Goal: Task Accomplishment & Management: Complete application form

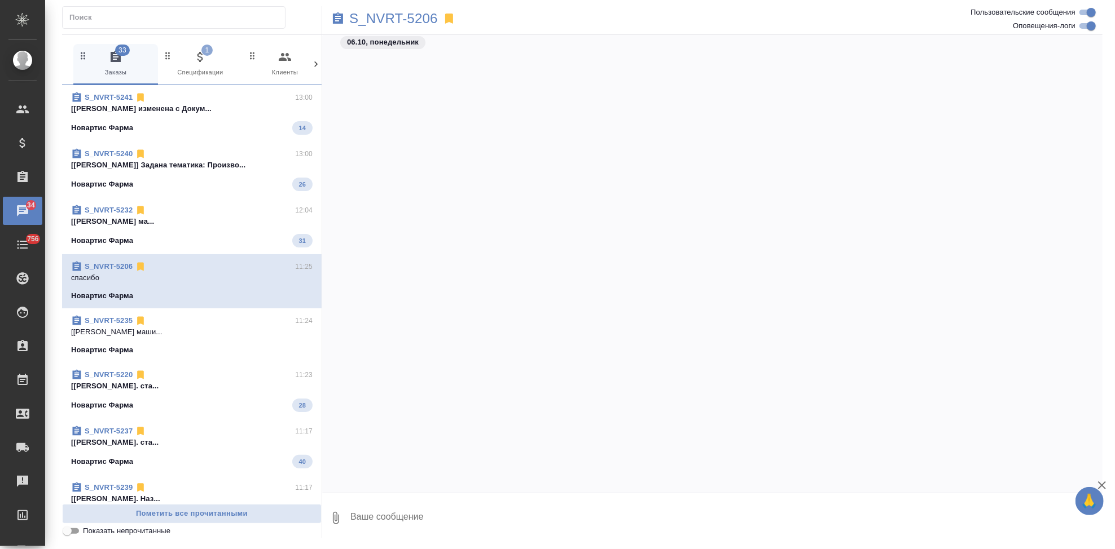
scroll to position [111076, 0]
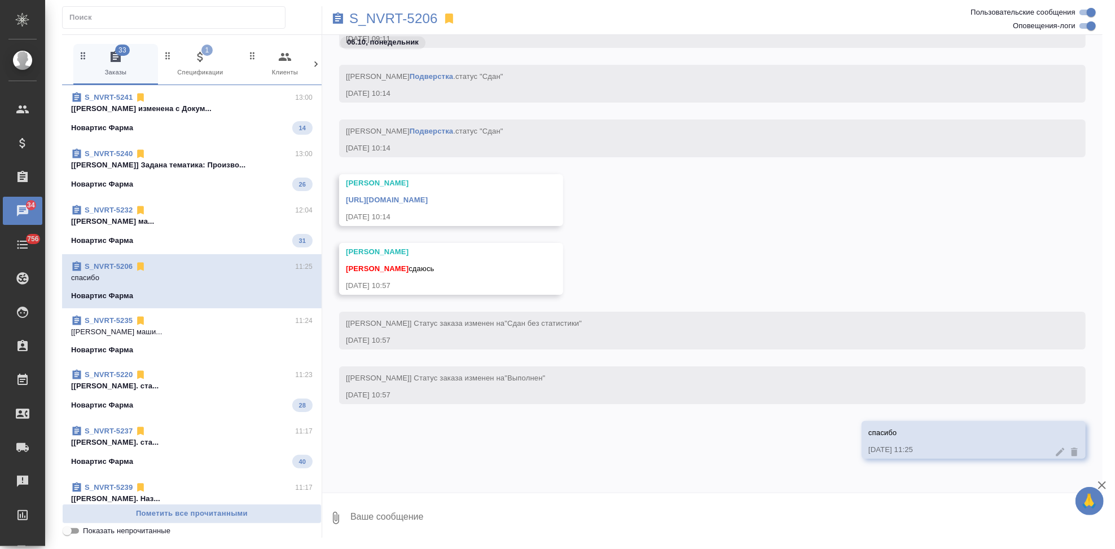
click at [428, 196] on link "https://drive.awatera.com/apps/files/files/10375994?dir=/Shares/Novartos_Pharma…" at bounding box center [387, 200] width 82 height 8
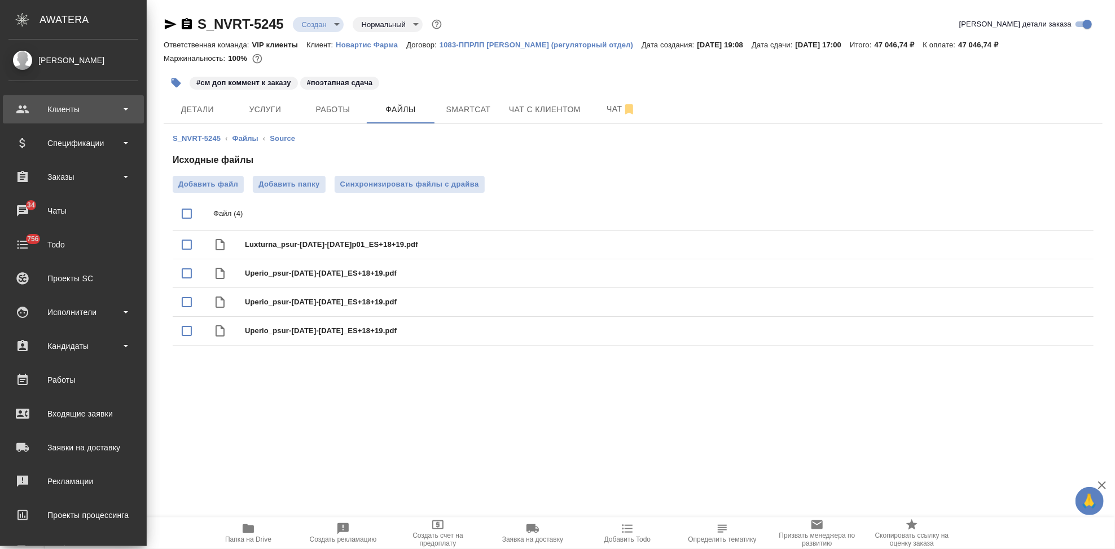
click at [77, 108] on div "Клиенты" at bounding box center [73, 109] width 130 height 17
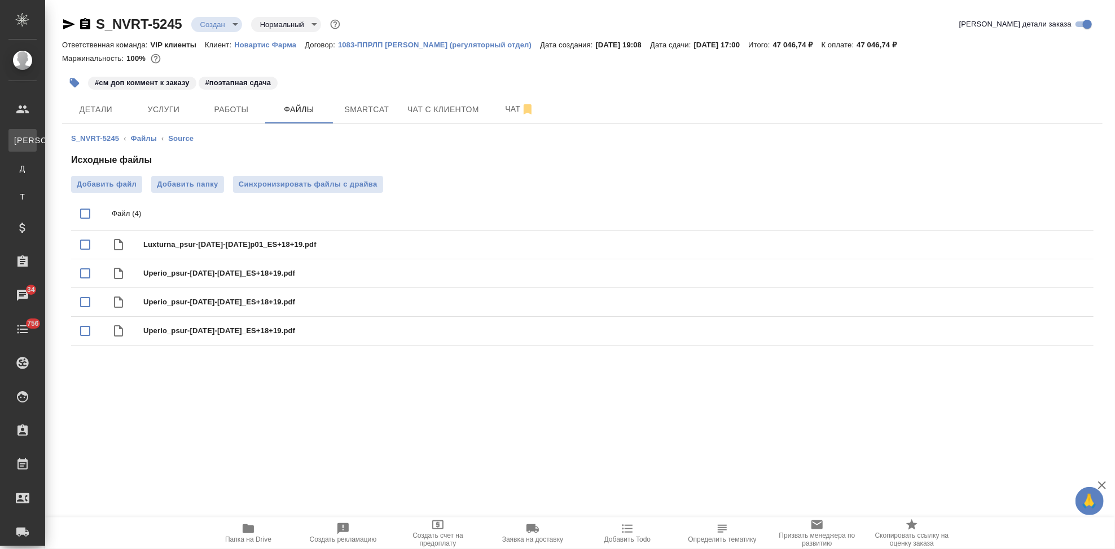
click at [17, 144] on div "Клиенты" at bounding box center [8, 140] width 17 height 11
select select "RU"
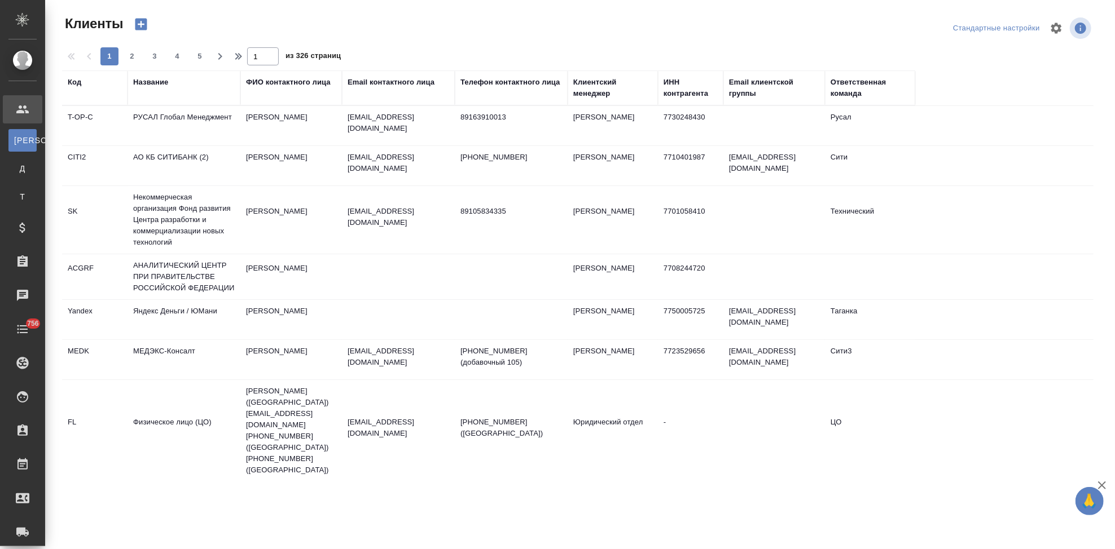
click at [69, 83] on div "Код" at bounding box center [75, 82] width 14 height 11
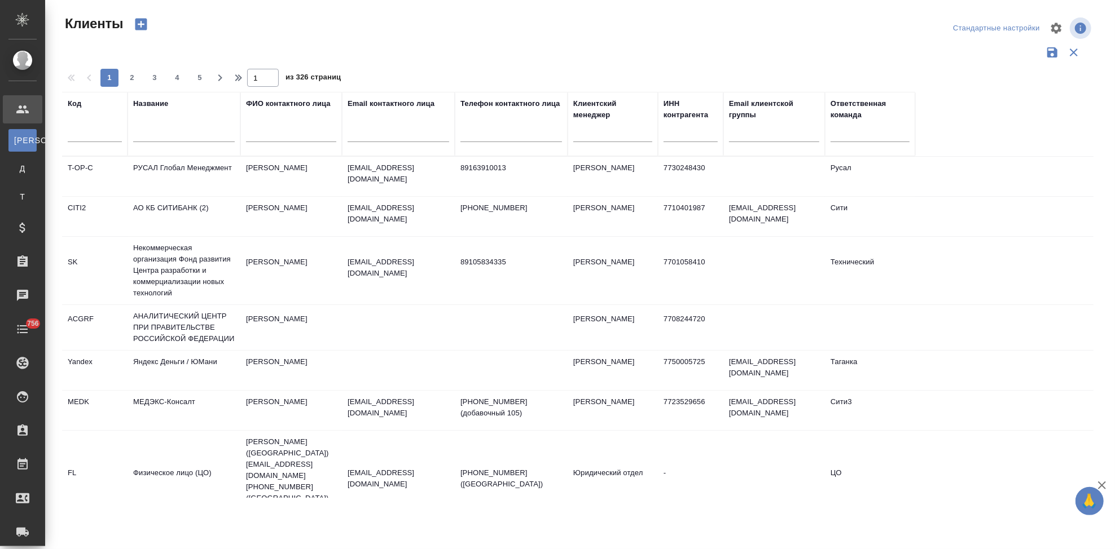
click at [108, 133] on input "text" at bounding box center [95, 135] width 54 height 14
type input "ы"
type input "sndz"
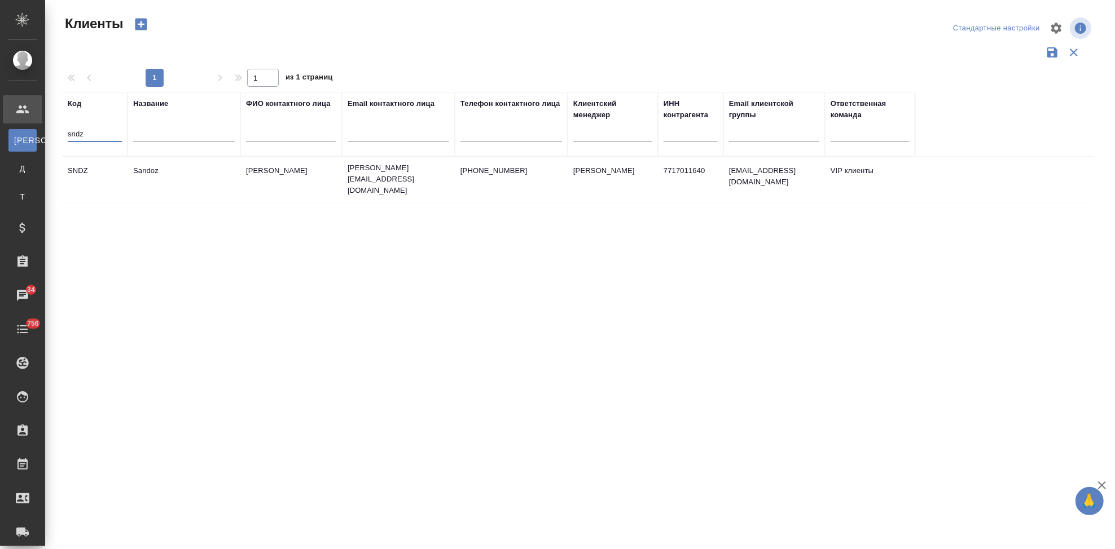
click at [329, 179] on td "Ковалец Ирина" at bounding box center [291, 179] width 102 height 39
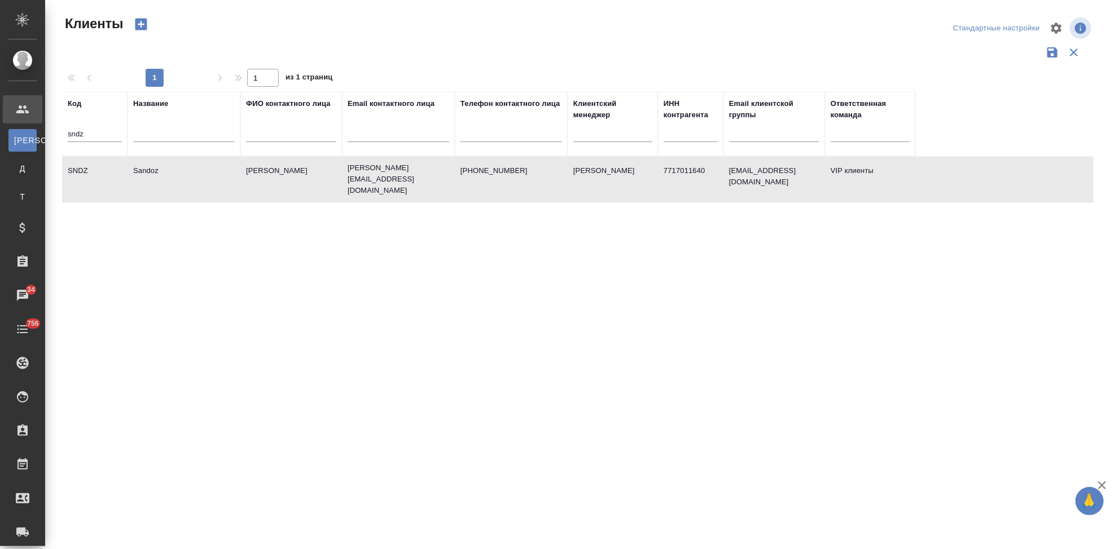
click at [329, 179] on td "Ковалец Ирина" at bounding box center [291, 179] width 102 height 39
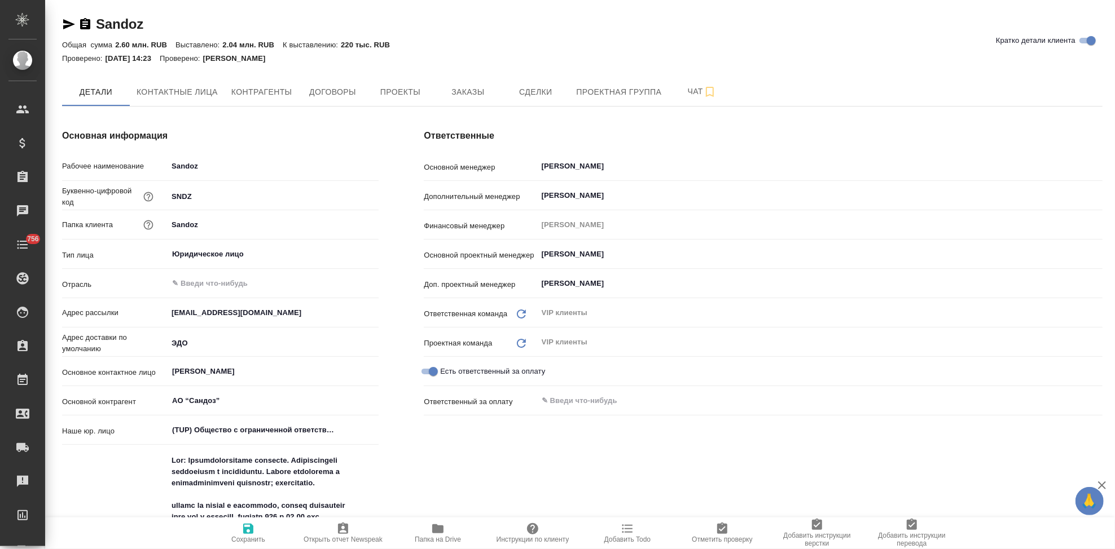
type textarea "x"
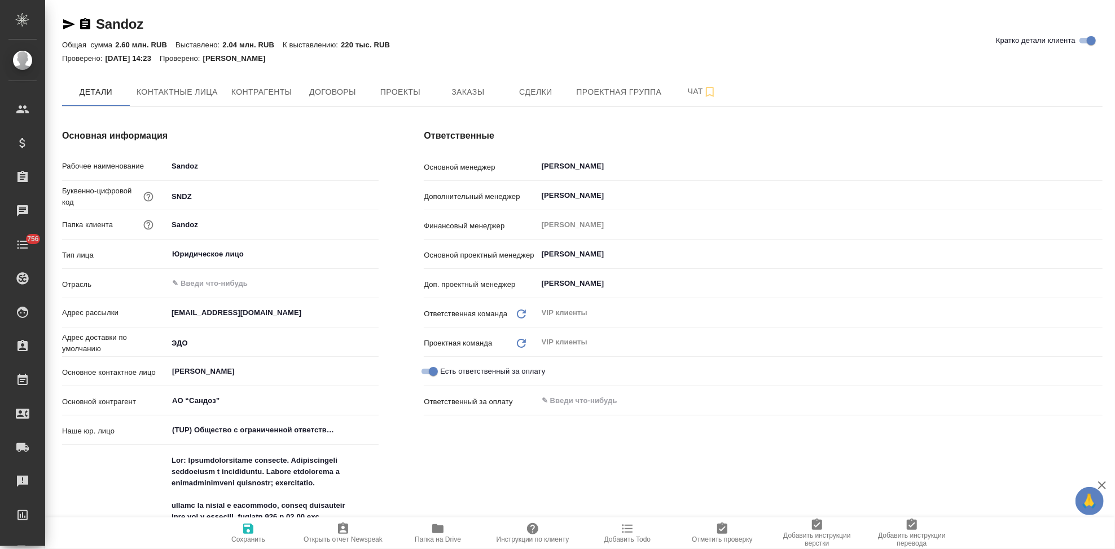
type textarea "x"
click at [454, 102] on button "Заказы" at bounding box center [468, 92] width 68 height 28
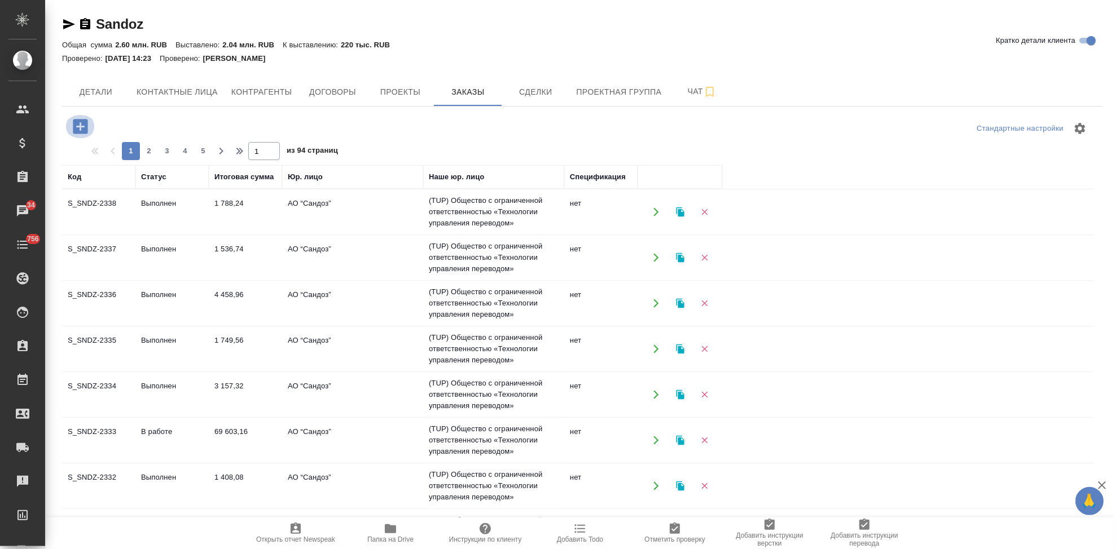
click at [86, 130] on icon "button" at bounding box center [80, 126] width 15 height 15
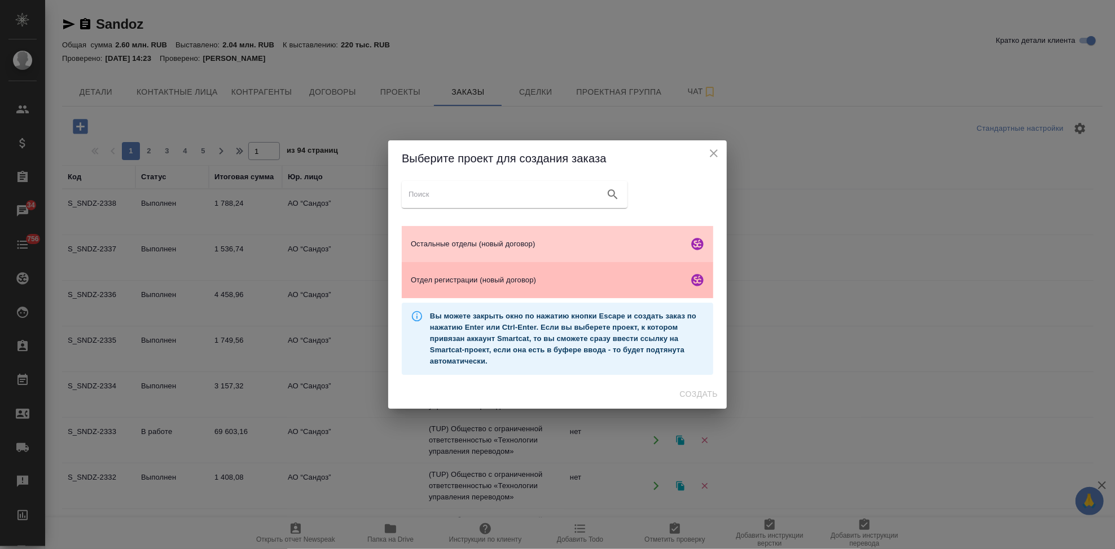
click at [509, 277] on span "Отдел регистрации (новый договор)" at bounding box center [547, 280] width 273 height 11
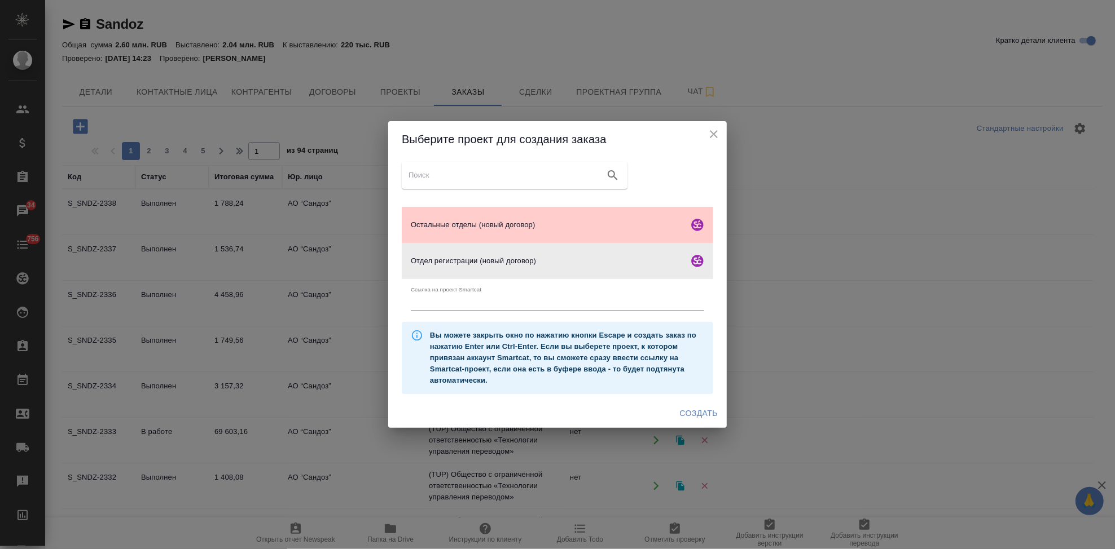
click at [707, 416] on span "Создать" at bounding box center [699, 414] width 38 height 14
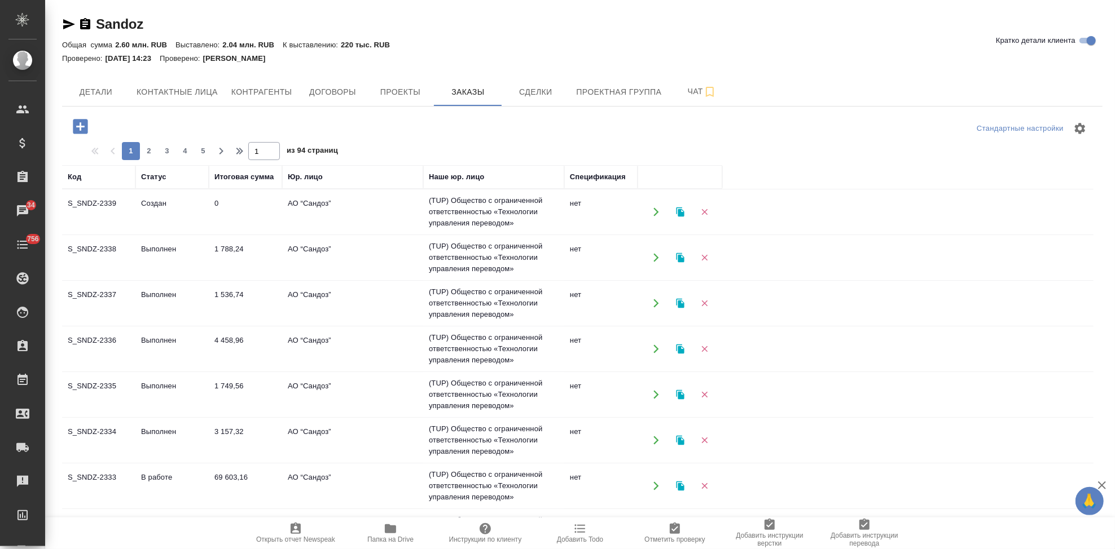
click at [170, 214] on td "Создан" at bounding box center [171, 211] width 73 height 39
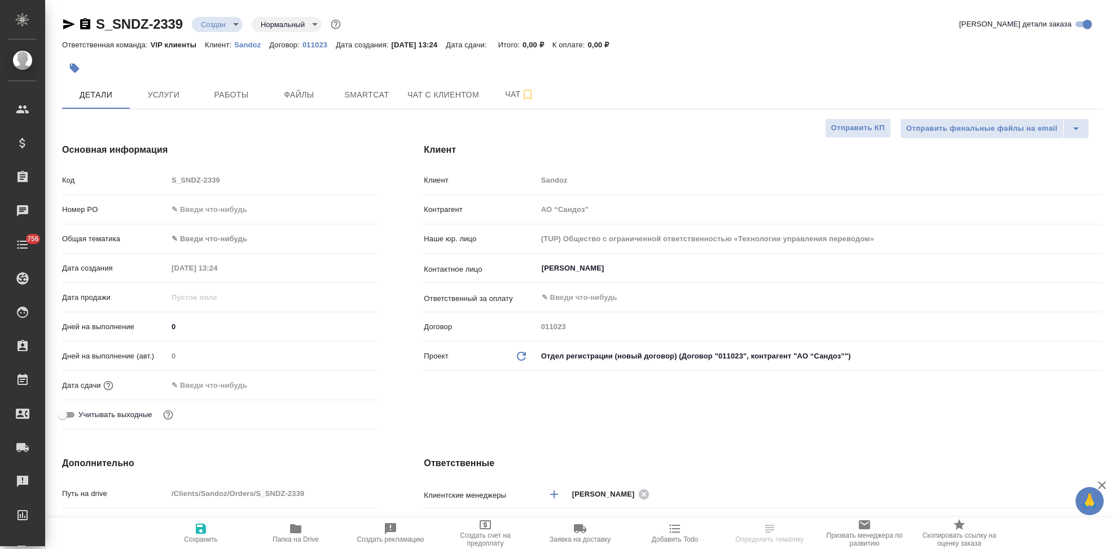
select select "RU"
click at [622, 271] on input "[PERSON_NAME]" at bounding box center [800, 269] width 521 height 14
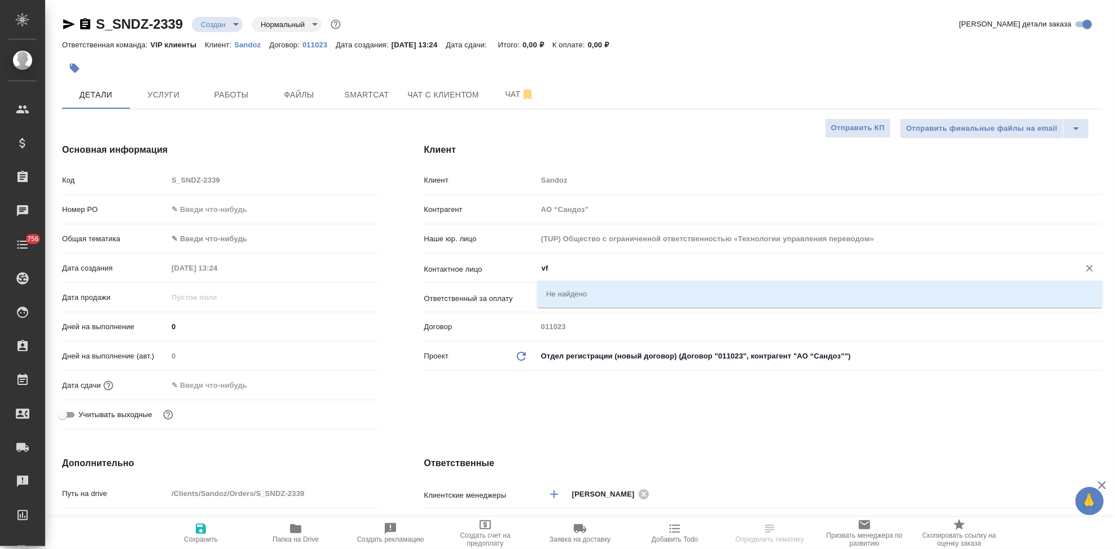
type input "v"
click at [586, 293] on li "Маркина Мария" at bounding box center [819, 294] width 565 height 20
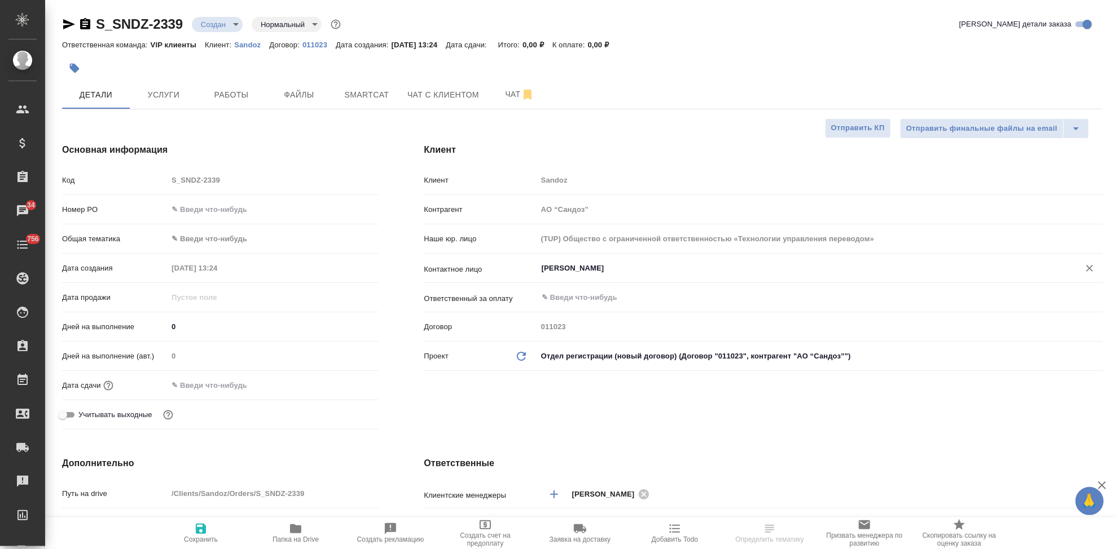
type input "Маркина Мария"
click at [203, 529] on icon "button" at bounding box center [201, 529] width 10 height 10
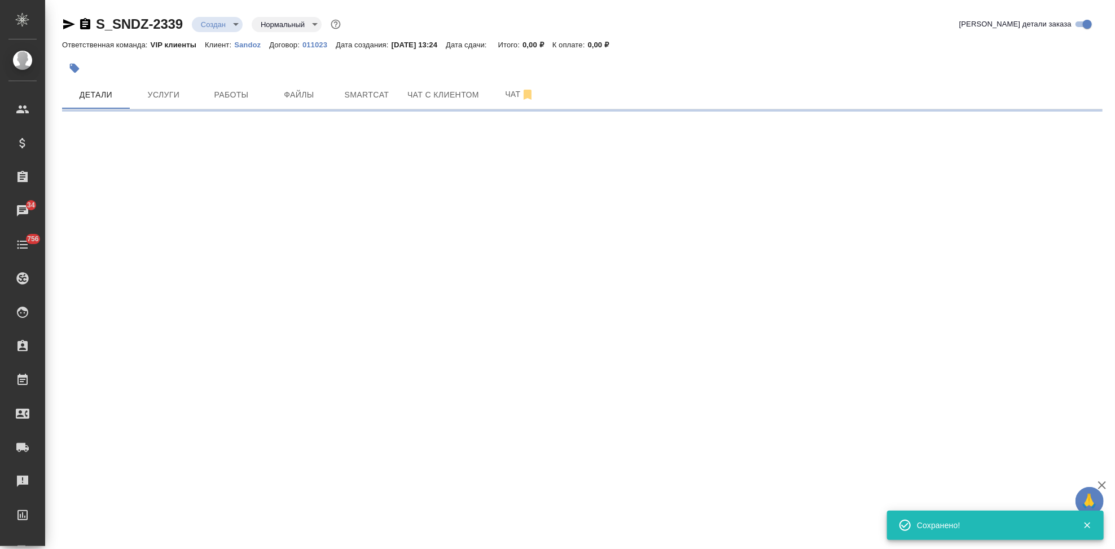
select select "RU"
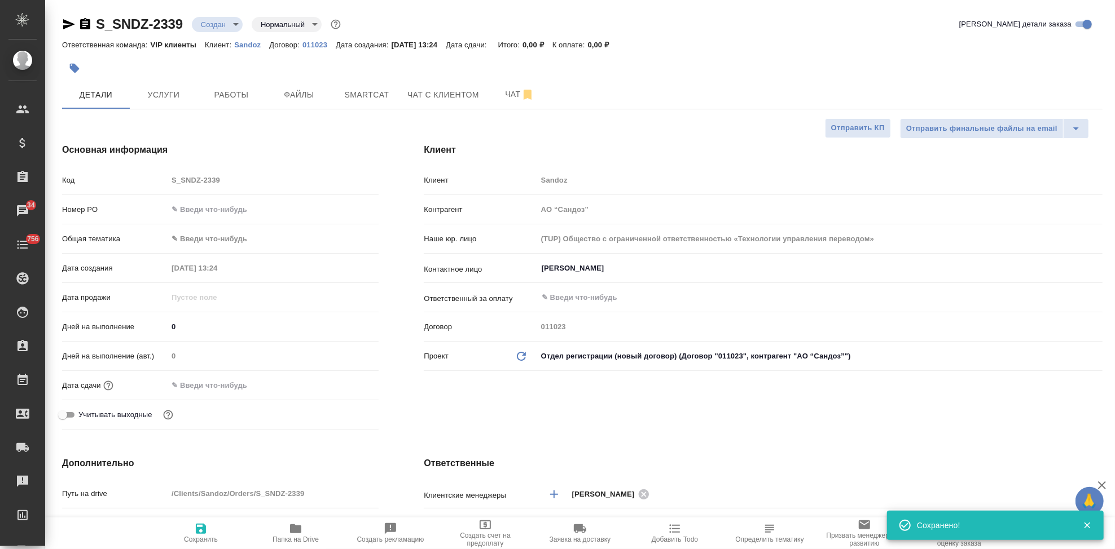
type textarea "x"
click at [530, 408] on div "Клиент Клиент Sandoz Контрагент АО “Сандоз” Наше юр. лицо (TUP) Общество с огра…" at bounding box center [763, 289] width 724 height 336
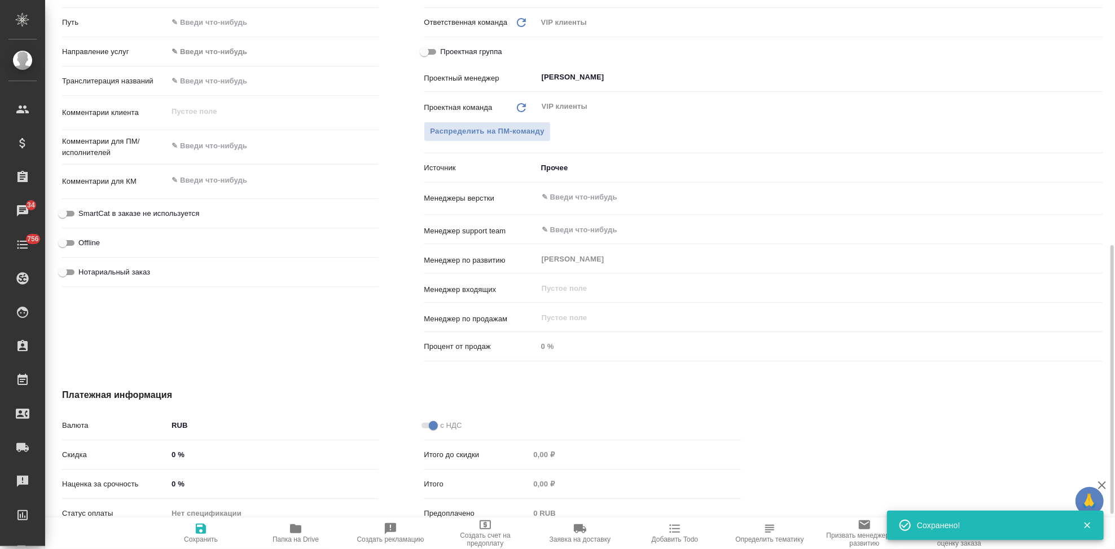
scroll to position [438, 0]
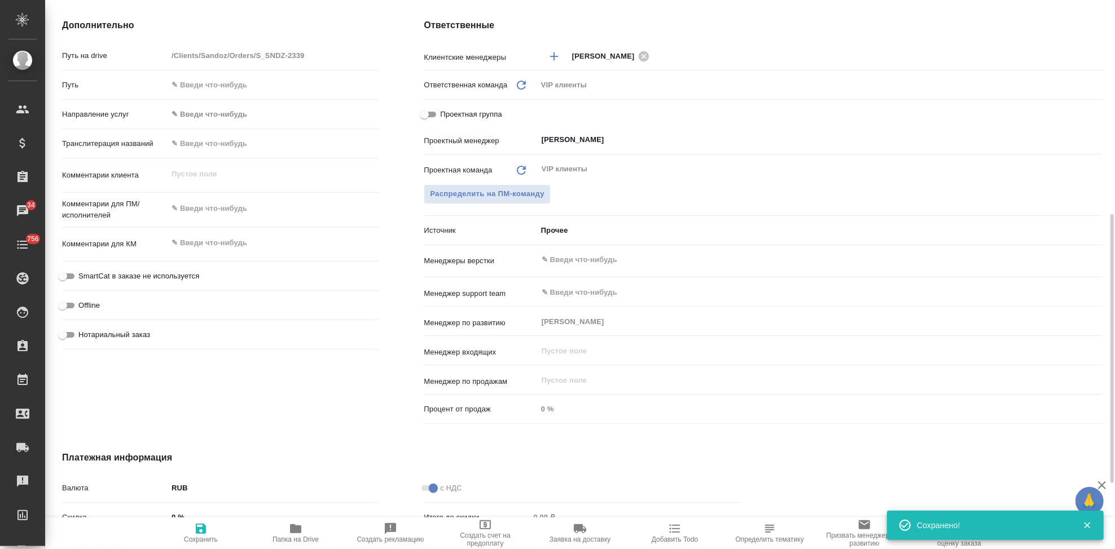
type textarea "x"
click at [206, 246] on textarea at bounding box center [273, 243] width 210 height 19
paste textarea "Кальций Сандоз® Форте_таблетки шипучие_500мг_перевод"
type textarea "Кальций Сандоз® Форте_таблетки шипучие_500мг_перевод"
type textarea "x"
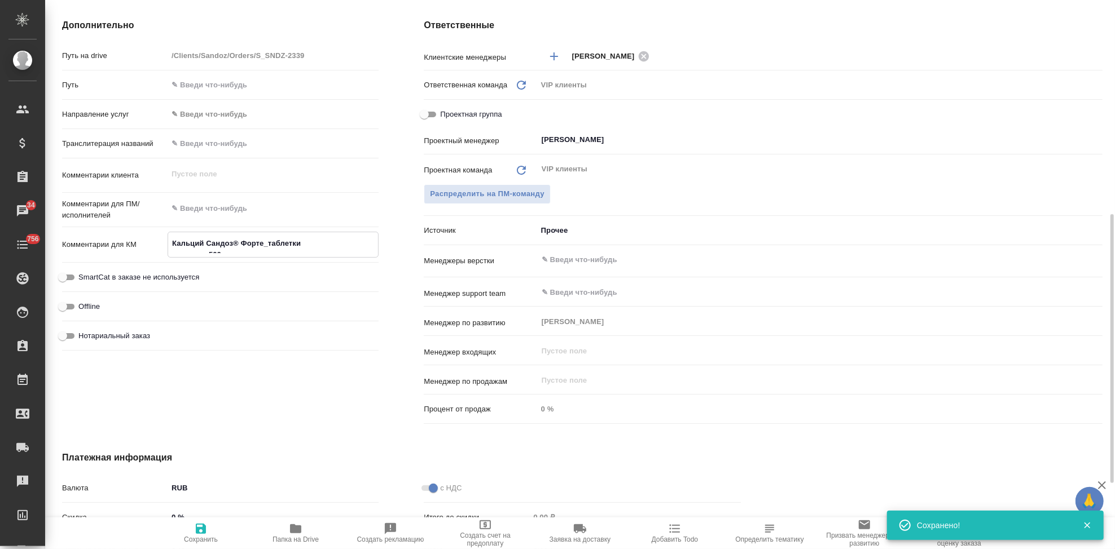
type textarea "x"
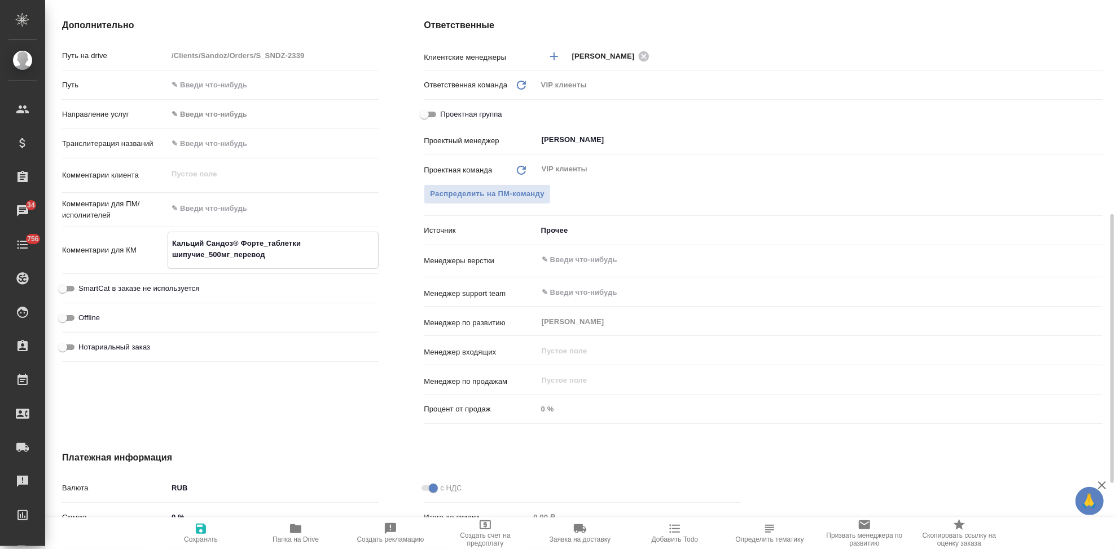
type textarea "Кальций Сандоз® Форте_таблетки шипучие_500мг_перевод"
type textarea "x"
click at [206, 536] on span "Сохранить" at bounding box center [201, 540] width 34 height 8
type textarea "x"
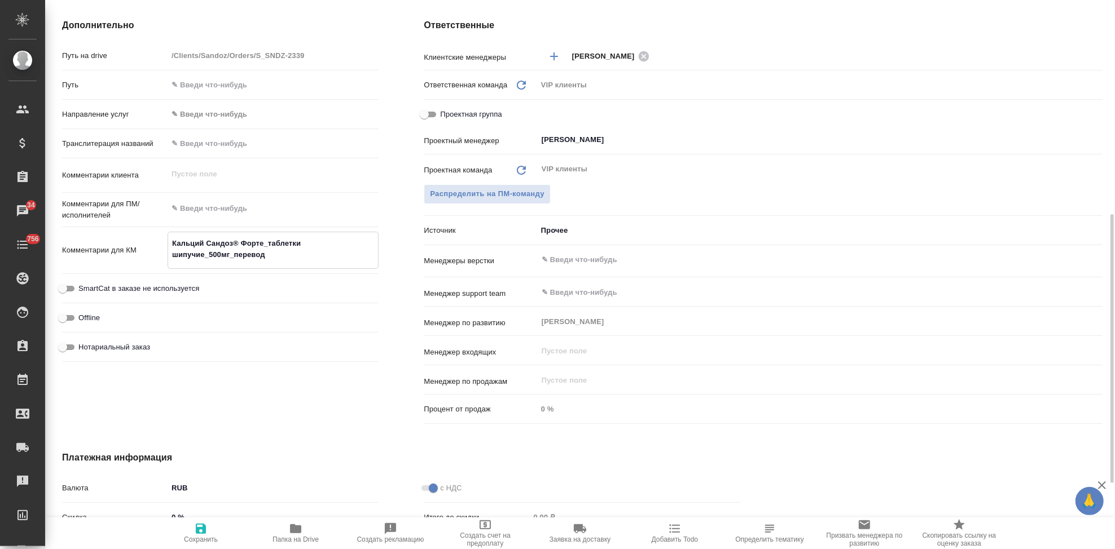
type textarea "x"
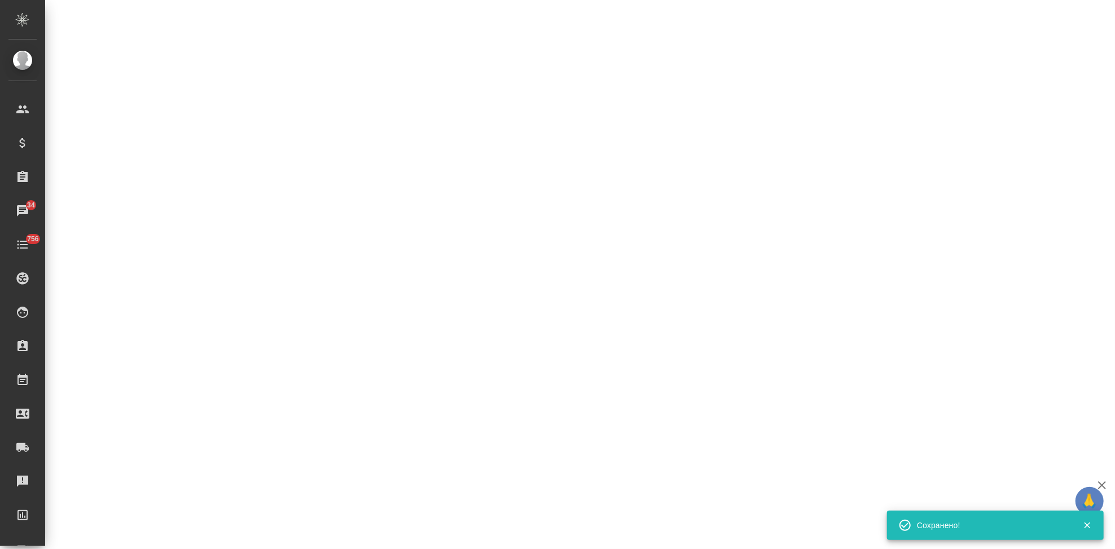
select select "RU"
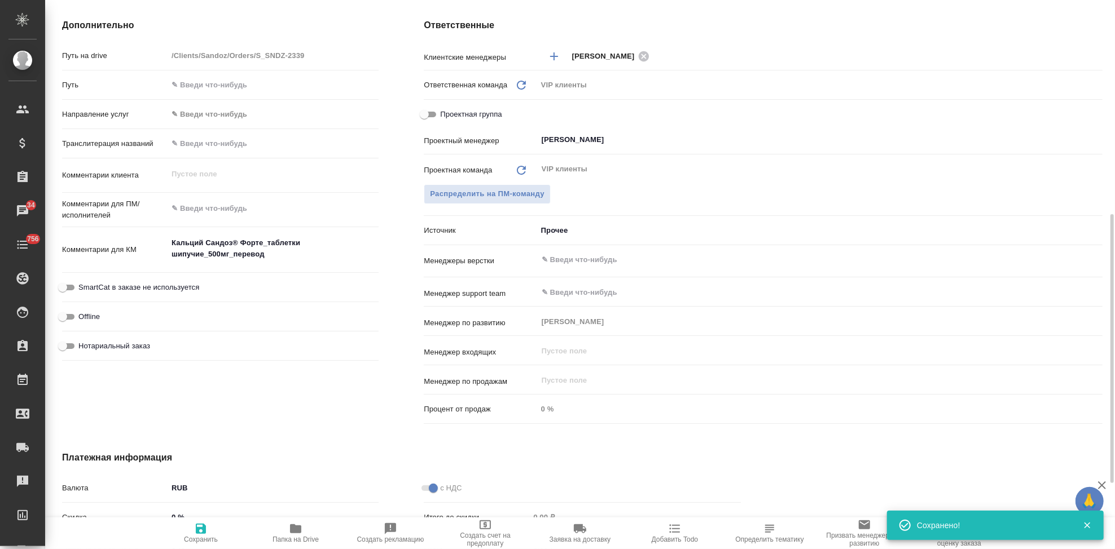
type textarea "x"
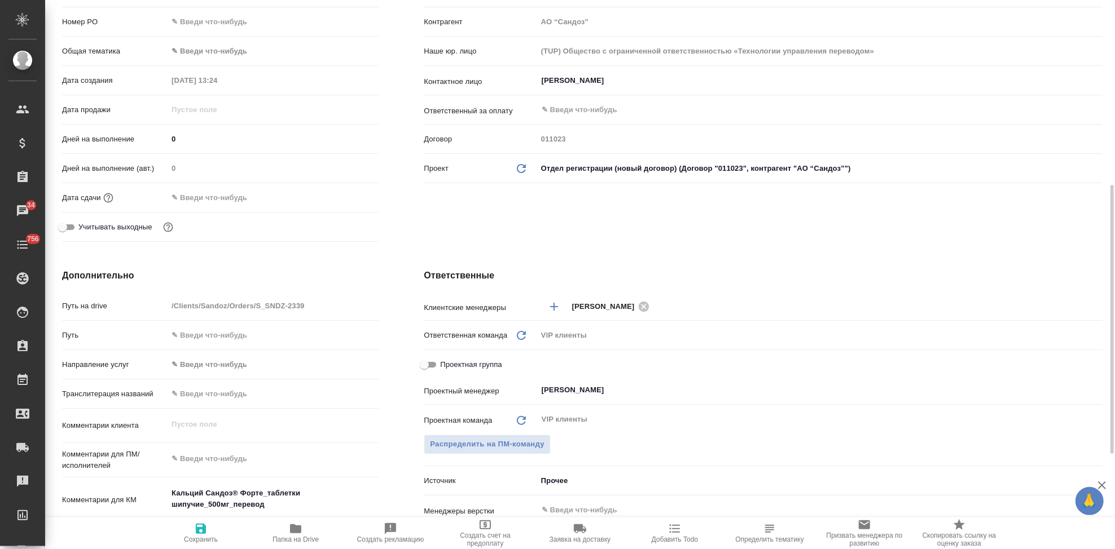
scroll to position [313, 0]
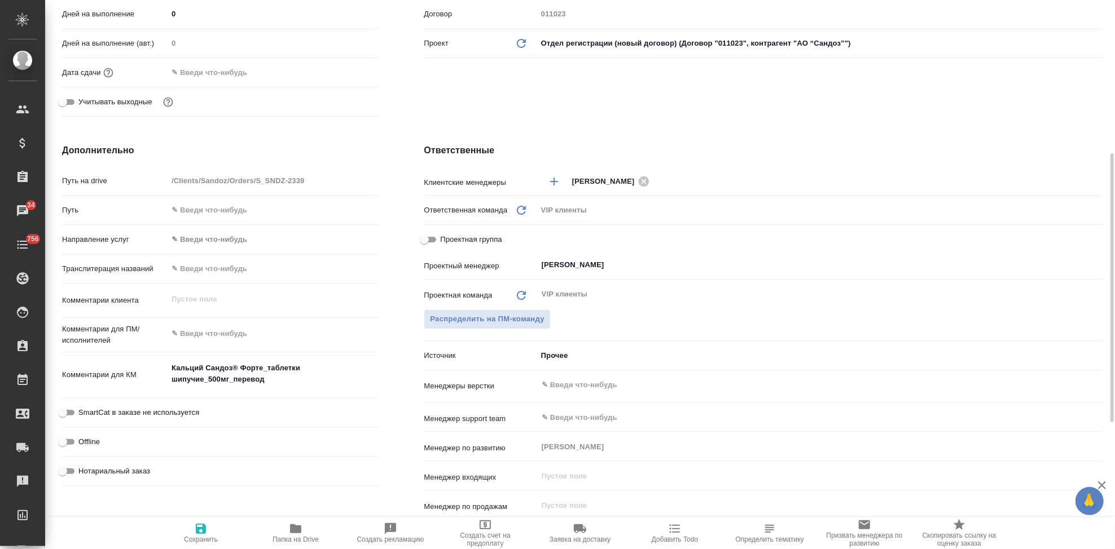
click at [208, 535] on span "Сохранить" at bounding box center [200, 532] width 81 height 21
type textarea "x"
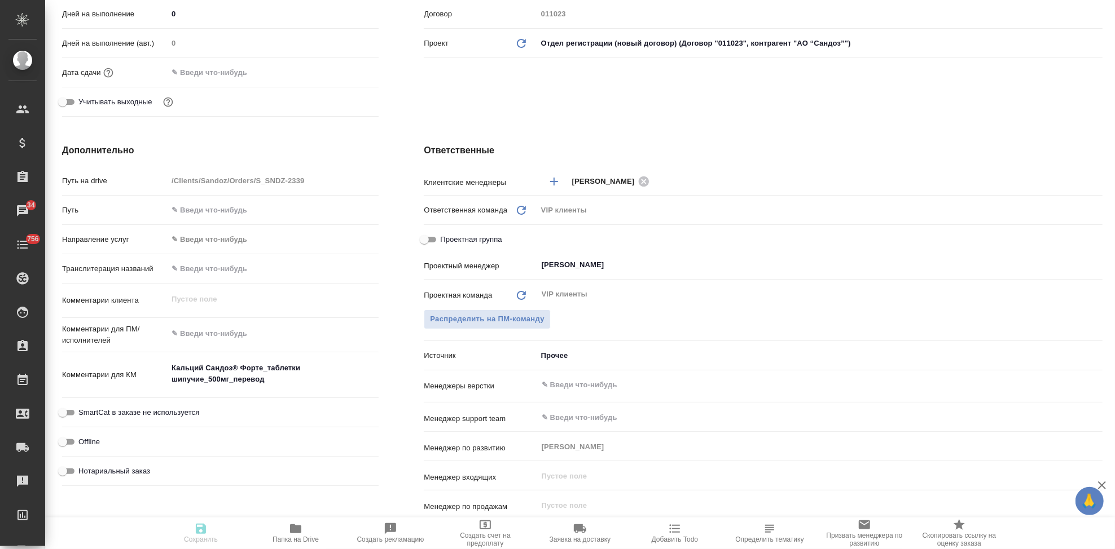
type textarea "x"
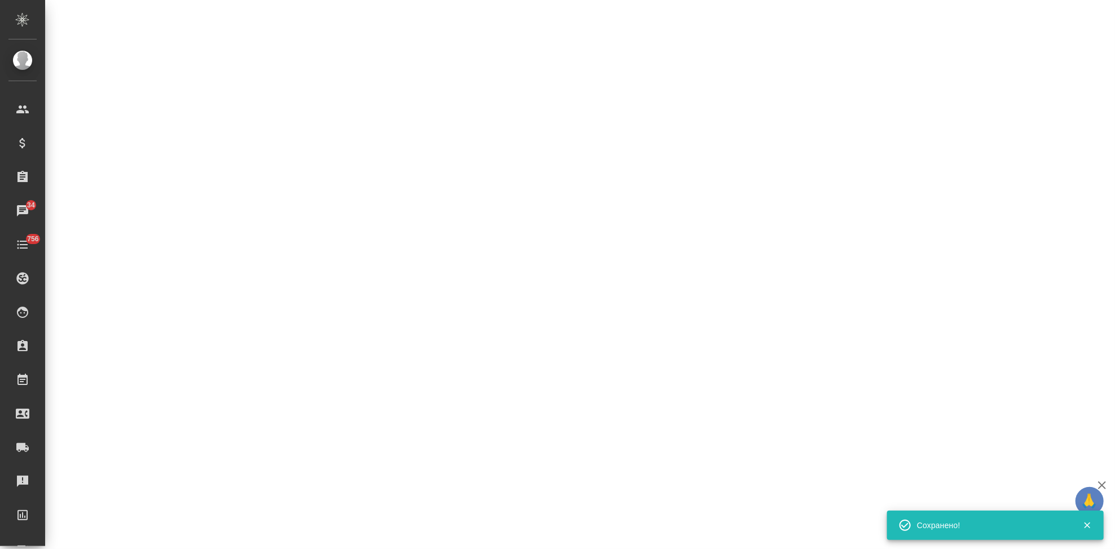
select select "RU"
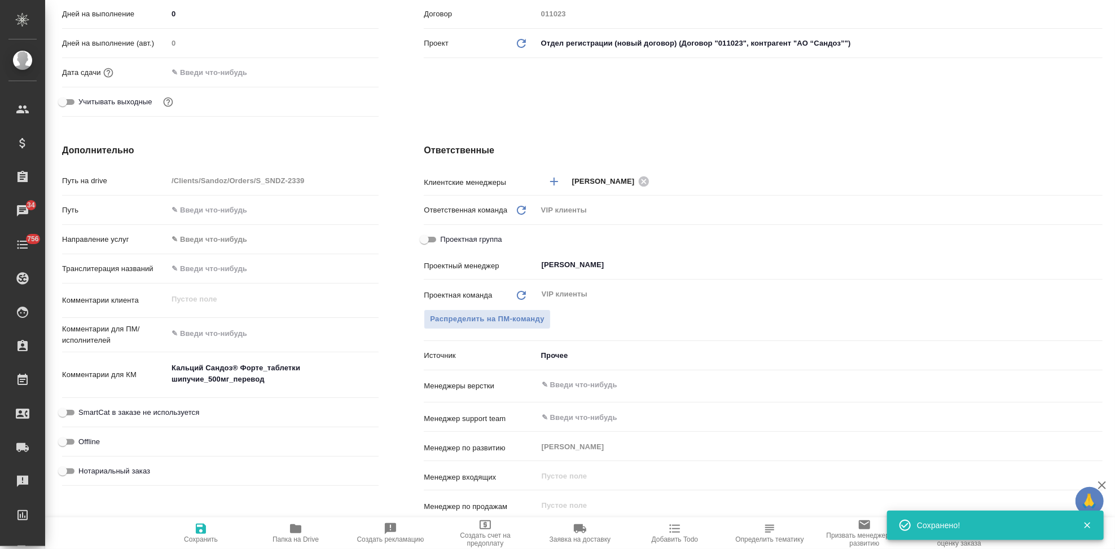
type textarea "x"
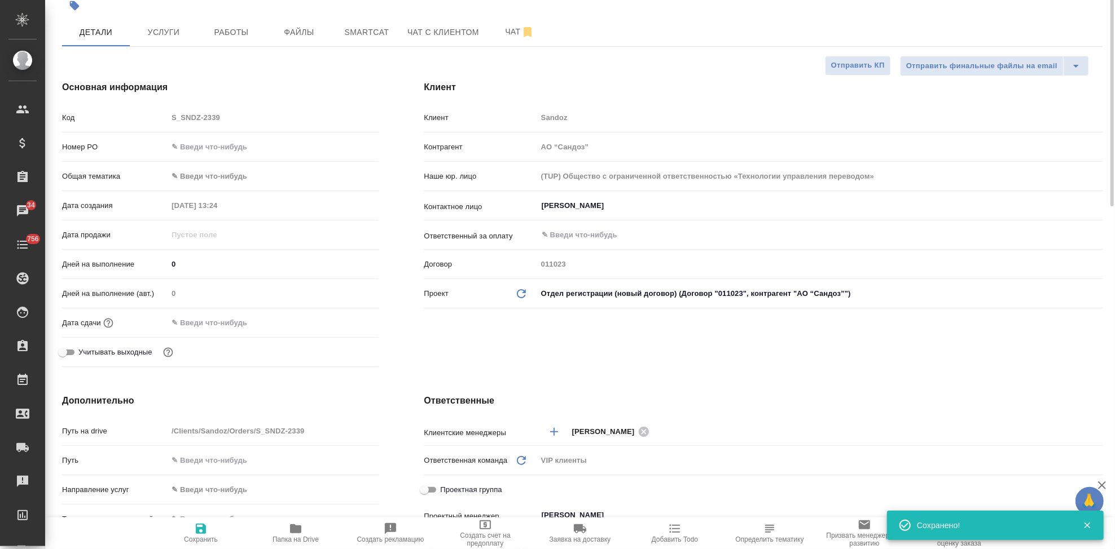
scroll to position [0, 0]
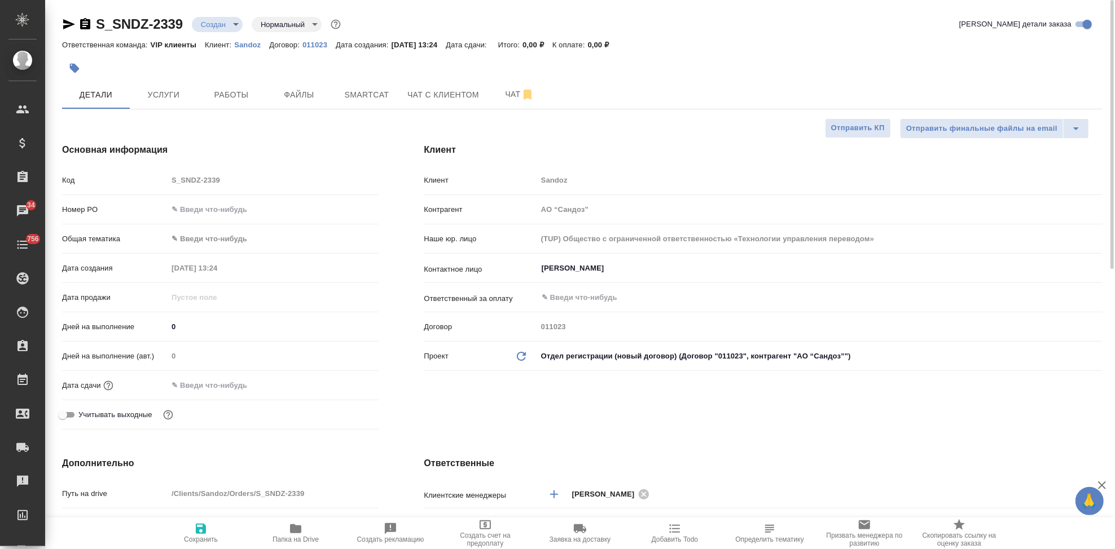
type textarea "x"
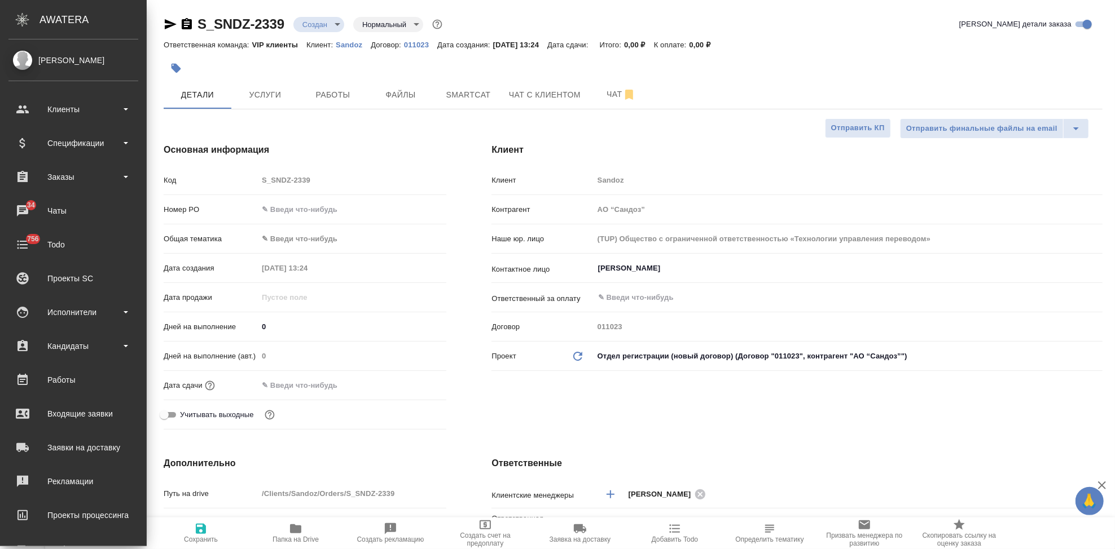
type textarea "x"
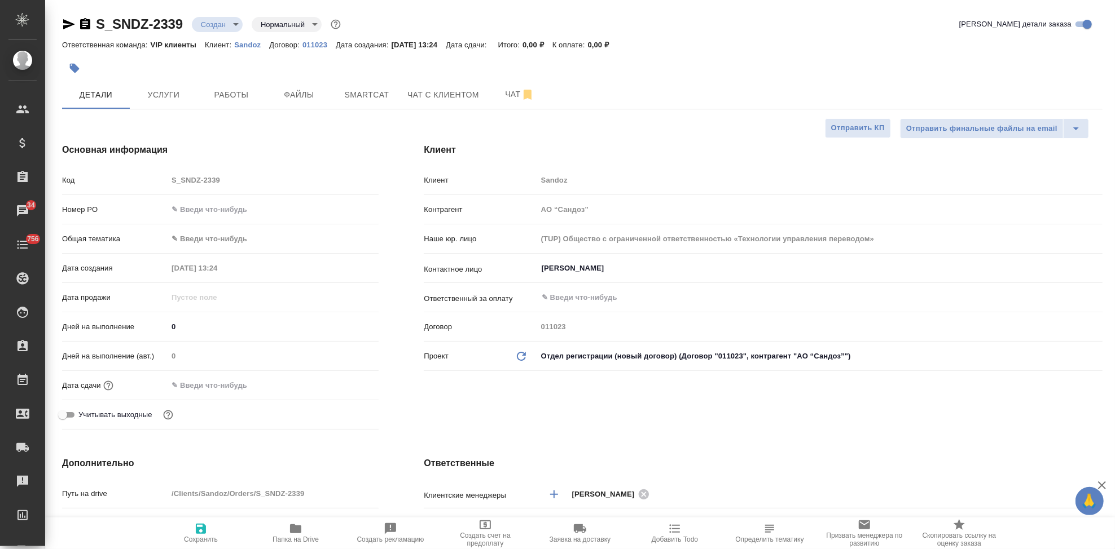
type textarea "x"
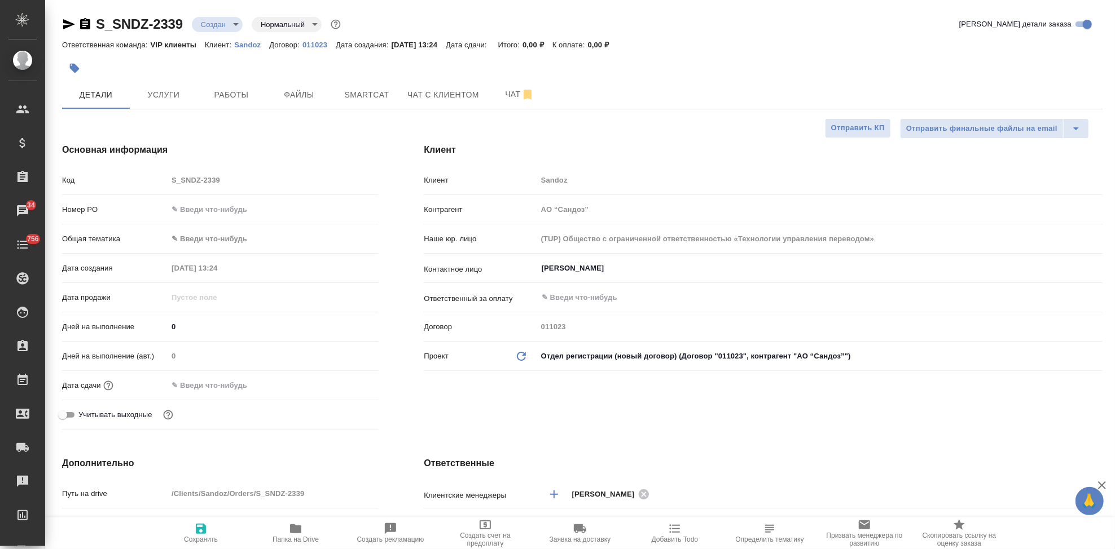
type textarea "x"
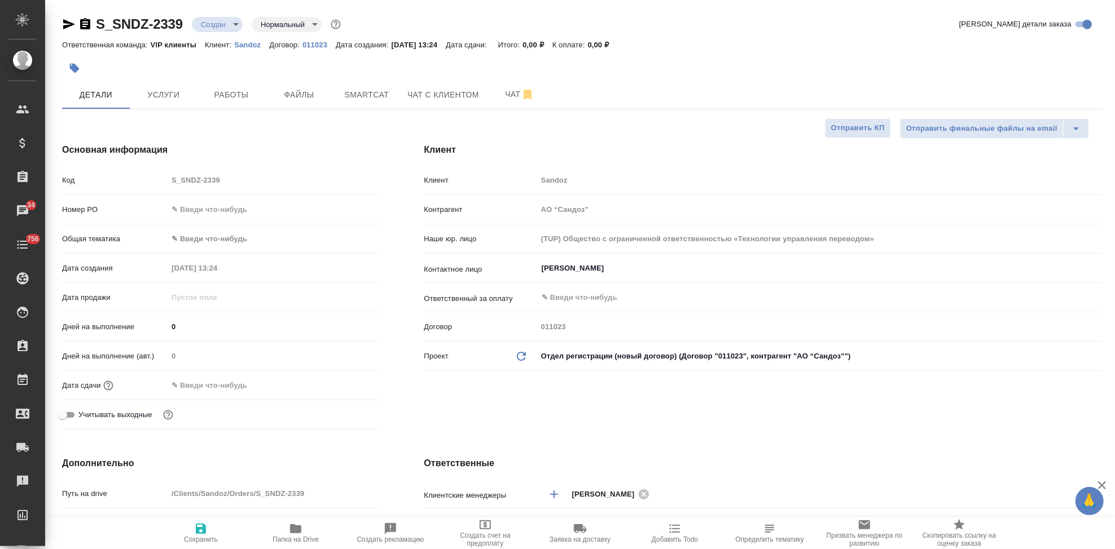
type textarea "x"
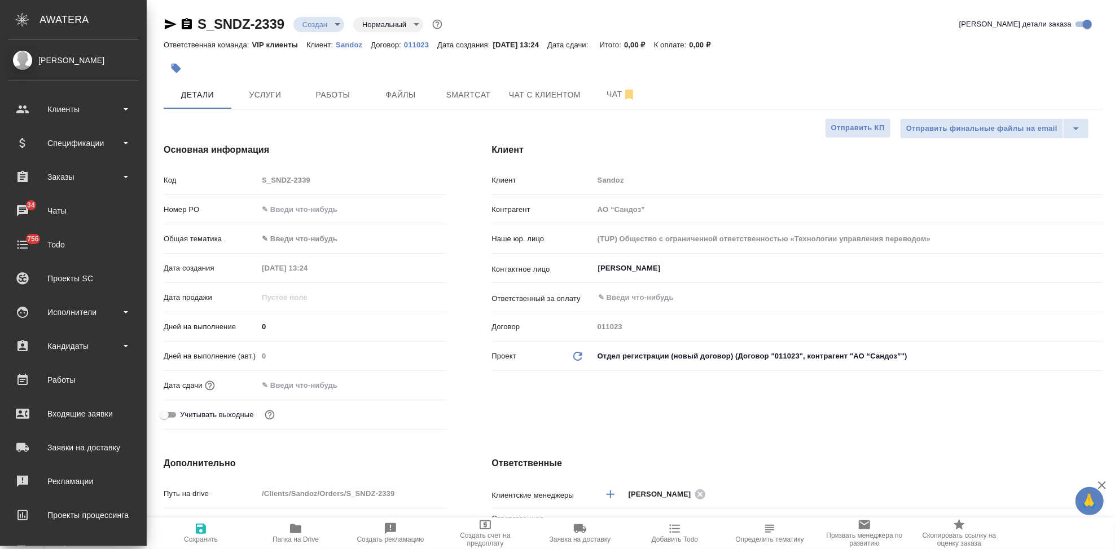
type textarea "x"
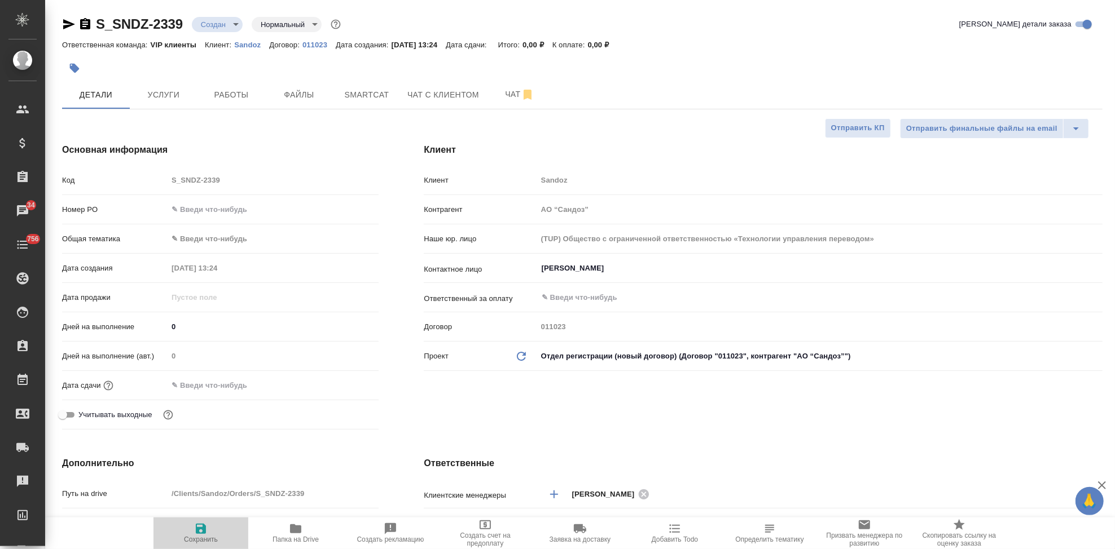
click at [199, 531] on icon "button" at bounding box center [201, 529] width 14 height 14
type textarea "x"
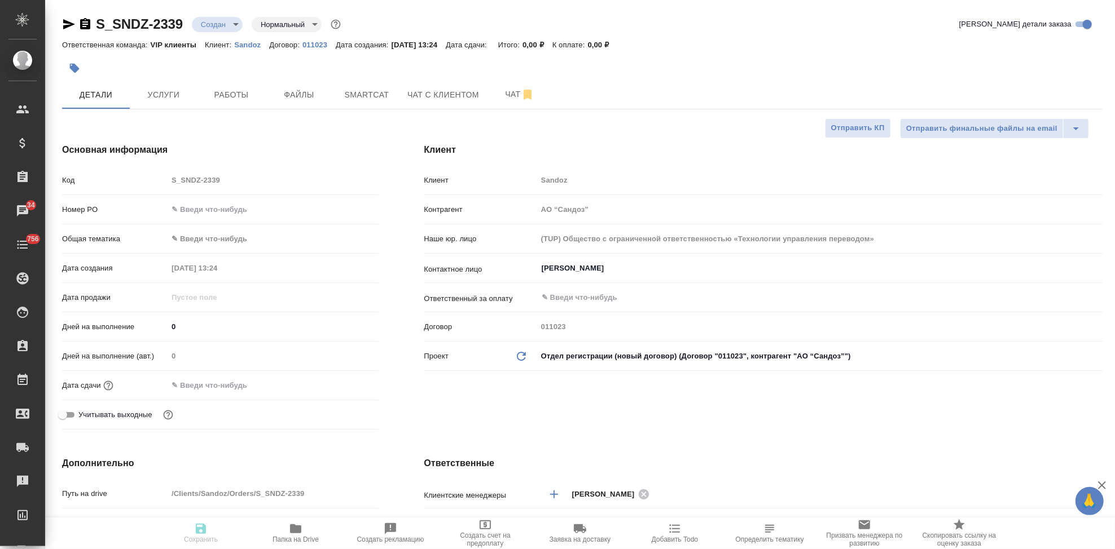
type textarea "x"
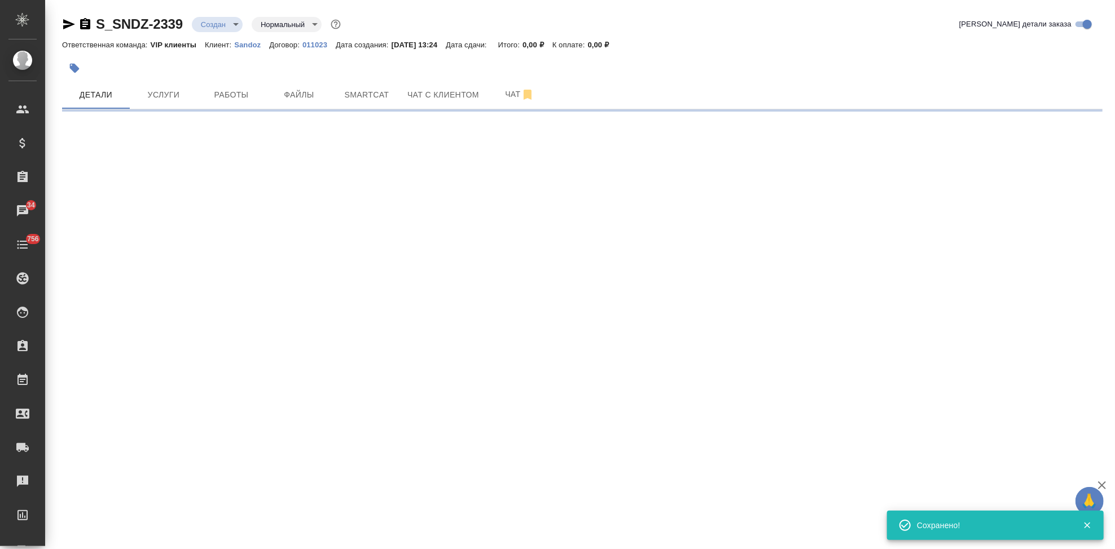
select select "RU"
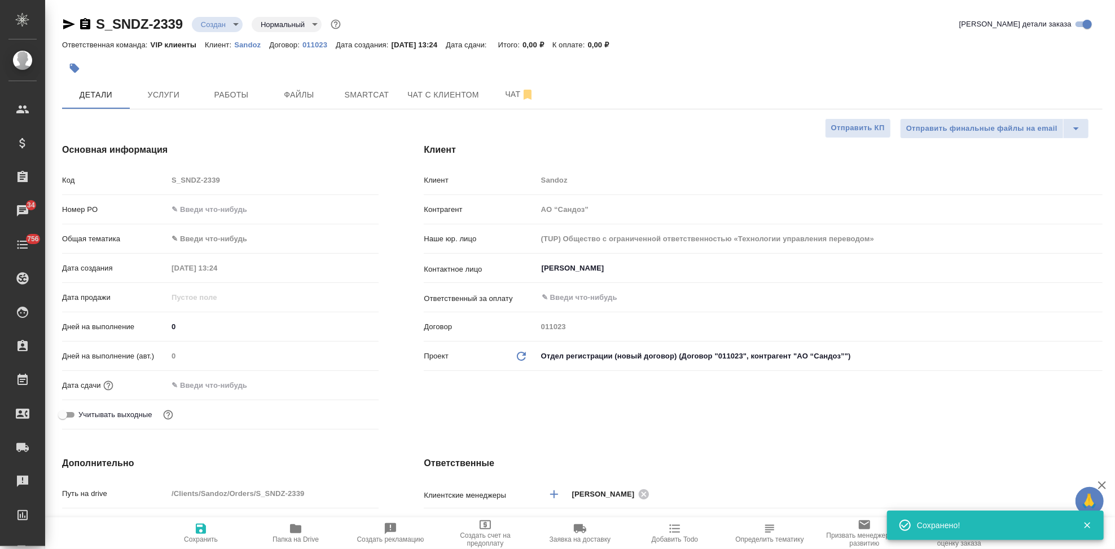
type textarea "x"
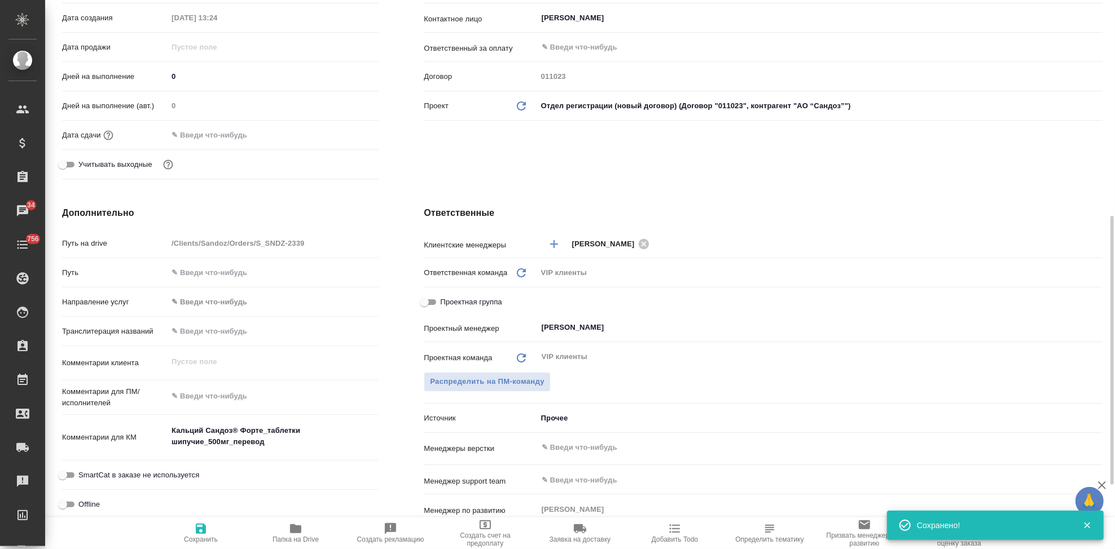
scroll to position [313, 0]
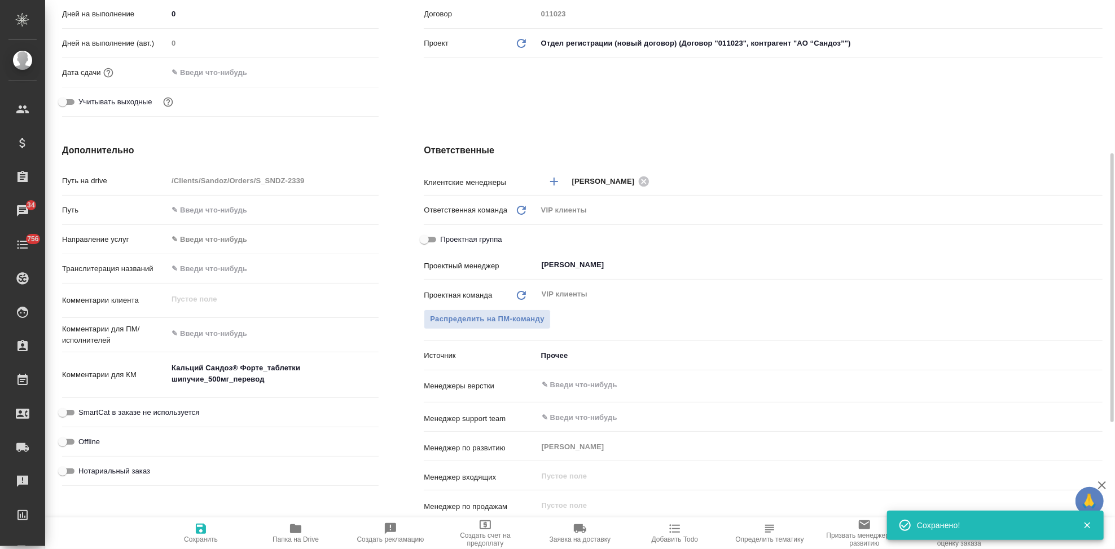
click at [227, 336] on textarea at bounding box center [273, 333] width 211 height 19
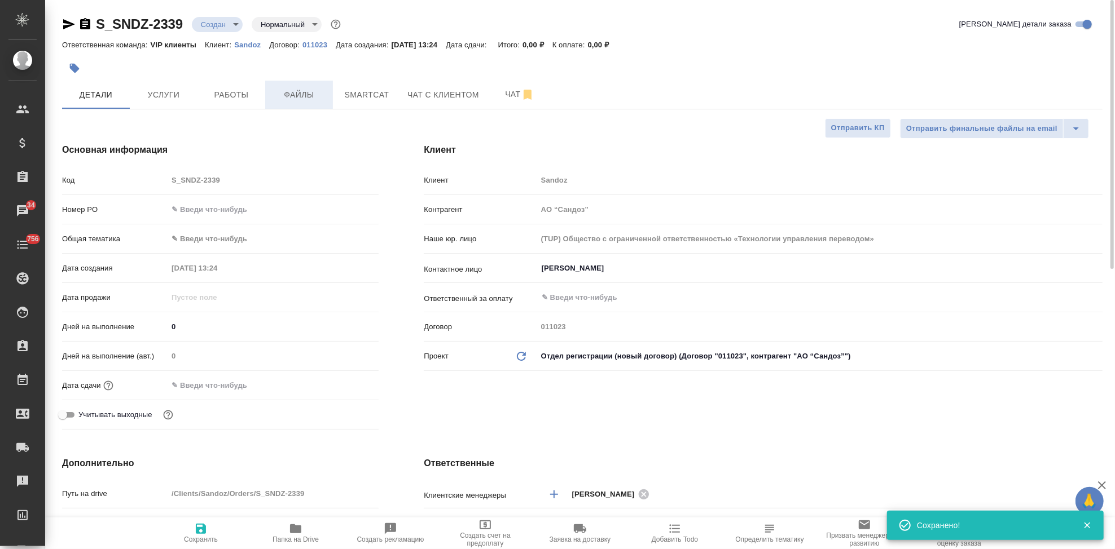
type textarea "x"
click at [299, 91] on span "Файлы" at bounding box center [299, 95] width 54 height 14
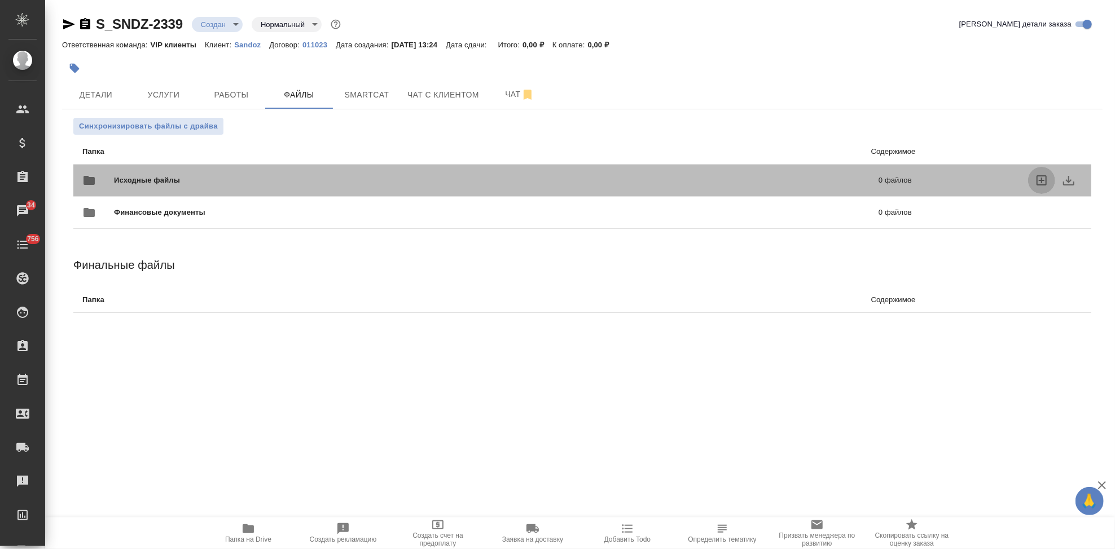
click at [1036, 178] on icon "uploadFiles" at bounding box center [1041, 180] width 10 height 10
click at [0, 0] on input "uploadFiles" at bounding box center [0, 0] width 0 height 0
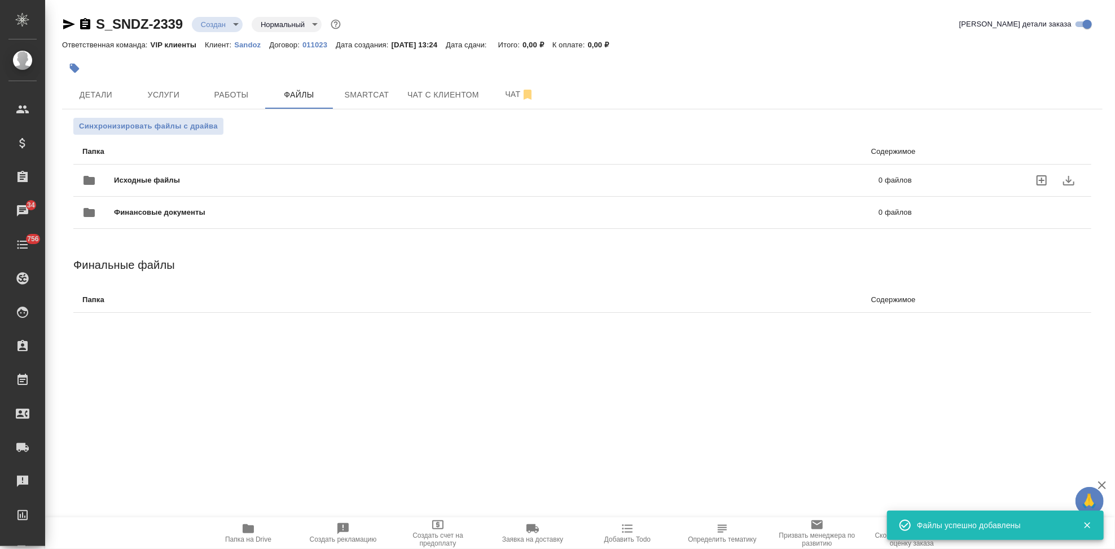
click at [1036, 181] on icon "uploadFiles" at bounding box center [1041, 180] width 10 height 10
click at [0, 0] on input "uploadFiles" at bounding box center [0, 0] width 0 height 0
click at [235, 29] on body "🙏 .cls-1 fill:#fff; AWATERA Kabargina Anna Клиенты Спецификации Заказы 34 Чаты …" at bounding box center [557, 274] width 1115 height 549
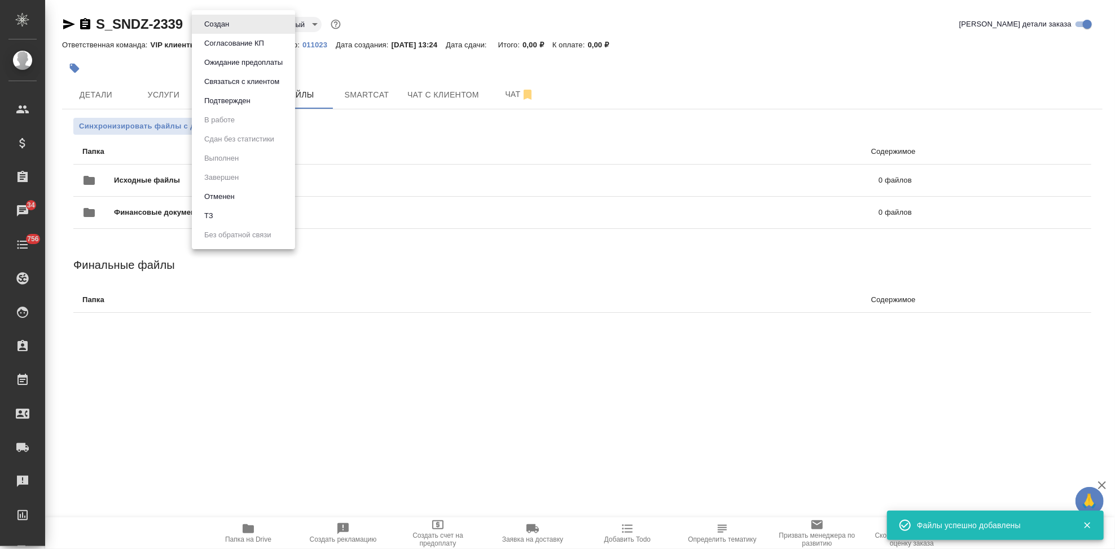
click at [225, 213] on li "ТЗ" at bounding box center [243, 215] width 103 height 19
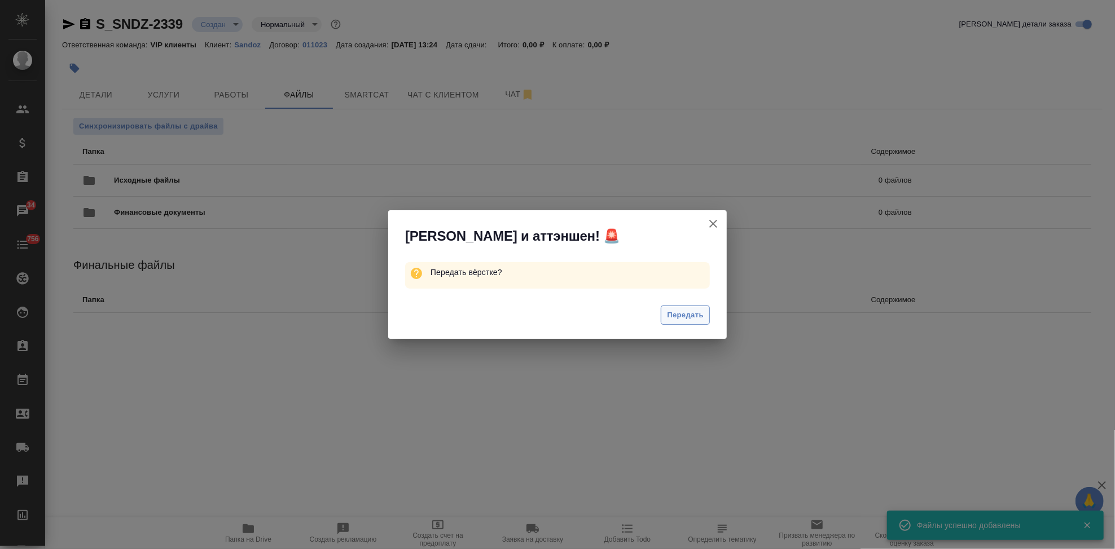
click at [683, 315] on span "Передать" at bounding box center [685, 315] width 37 height 13
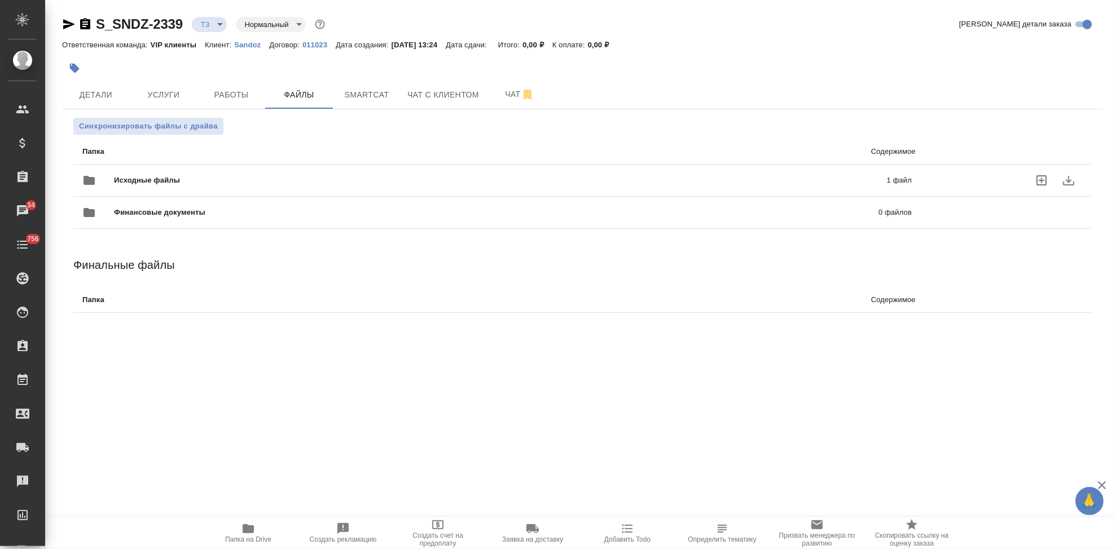
click at [423, 184] on span "Исходные файлы" at bounding box center [323, 180] width 419 height 11
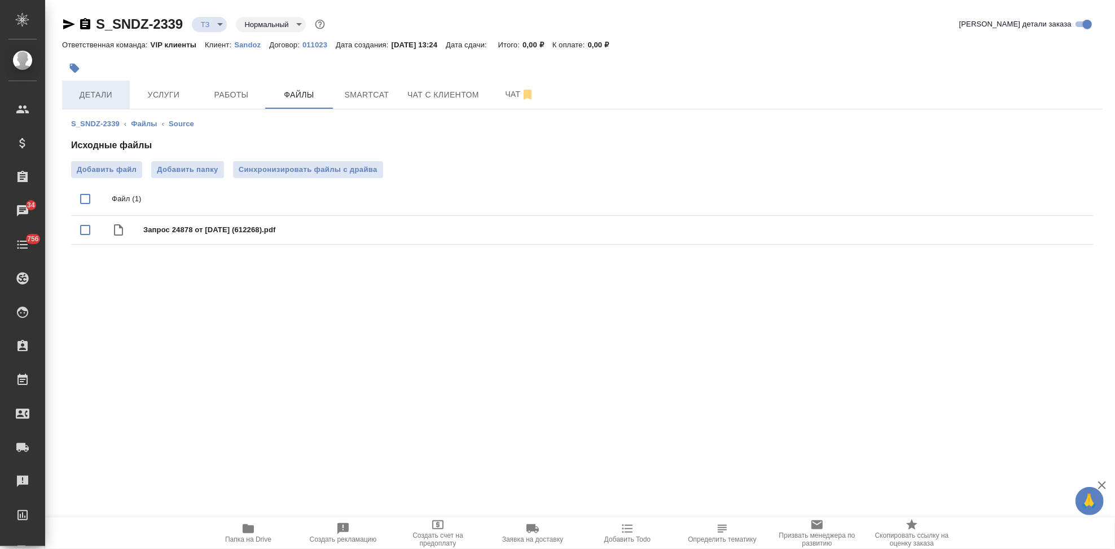
click at [108, 94] on span "Детали" at bounding box center [96, 95] width 54 height 14
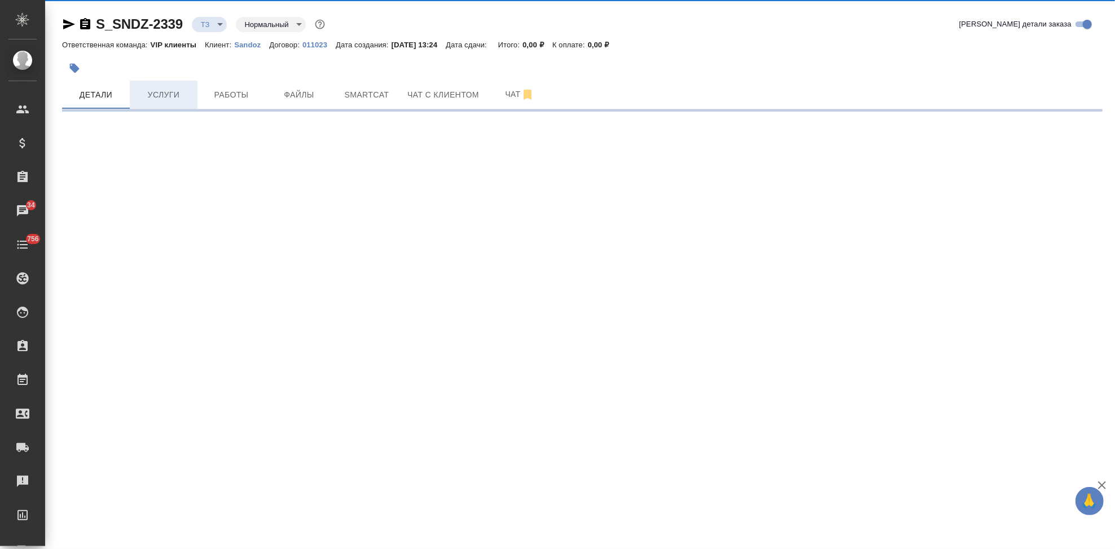
click at [175, 103] on button "Услуги" at bounding box center [164, 95] width 68 height 28
select select "RU"
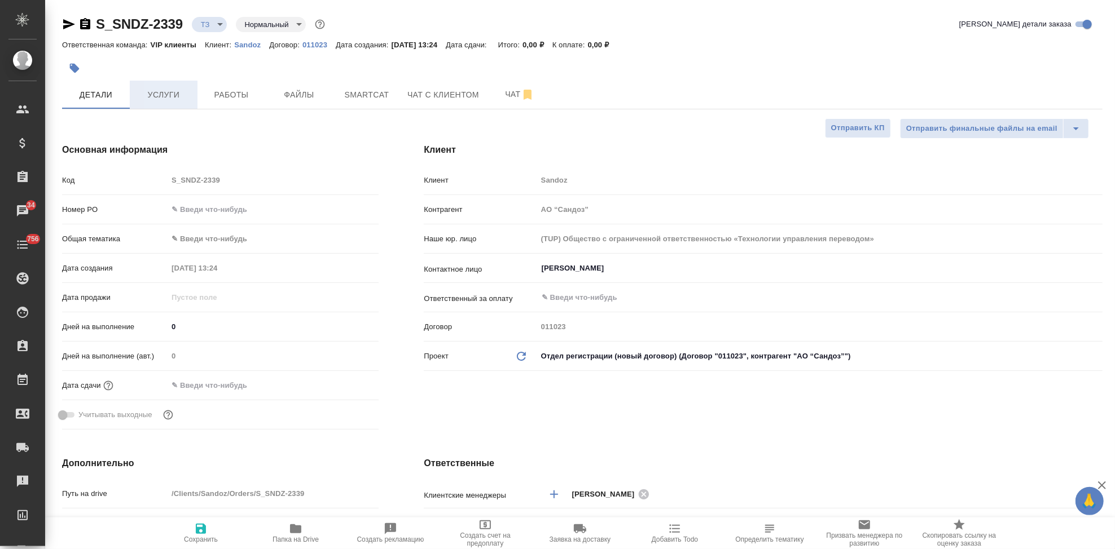
type textarea "x"
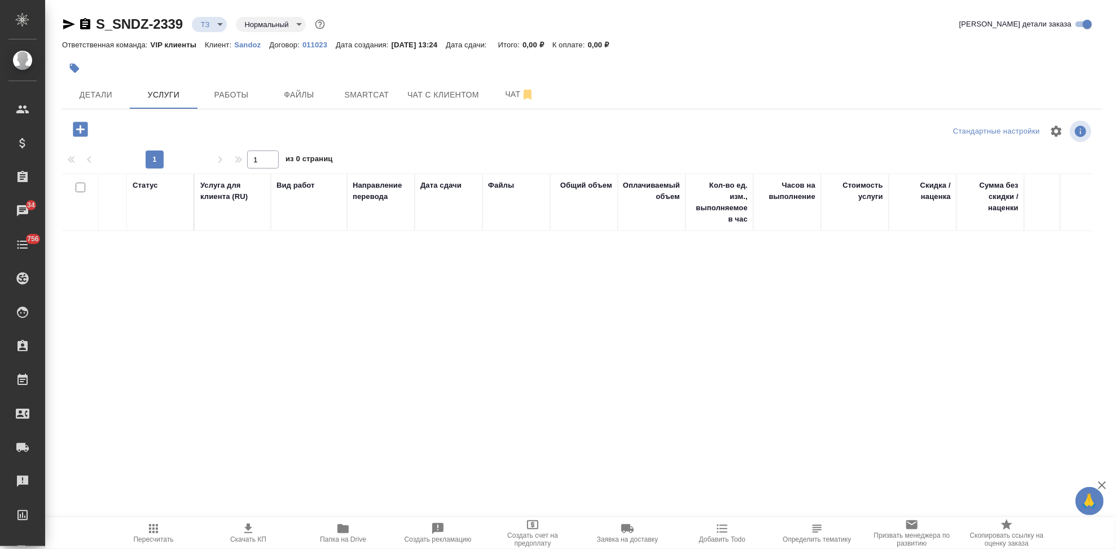
click at [75, 125] on icon "button" at bounding box center [80, 129] width 15 height 15
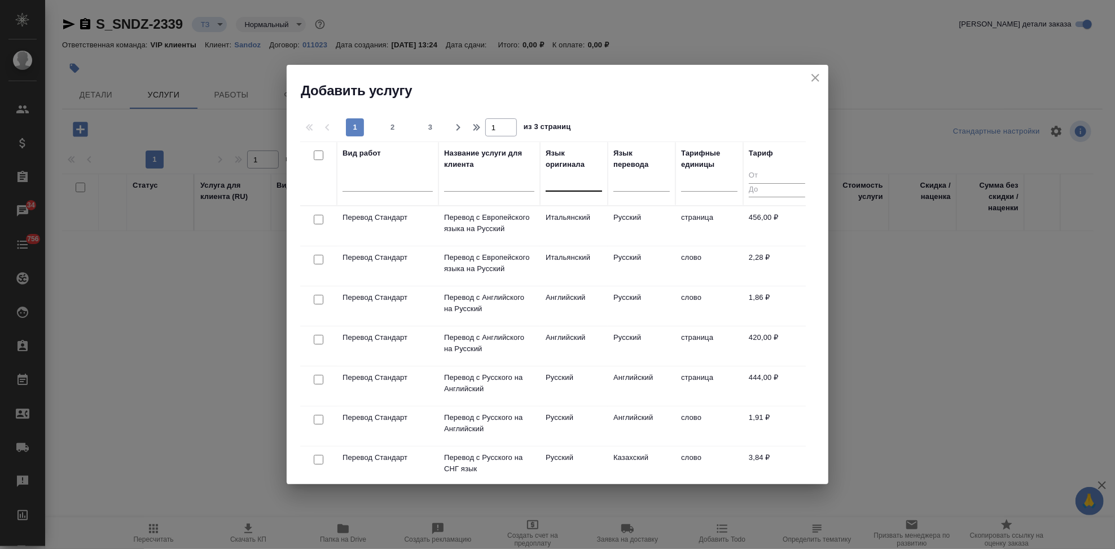
click at [569, 183] on div at bounding box center [574, 180] width 56 height 16
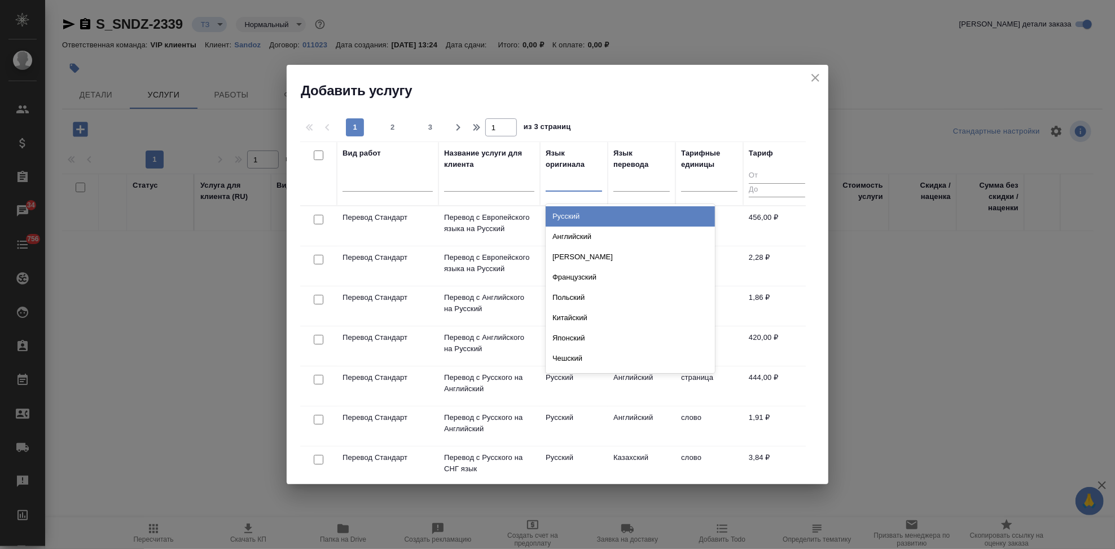
type input "р"
click at [593, 214] on div "Русский" at bounding box center [630, 216] width 169 height 20
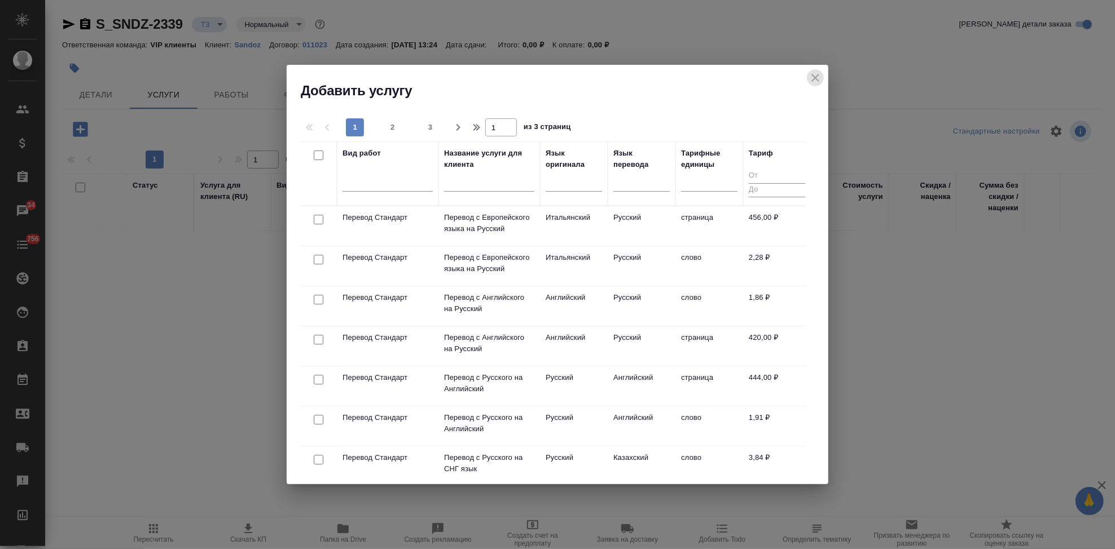
click at [813, 82] on icon "close" at bounding box center [815, 78] width 14 height 14
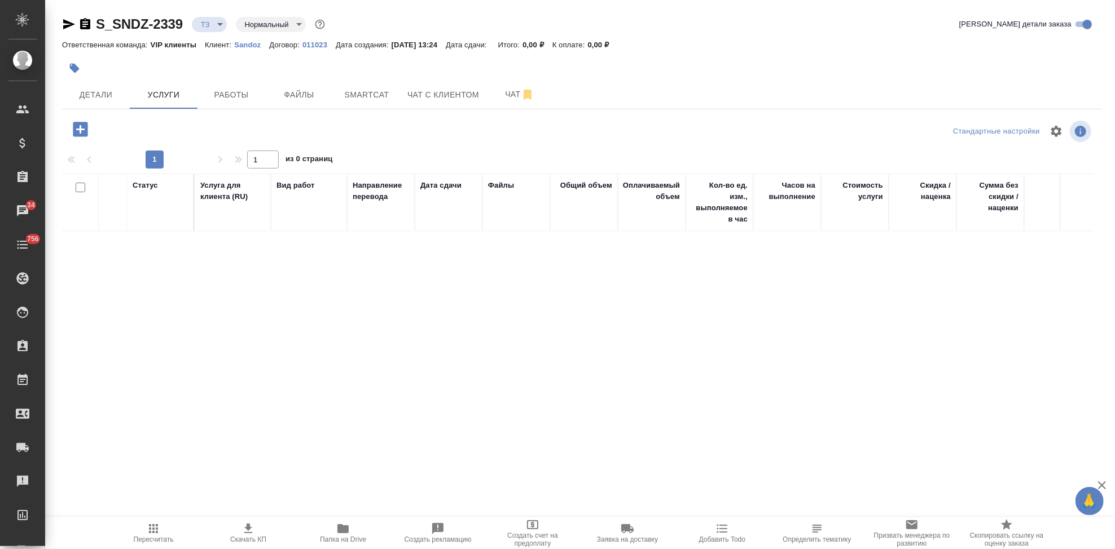
click at [78, 129] on icon "button" at bounding box center [81, 130] width 20 height 20
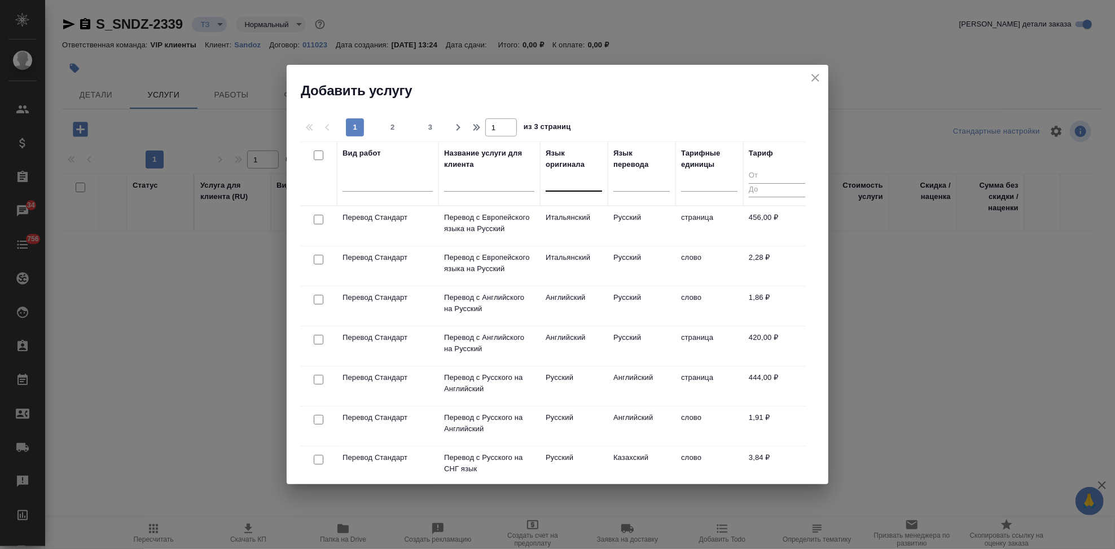
click at [559, 187] on div at bounding box center [574, 180] width 56 height 16
type input "р"
type input "русс"
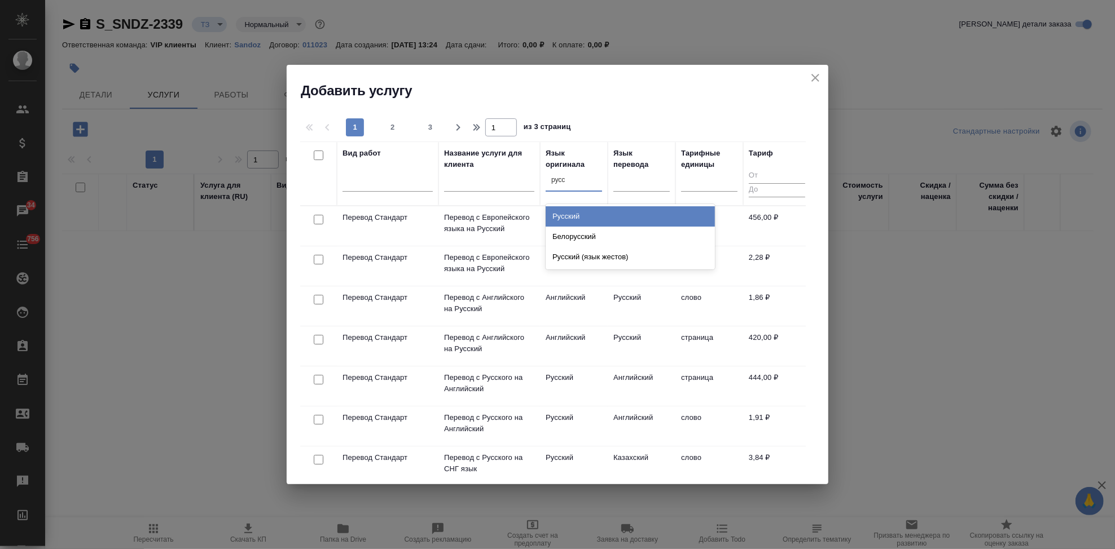
click at [590, 220] on div "Русский" at bounding box center [630, 216] width 169 height 20
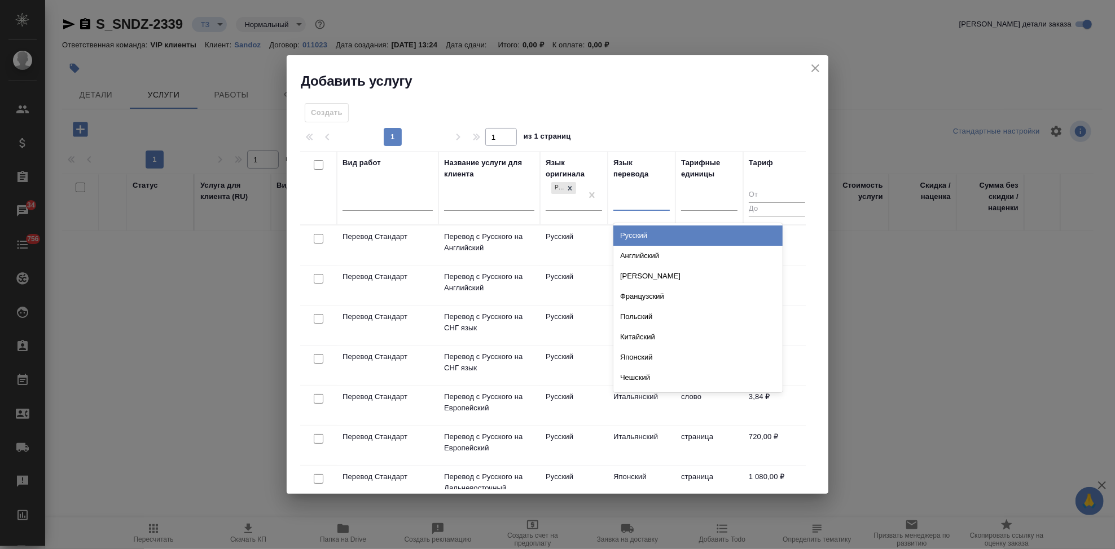
click at [624, 201] on div at bounding box center [641, 200] width 56 height 16
type input "а"
click at [641, 235] on div "Английский" at bounding box center [697, 236] width 169 height 20
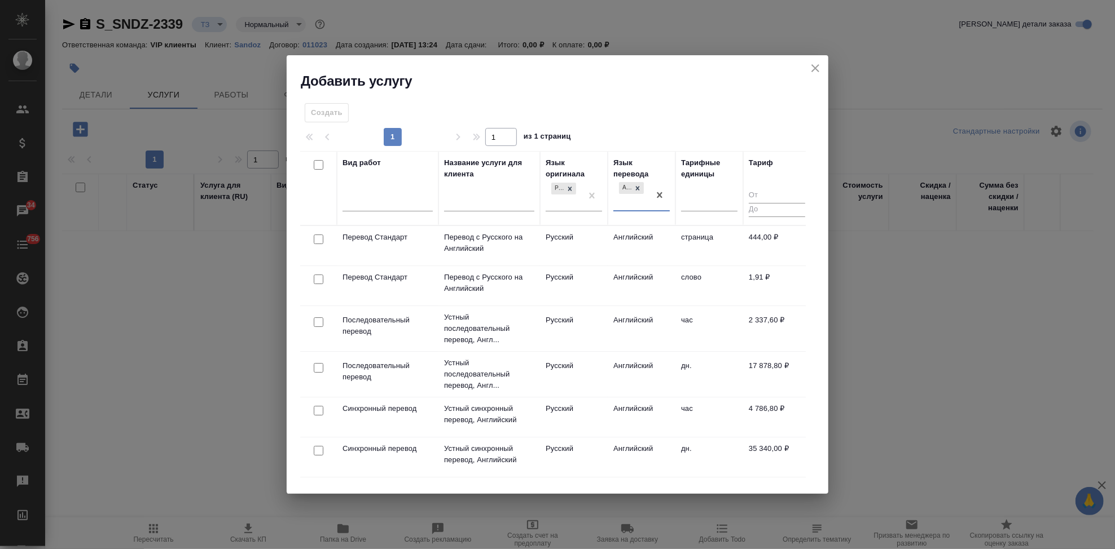
click at [590, 279] on td "Русский" at bounding box center [574, 285] width 68 height 39
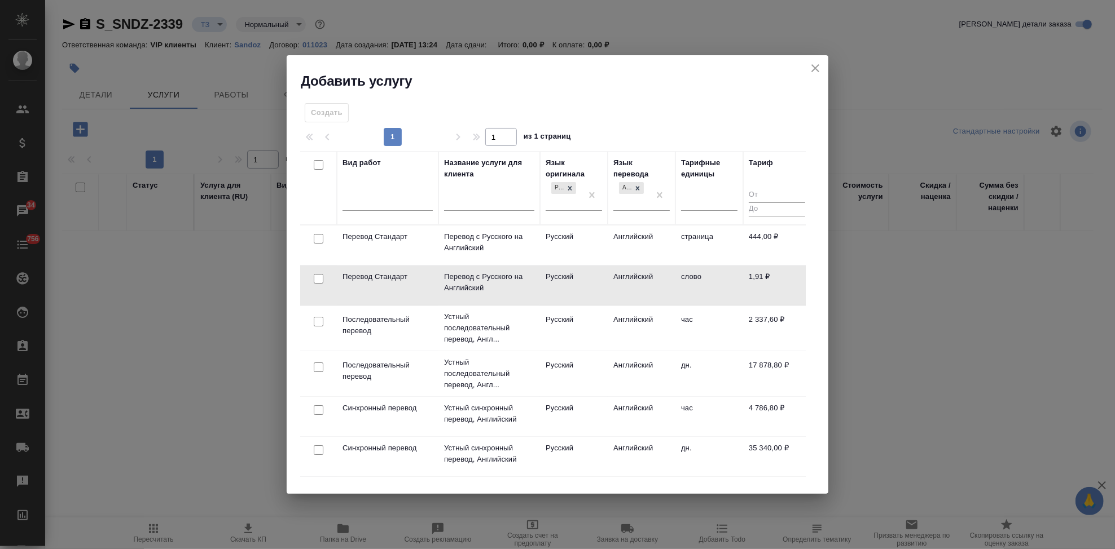
click at [590, 279] on td "Русский" at bounding box center [574, 285] width 68 height 39
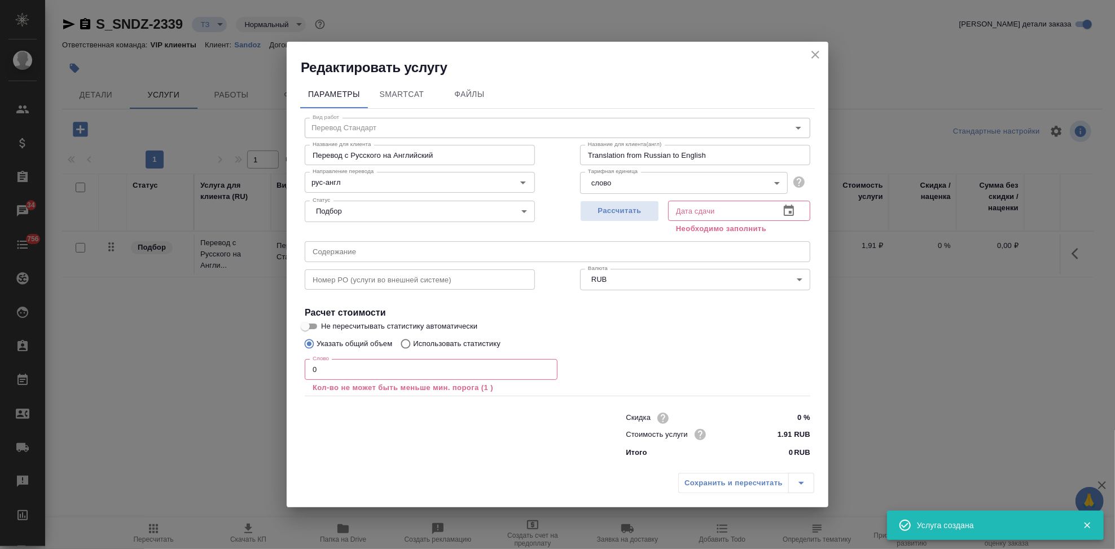
click at [389, 366] on input "0" at bounding box center [431, 369] width 253 height 20
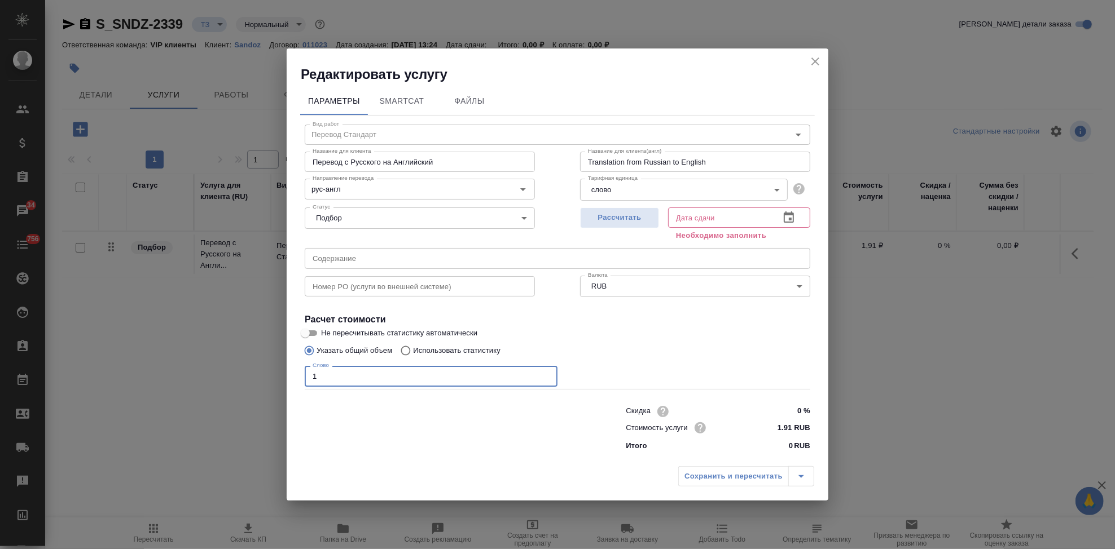
type input "1"
click at [787, 218] on icon "button" at bounding box center [789, 218] width 14 height 14
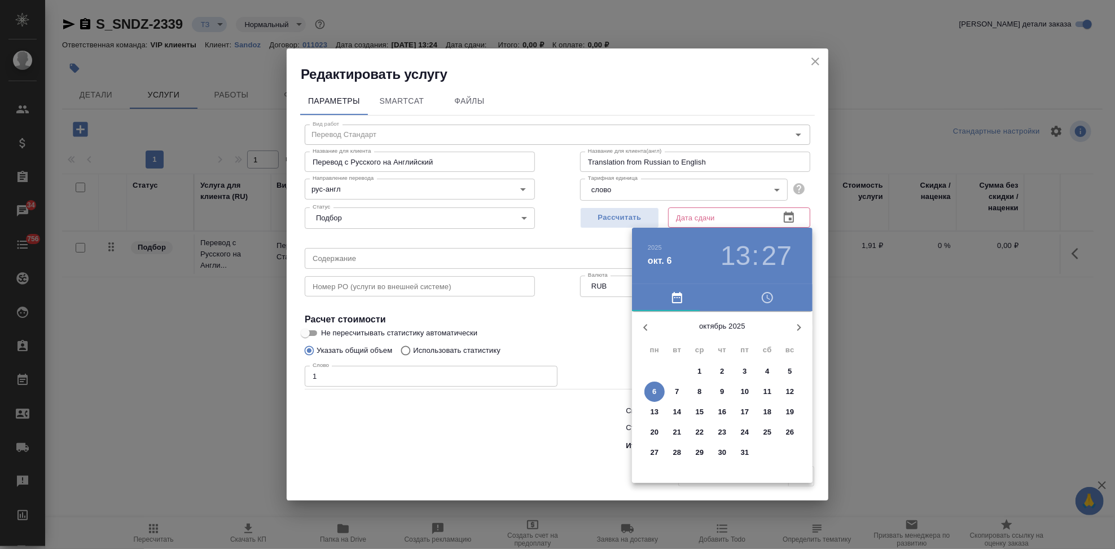
click at [675, 390] on p "7" at bounding box center [677, 391] width 4 height 11
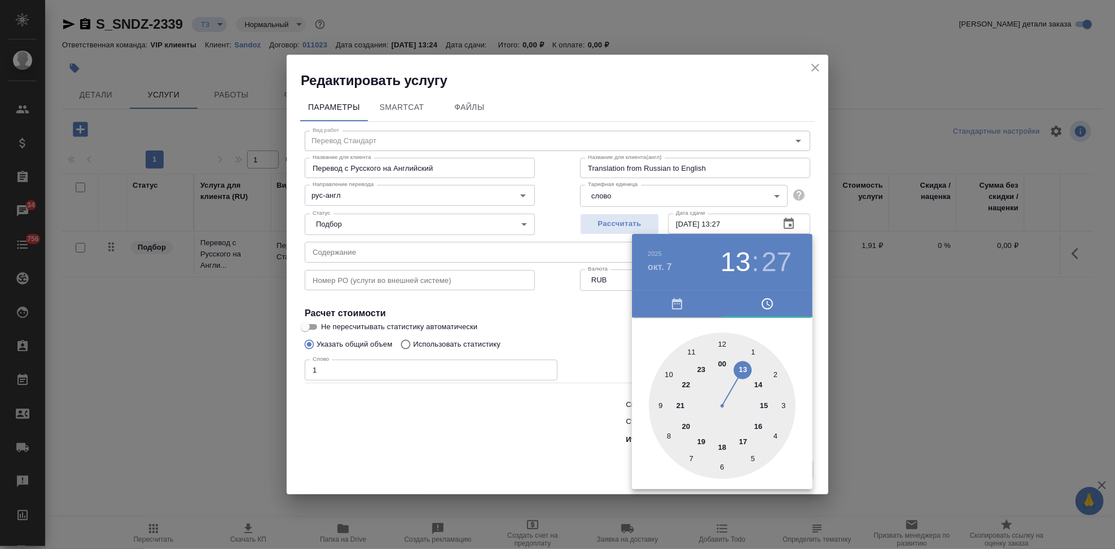
click at [746, 437] on div at bounding box center [722, 406] width 147 height 147
click at [722, 346] on div at bounding box center [722, 406] width 147 height 147
type input "07.10.2025 17:00"
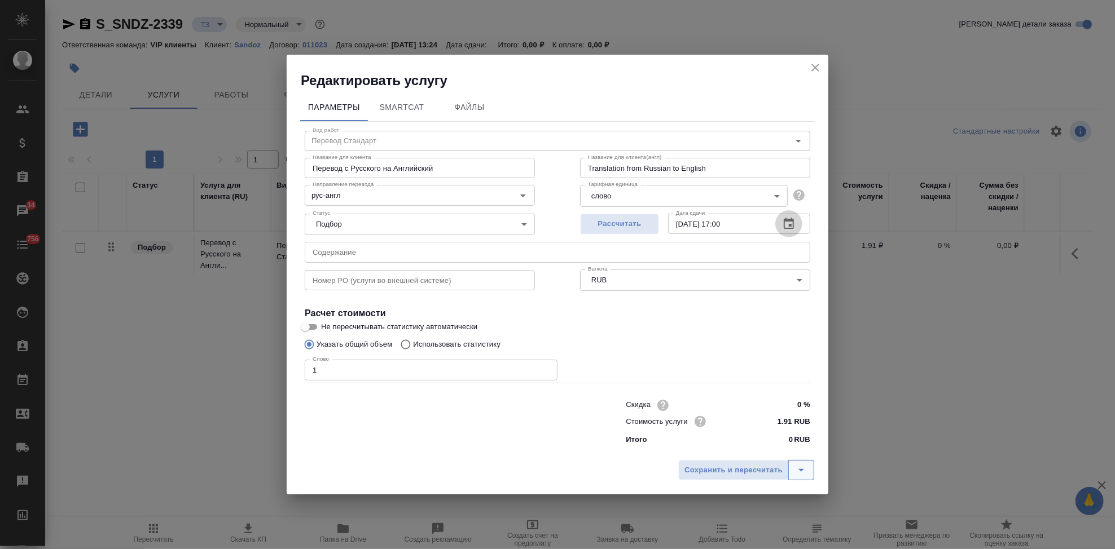
click at [803, 473] on icon "split button" at bounding box center [801, 471] width 14 height 14
click at [743, 455] on li "Сохранить" at bounding box center [748, 447] width 136 height 18
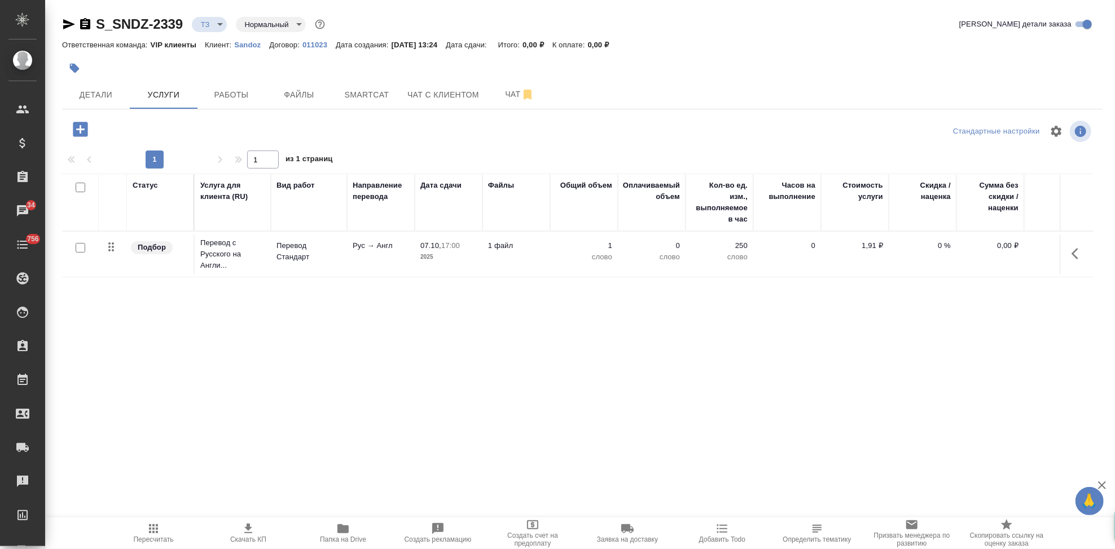
click at [82, 251] on input "checkbox" at bounding box center [81, 248] width 10 height 10
checkbox input "true"
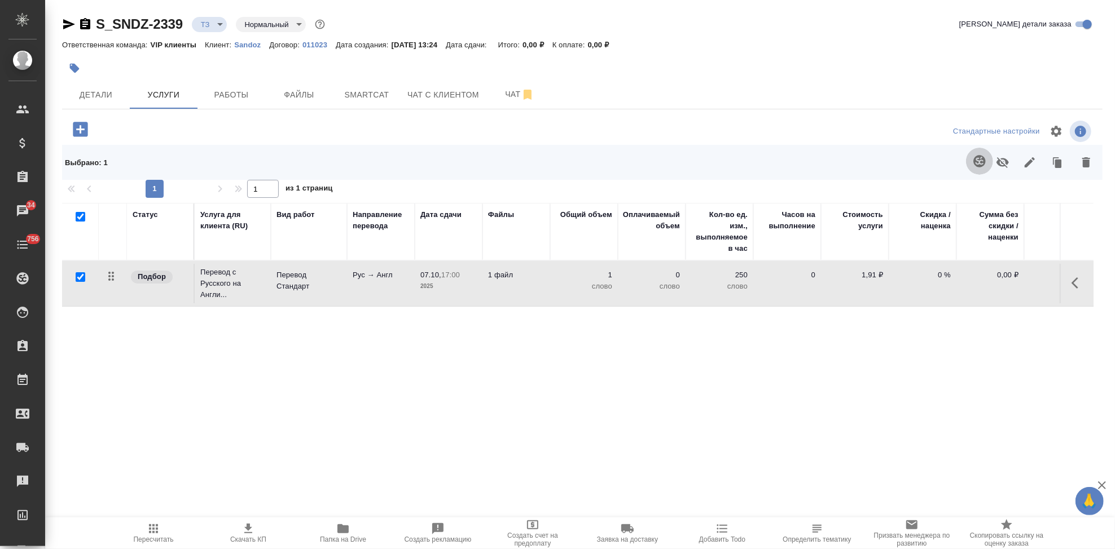
click at [973, 160] on icon "button" at bounding box center [980, 162] width 14 height 14
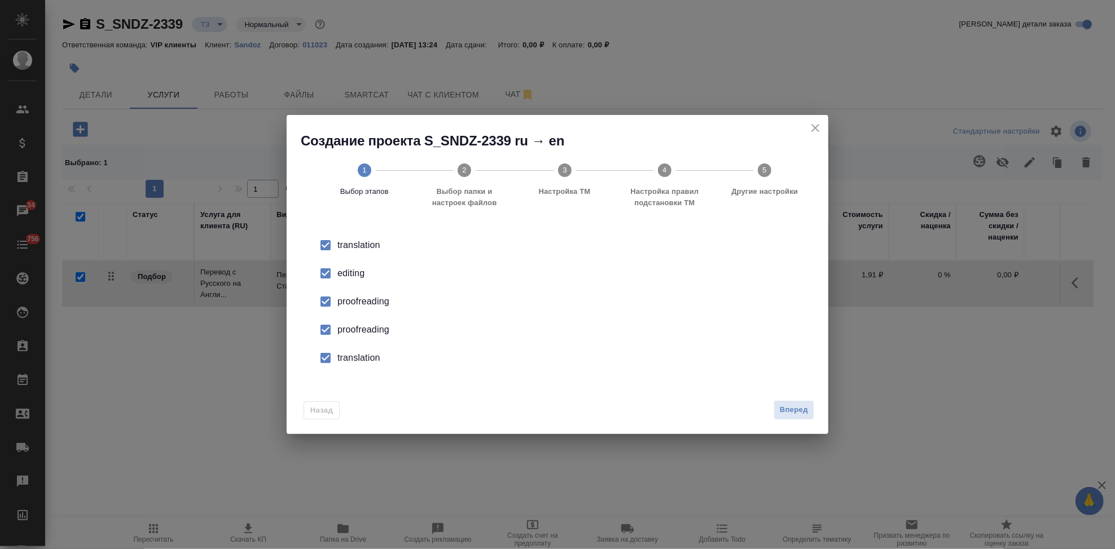
click at [337, 272] on div "editing" at bounding box center [569, 274] width 464 height 14
click at [332, 327] on input "checkbox" at bounding box center [326, 330] width 24 height 24
click at [335, 363] on input "checkbox" at bounding box center [326, 358] width 24 height 24
click at [793, 407] on span "Вперед" at bounding box center [794, 410] width 28 height 13
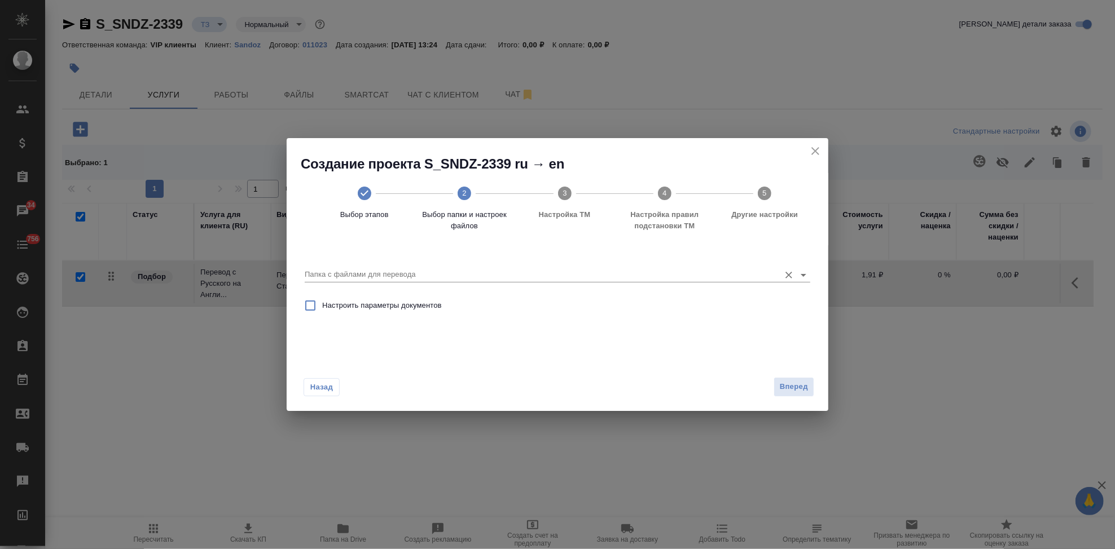
click at [731, 269] on input "Папка с файлами для перевода" at bounding box center [539, 275] width 469 height 14
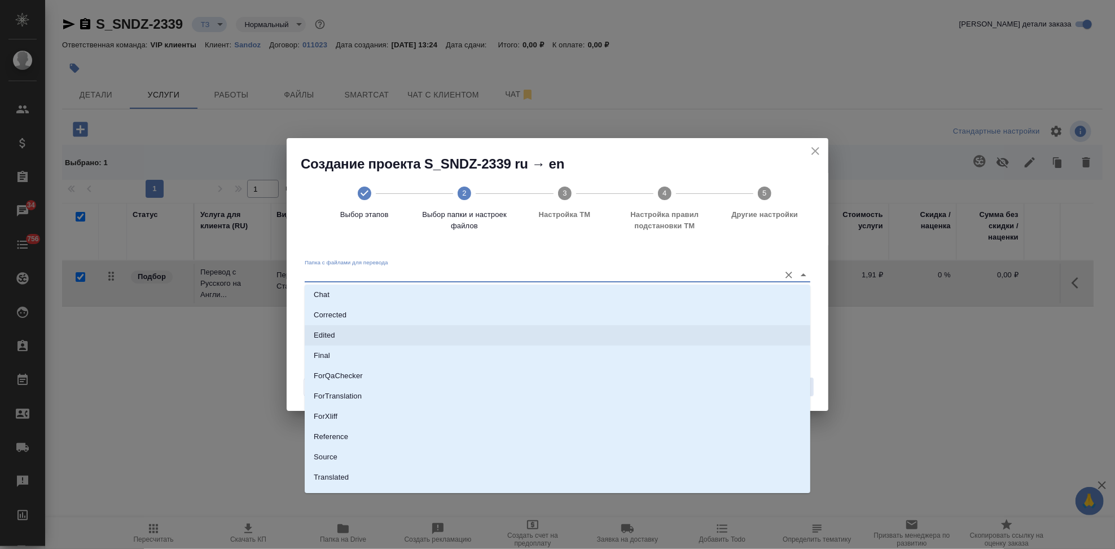
scroll to position [58, 0]
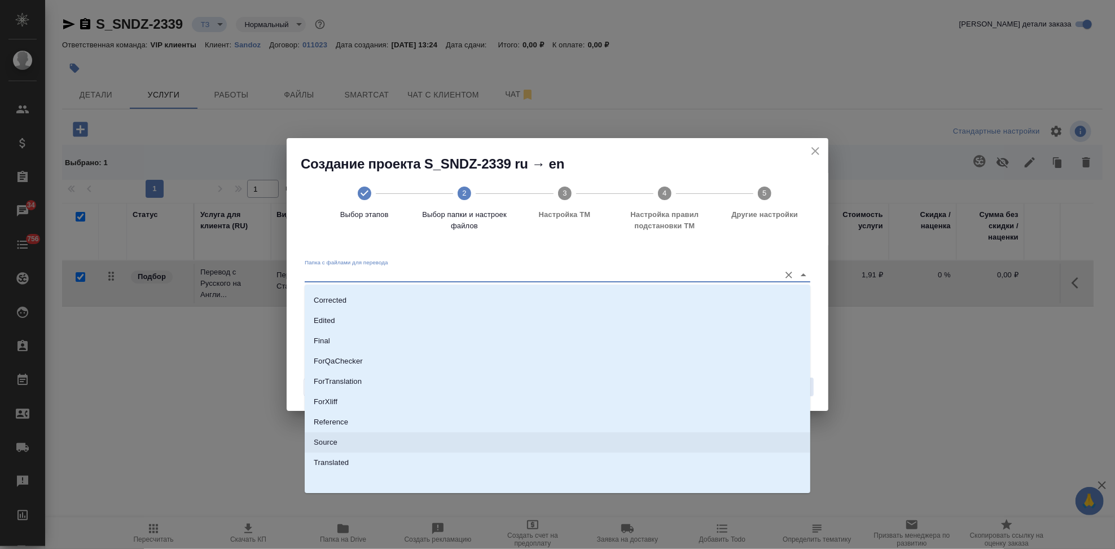
click at [417, 434] on li "Source" at bounding box center [557, 443] width 505 height 20
type input "Source"
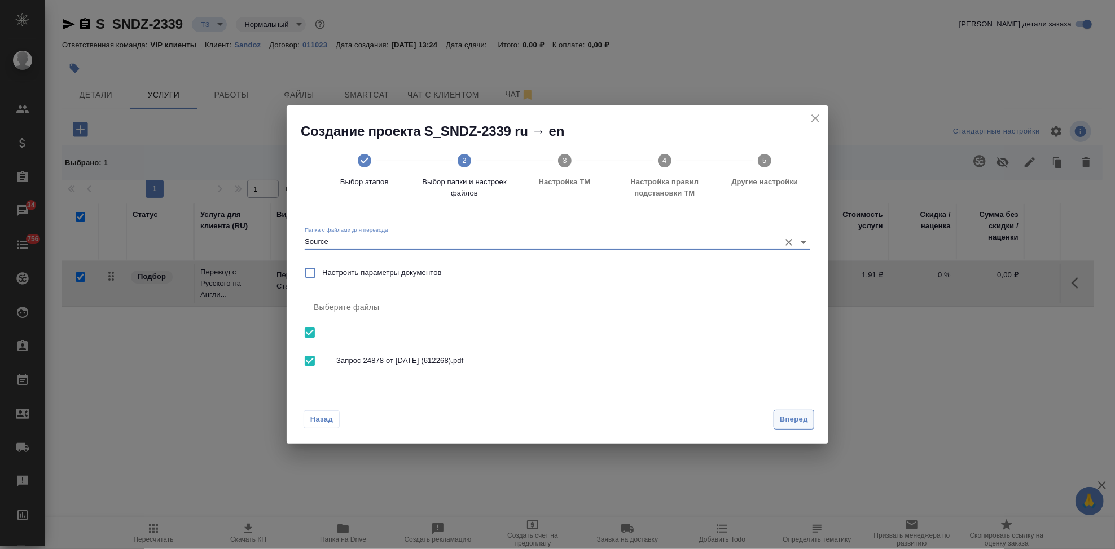
click at [797, 421] on span "Вперед" at bounding box center [794, 420] width 28 height 13
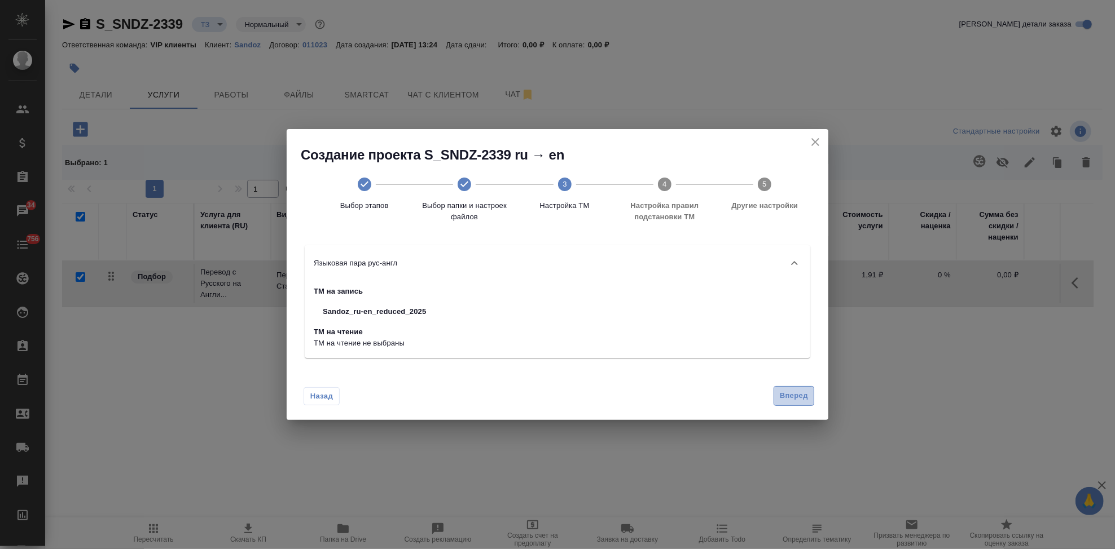
click at [791, 403] on button "Вперед" at bounding box center [793, 396] width 41 height 20
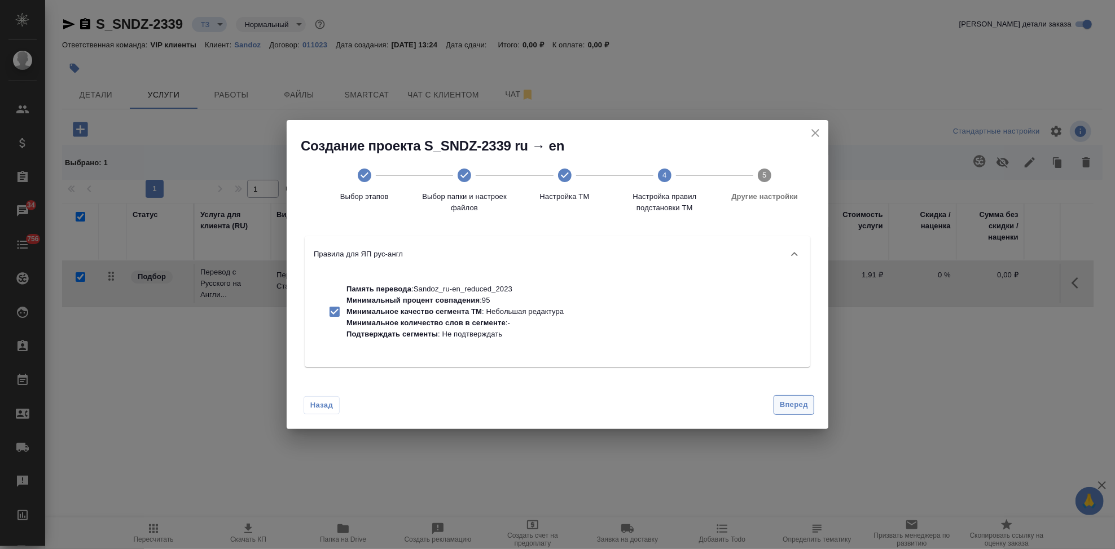
click at [793, 406] on span "Вперед" at bounding box center [794, 405] width 28 height 13
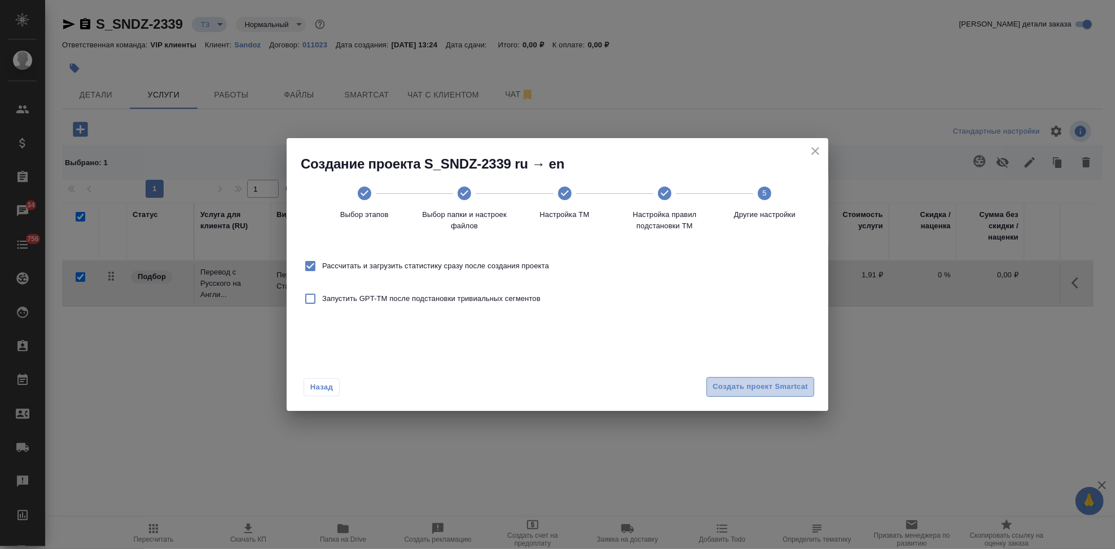
click at [798, 383] on span "Создать проект Smartcat" at bounding box center [759, 387] width 95 height 13
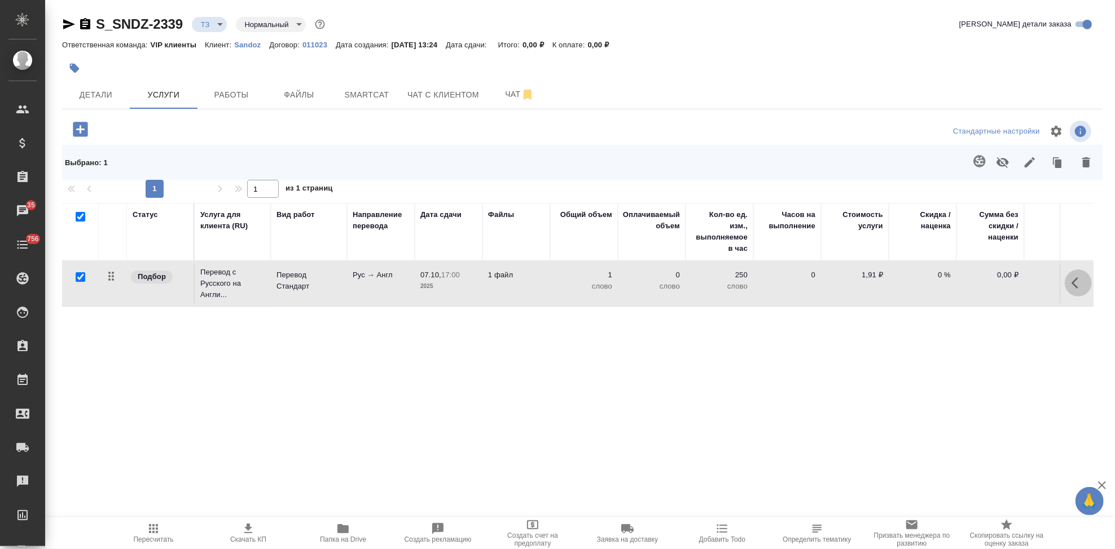
click at [1071, 289] on icon "button" at bounding box center [1078, 283] width 14 height 14
click at [1008, 287] on icon "button" at bounding box center [1015, 283] width 14 height 14
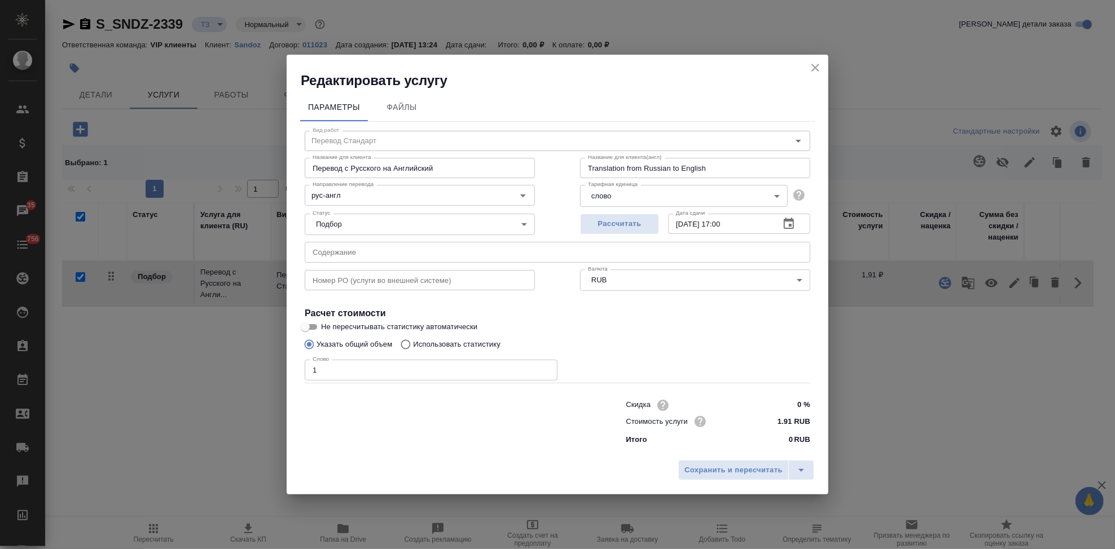
click at [407, 344] on input "Использовать статистику" at bounding box center [404, 344] width 18 height 21
radio input "true"
radio input "false"
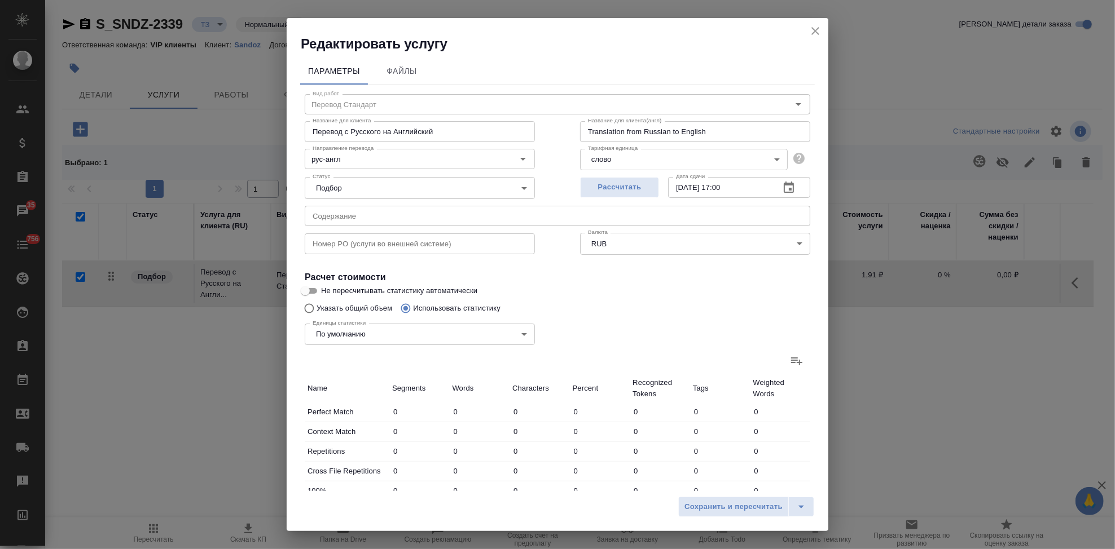
click at [790, 360] on icon at bounding box center [797, 361] width 14 height 14
click at [0, 0] on input "file" at bounding box center [0, 0] width 0 height 0
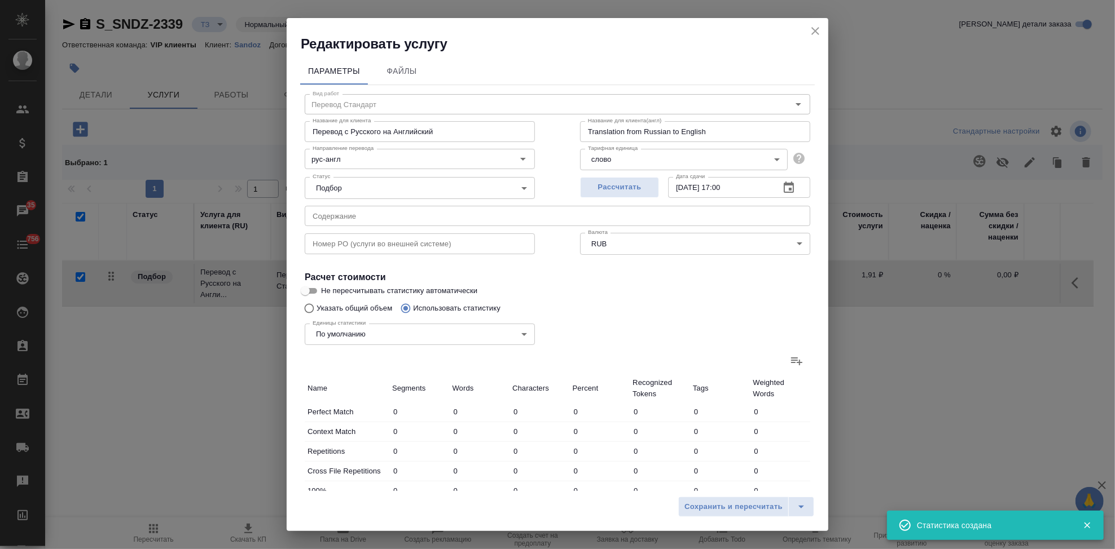
type input "4"
type input "9"
type input "70"
type input "1"
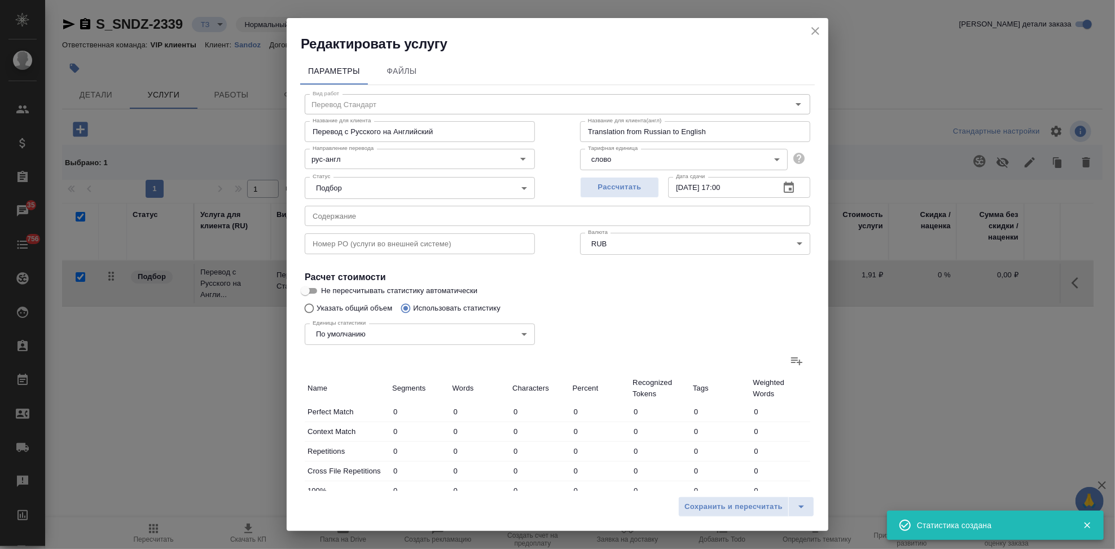
type input "1"
type input "11"
type input "41"
type input "301"
type input "12"
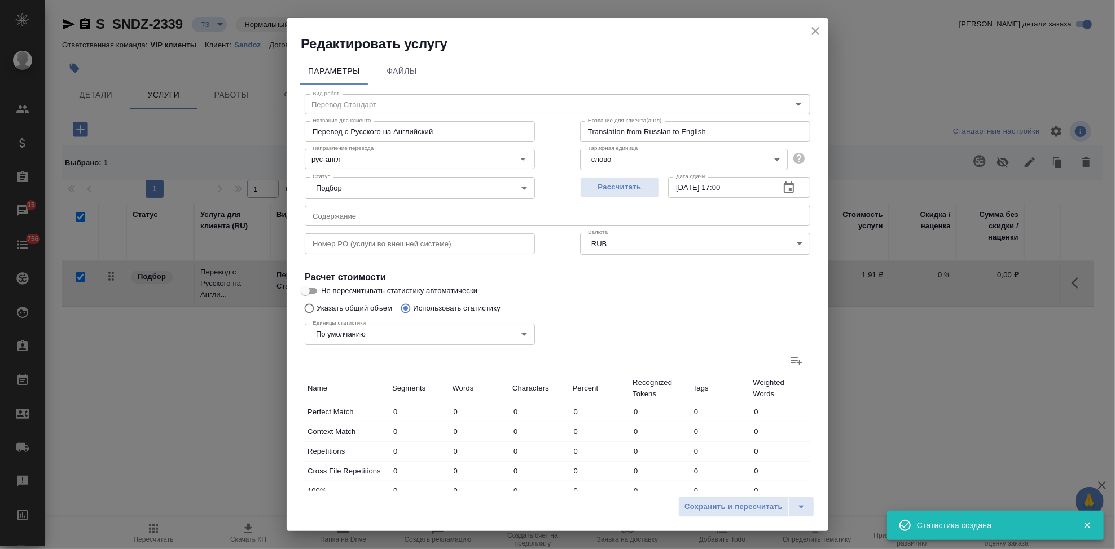
type input "120"
type input "958"
type input "4"
type input "115"
type input "867"
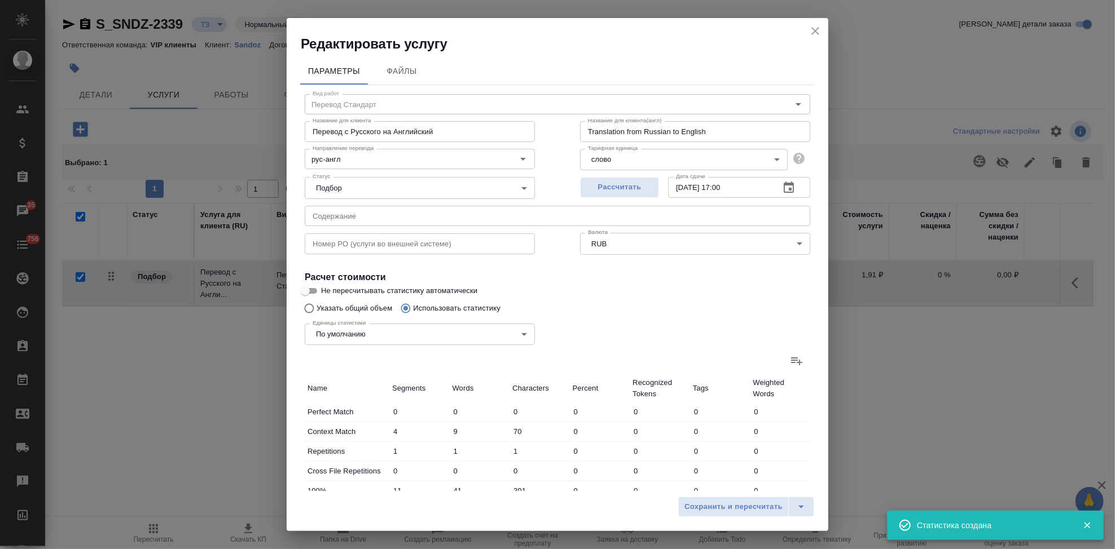
type input "14"
type input "81"
type input "705"
type input "64"
type input "845"
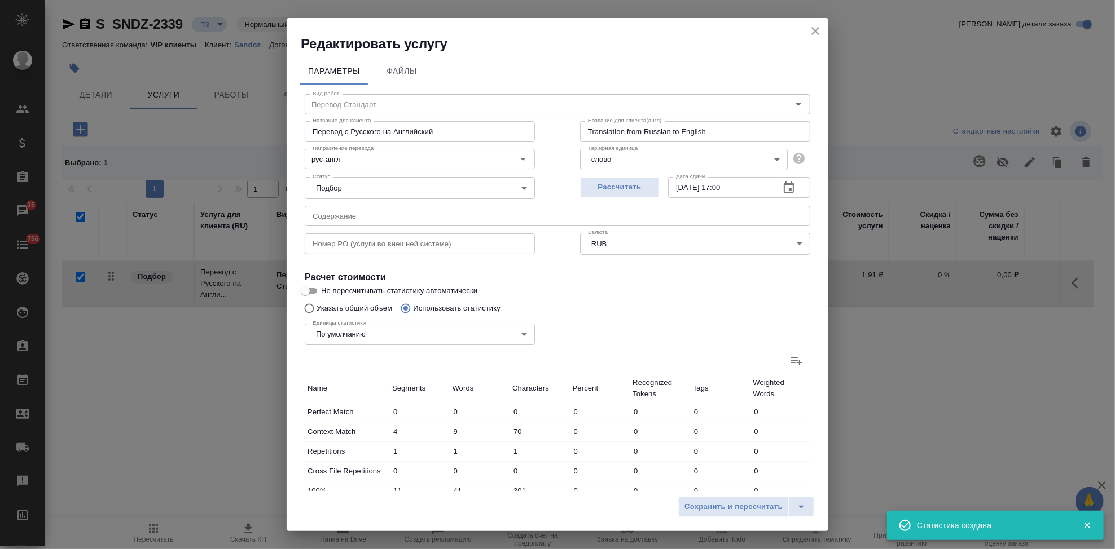
type input "6504"
type input "109"
type input "1211"
type input "9405"
type input "110"
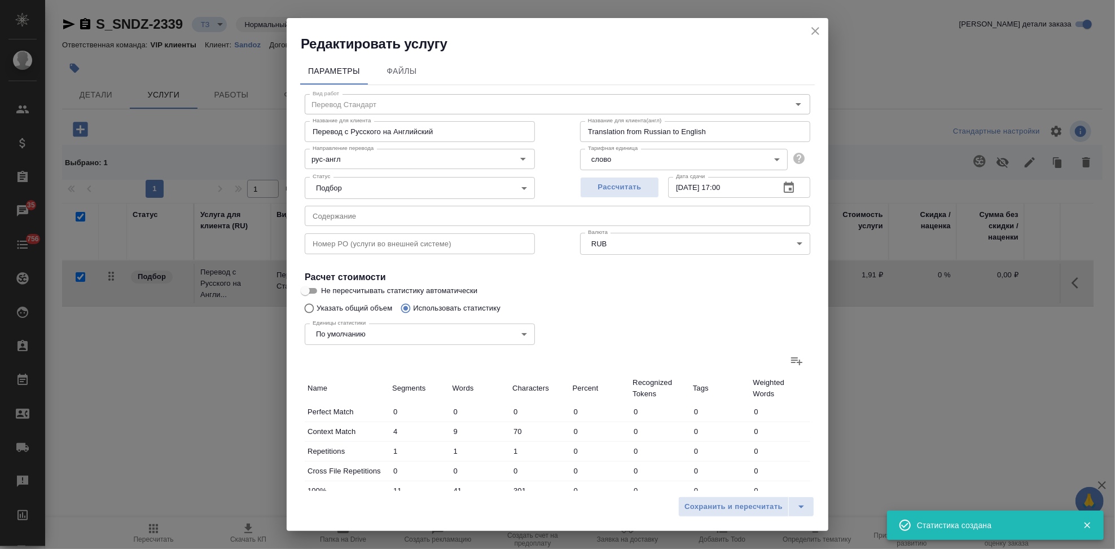
type input "1212"
type input "9406"
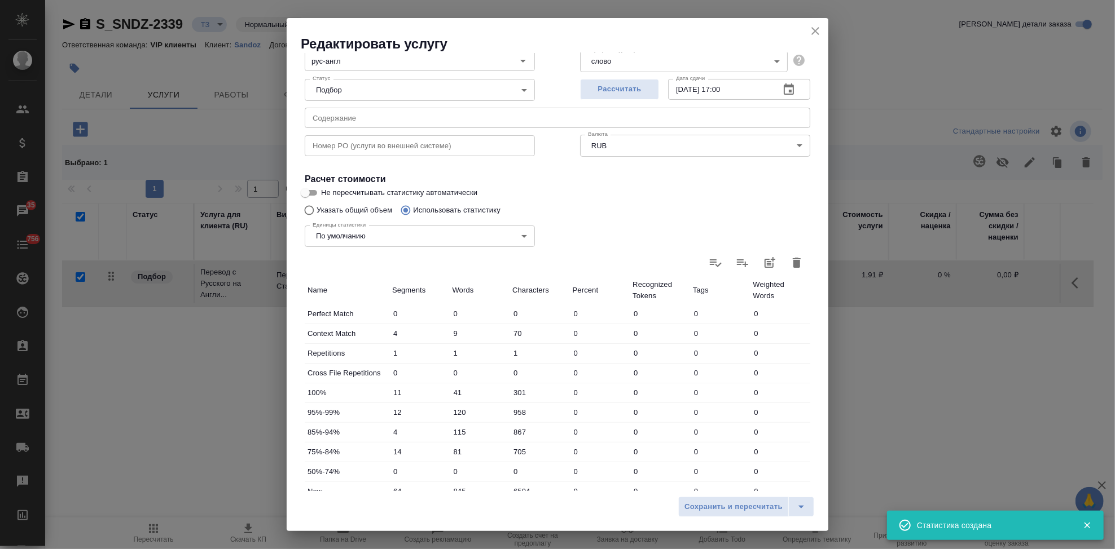
scroll to position [219, 0]
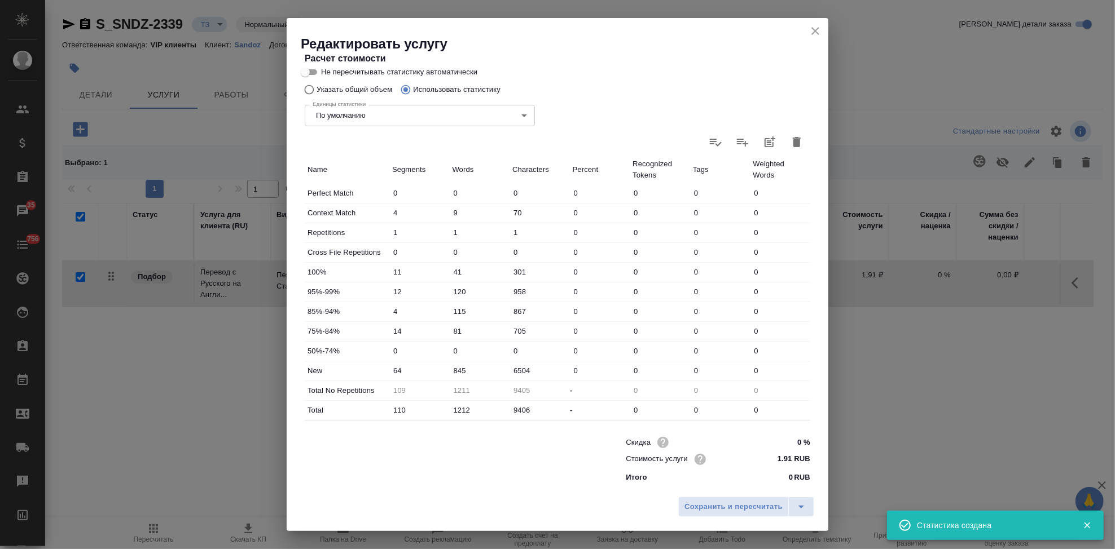
click at [455, 370] on input "845" at bounding box center [480, 371] width 60 height 16
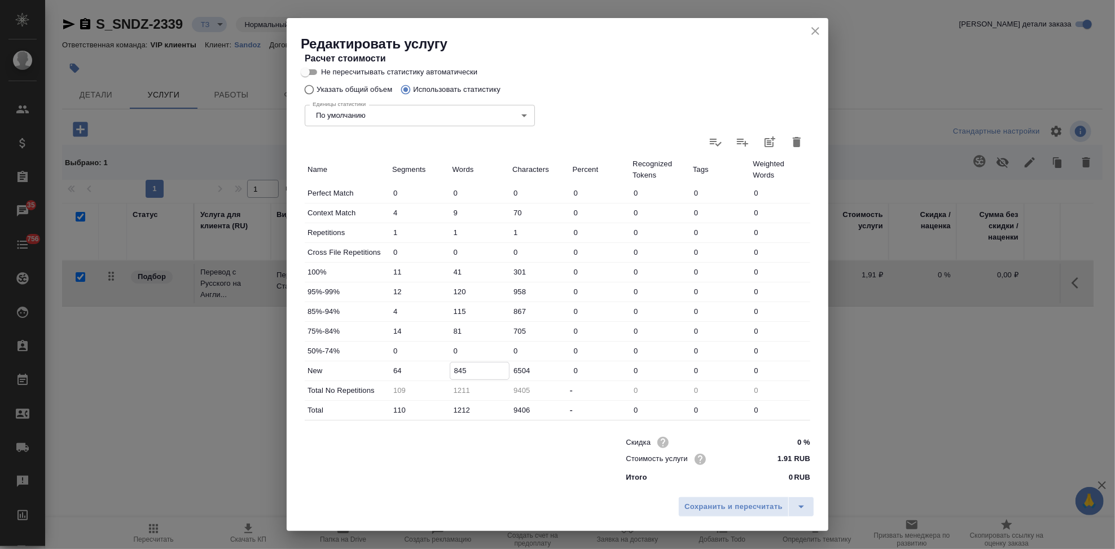
click at [461, 371] on input "845" at bounding box center [479, 371] width 59 height 16
type input "875"
click at [803, 511] on icon "split button" at bounding box center [801, 507] width 14 height 14
click at [724, 485] on li "Сохранить" at bounding box center [748, 483] width 136 height 18
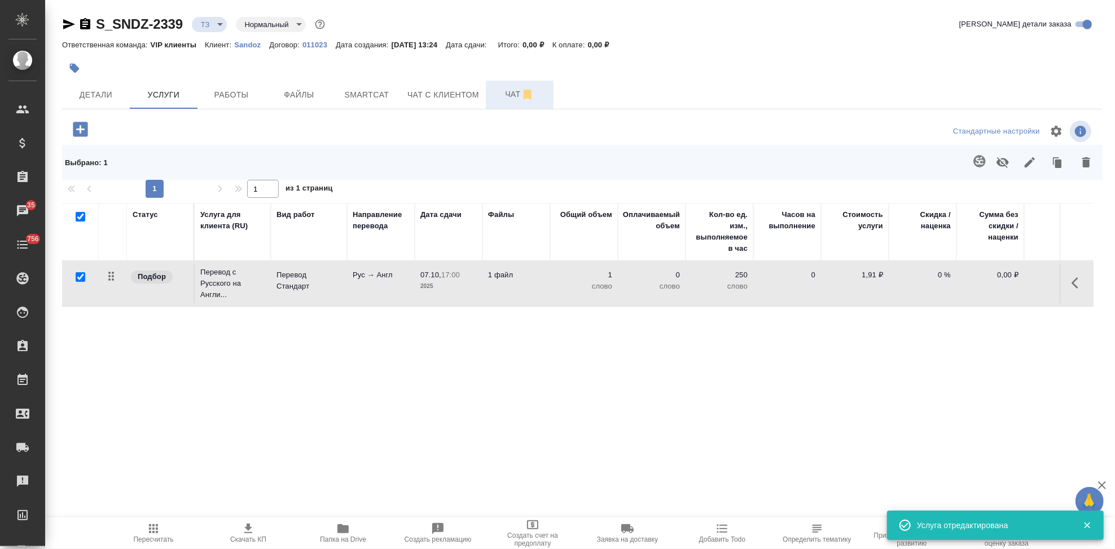
click at [505, 98] on span "Чат" at bounding box center [519, 94] width 54 height 14
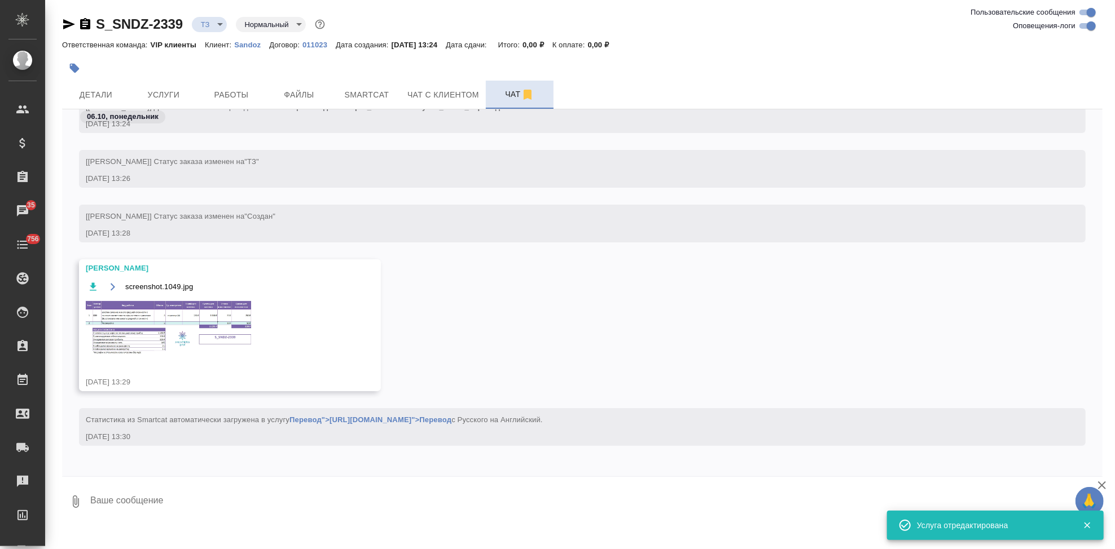
scroll to position [259, 0]
click at [168, 326] on img at bounding box center [170, 329] width 169 height 58
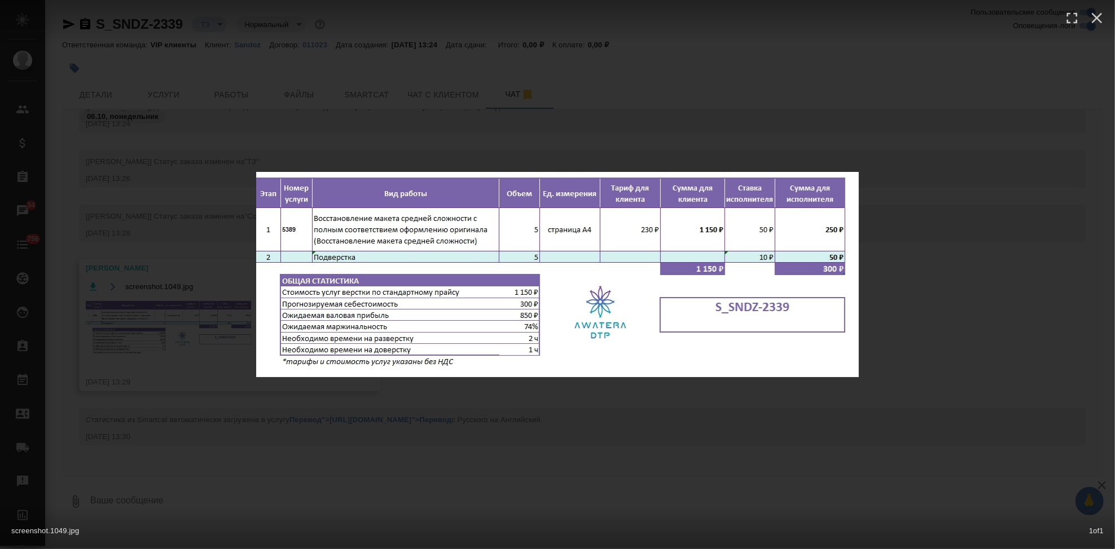
click at [511, 415] on div "screenshot.1049.jpg 1 of 1" at bounding box center [557, 274] width 1115 height 549
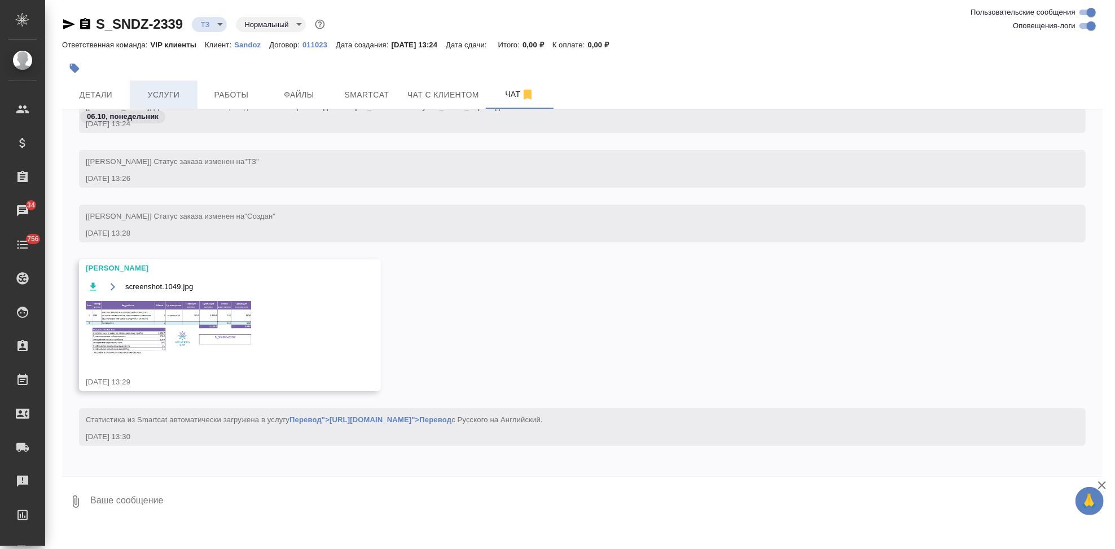
click at [166, 85] on button "Услуги" at bounding box center [164, 95] width 68 height 28
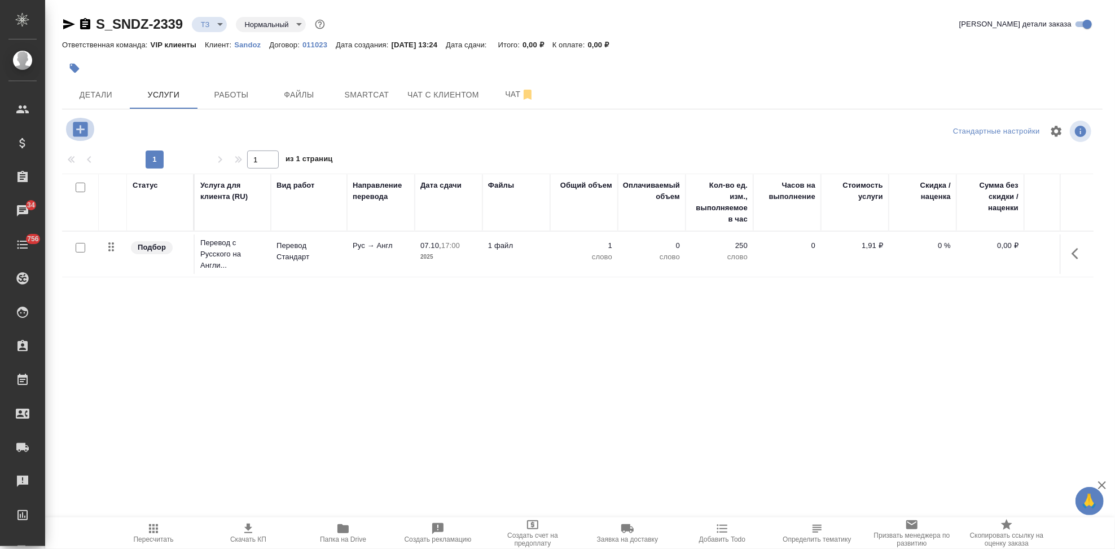
click at [89, 136] on icon "button" at bounding box center [81, 130] width 20 height 20
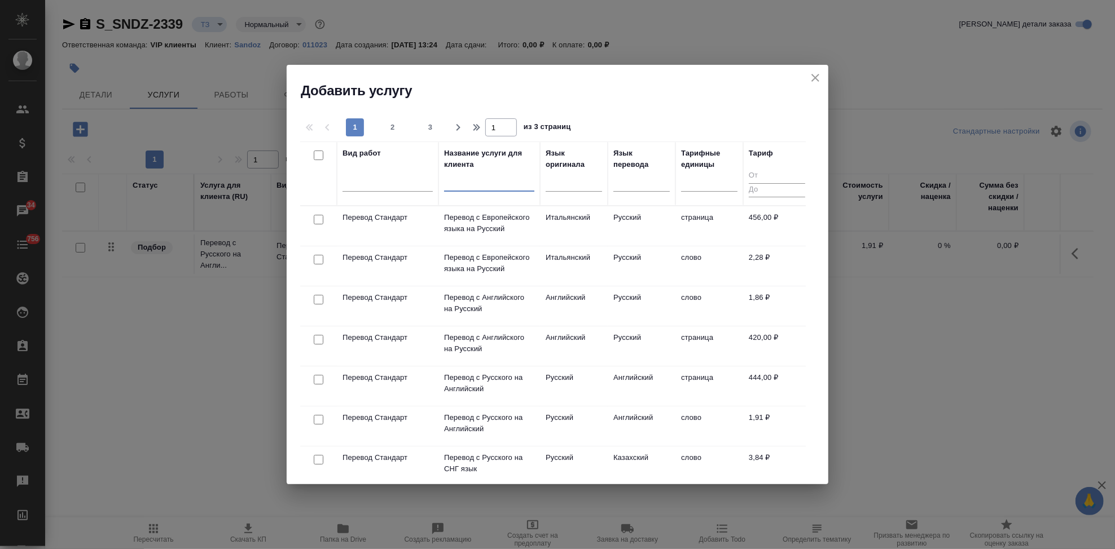
click at [458, 190] on input "text" at bounding box center [489, 185] width 90 height 14
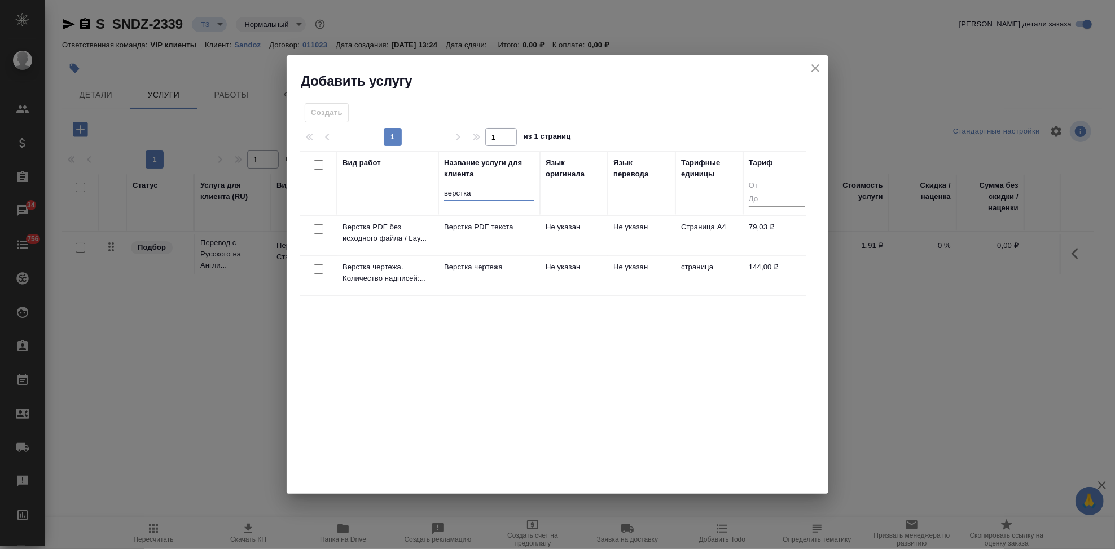
type input "верстка"
click at [602, 268] on td "Не указан" at bounding box center [574, 275] width 68 height 39
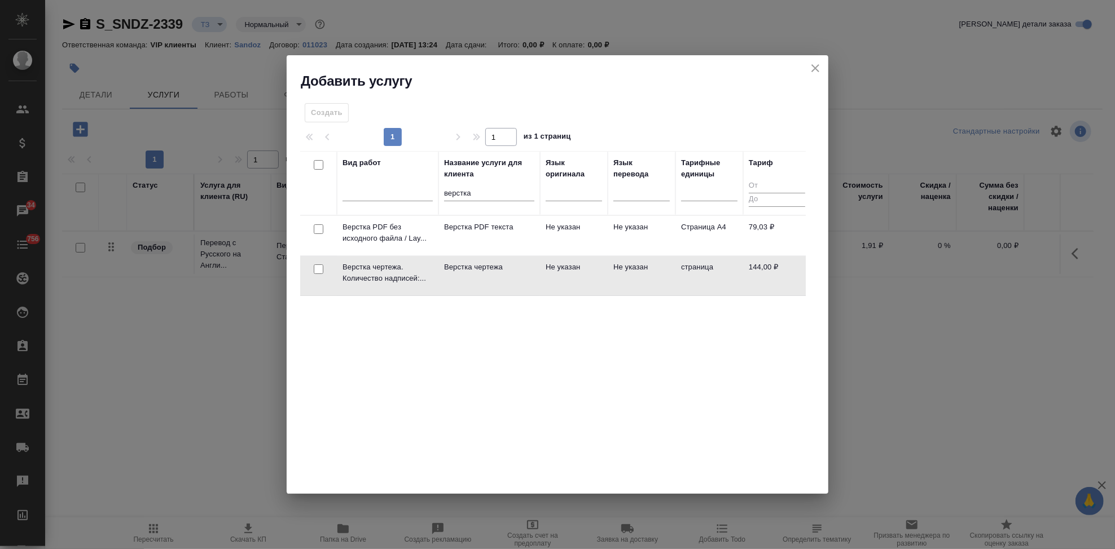
click at [602, 268] on td "Не указан" at bounding box center [574, 275] width 68 height 39
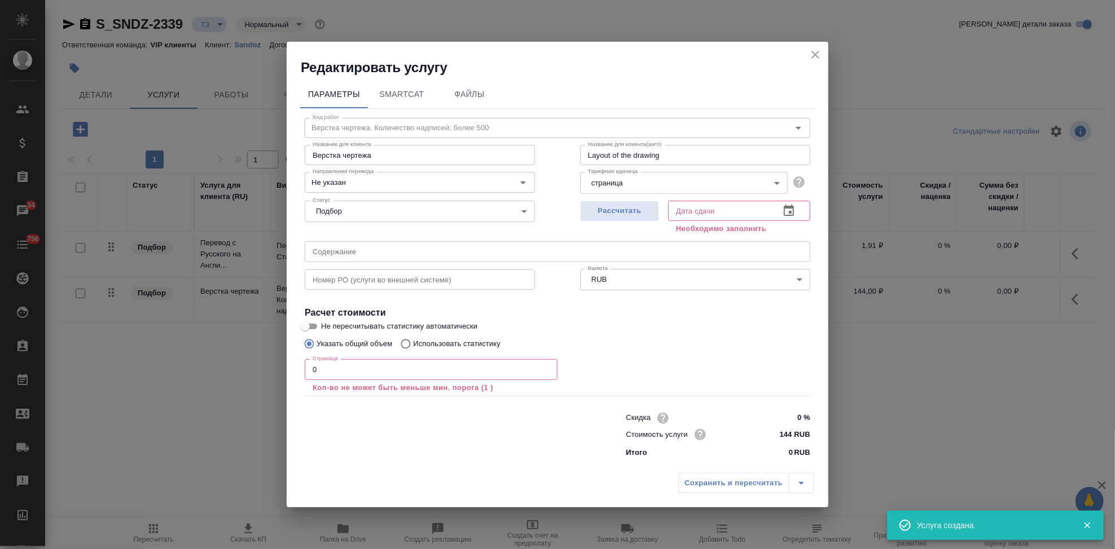
click at [326, 374] on input "0" at bounding box center [431, 369] width 253 height 20
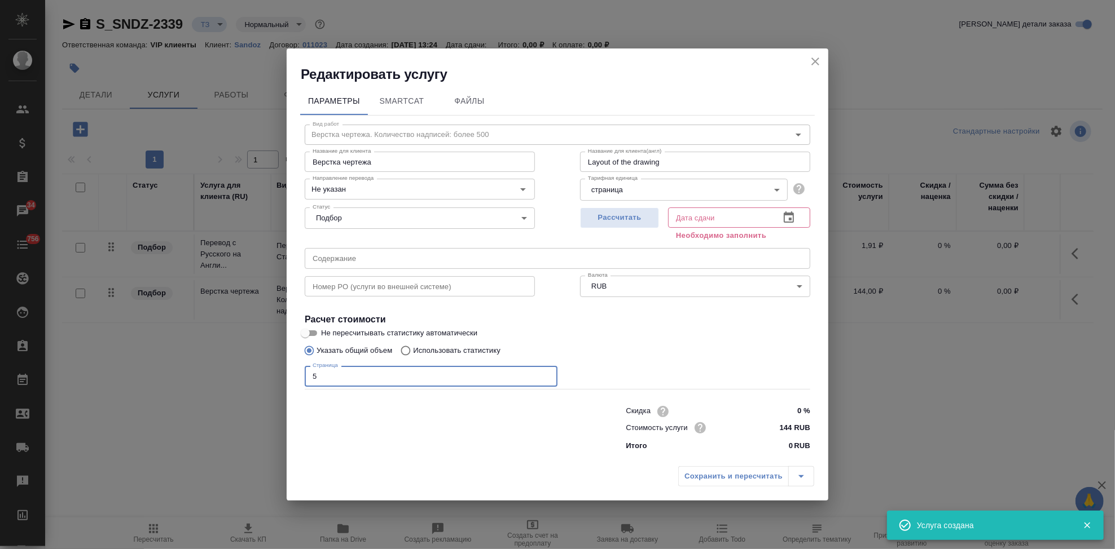
type input "5"
click at [790, 217] on icon "button" at bounding box center [789, 218] width 14 height 14
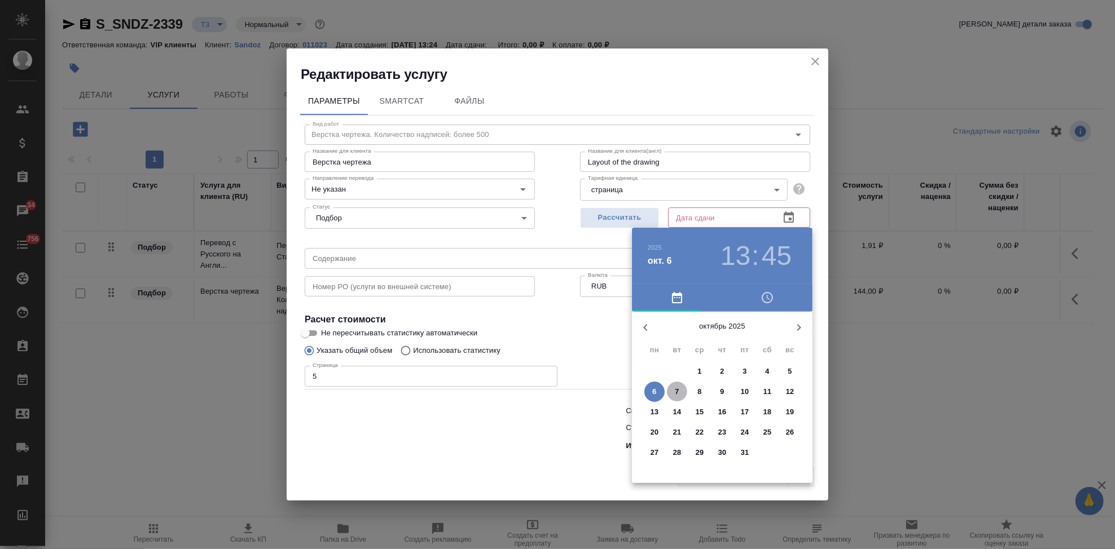
click at [671, 393] on span "7" at bounding box center [677, 391] width 20 height 11
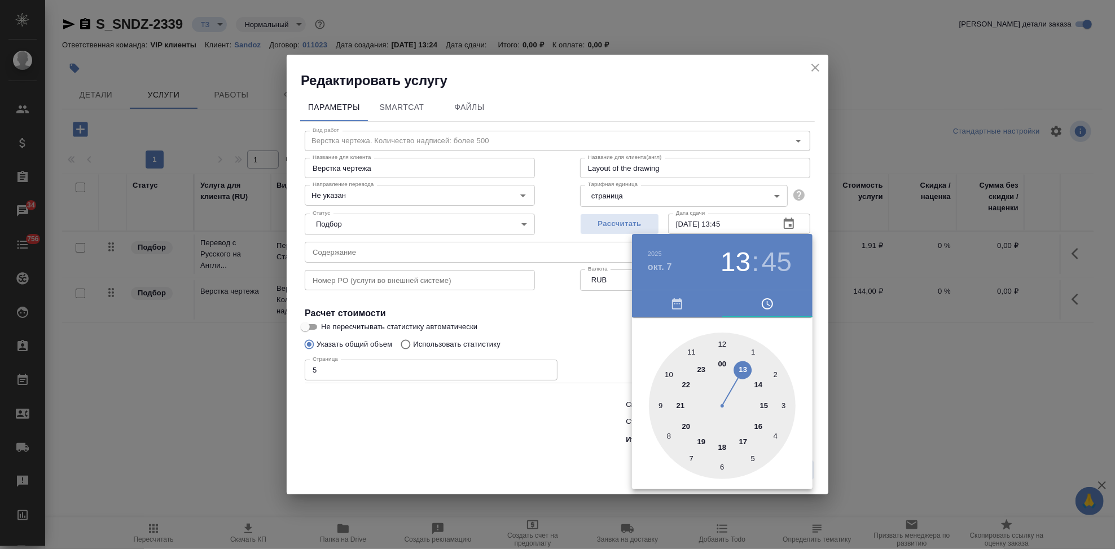
click at [749, 371] on div at bounding box center [722, 406] width 147 height 147
click at [723, 345] on div at bounding box center [722, 406] width 147 height 147
type input "[DATE] 13:00"
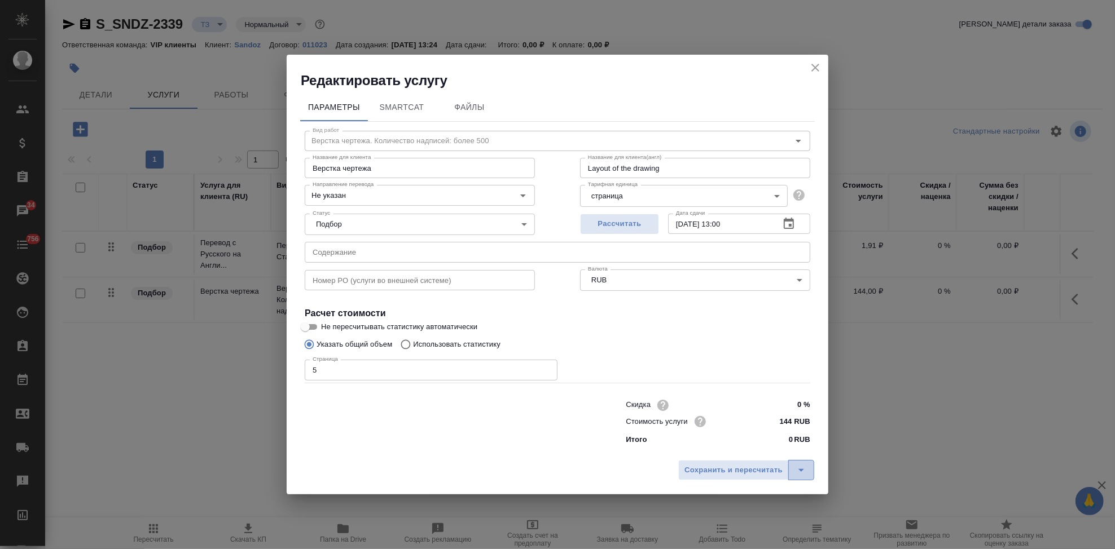
click at [799, 463] on button "split button" at bounding box center [801, 470] width 26 height 20
click at [756, 442] on li "Сохранить" at bounding box center [748, 447] width 136 height 18
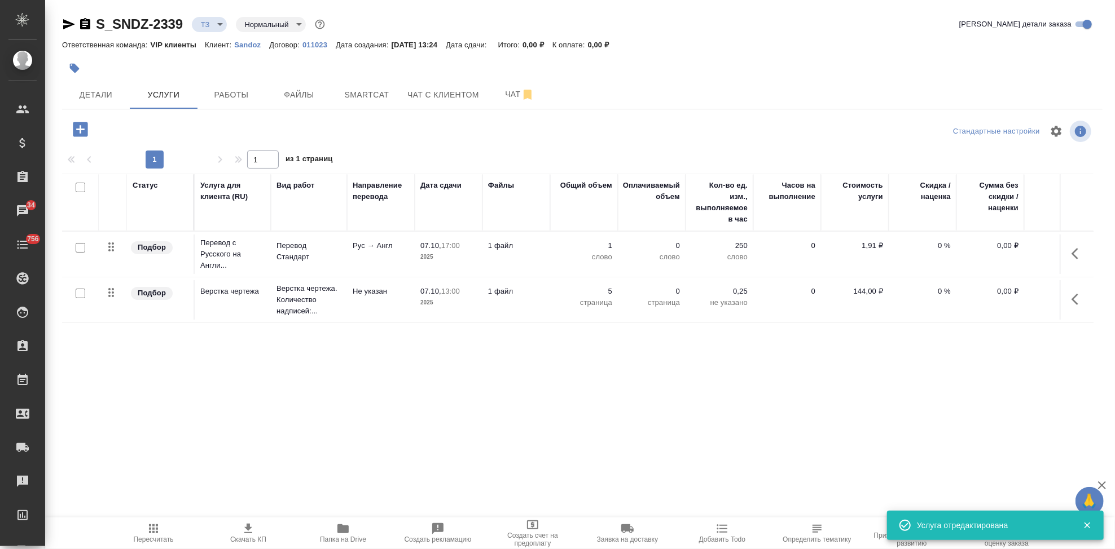
click at [148, 535] on icon "button" at bounding box center [154, 529] width 14 height 14
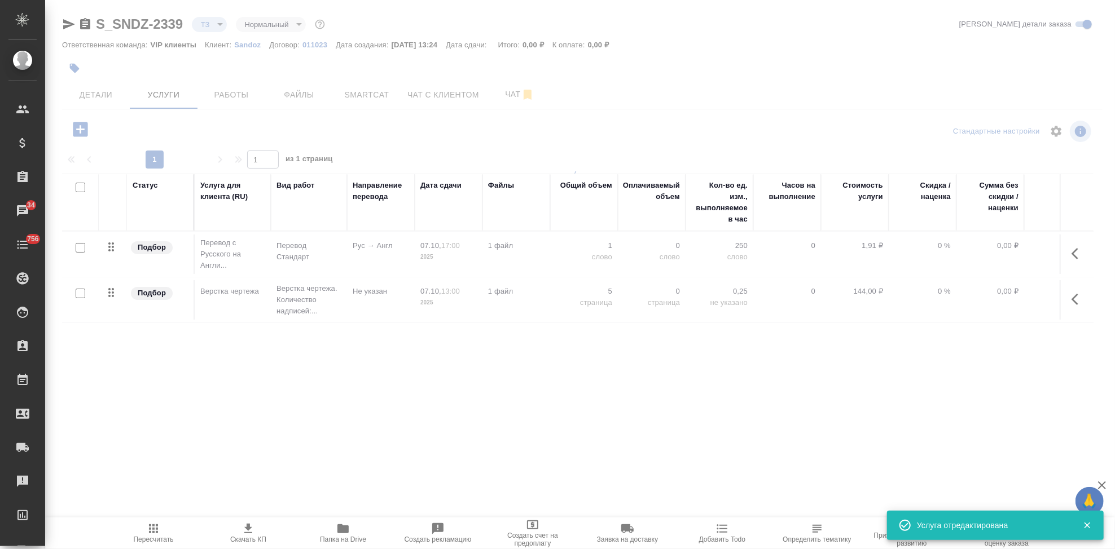
type input "new"
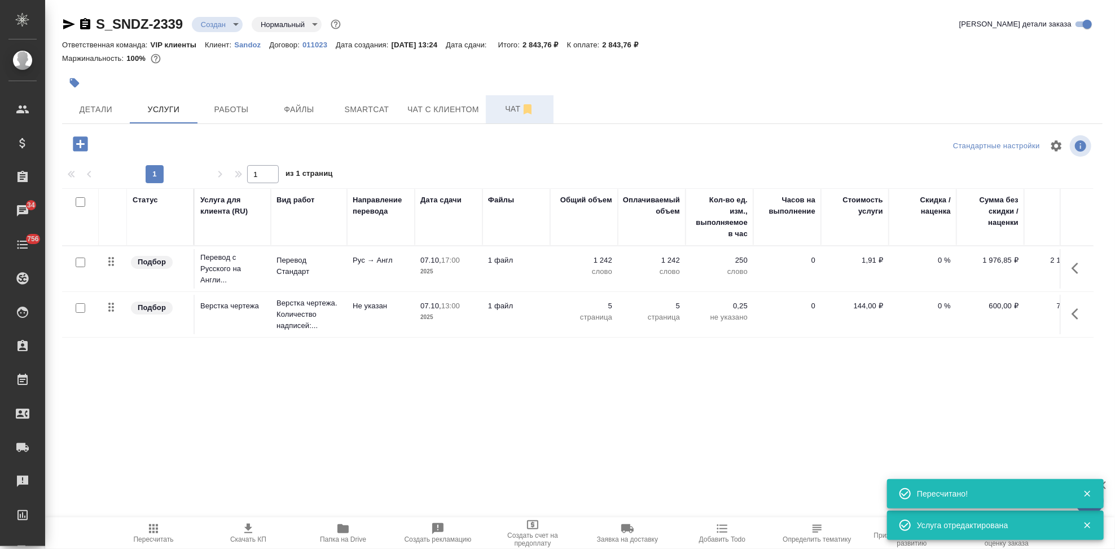
click at [509, 117] on button "Чат" at bounding box center [520, 109] width 68 height 28
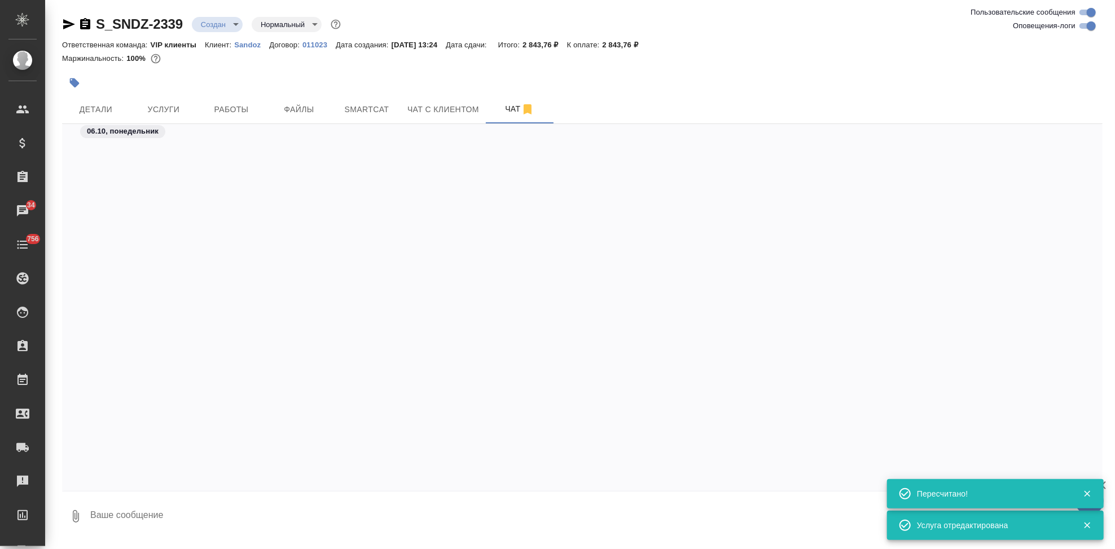
scroll to position [486, 0]
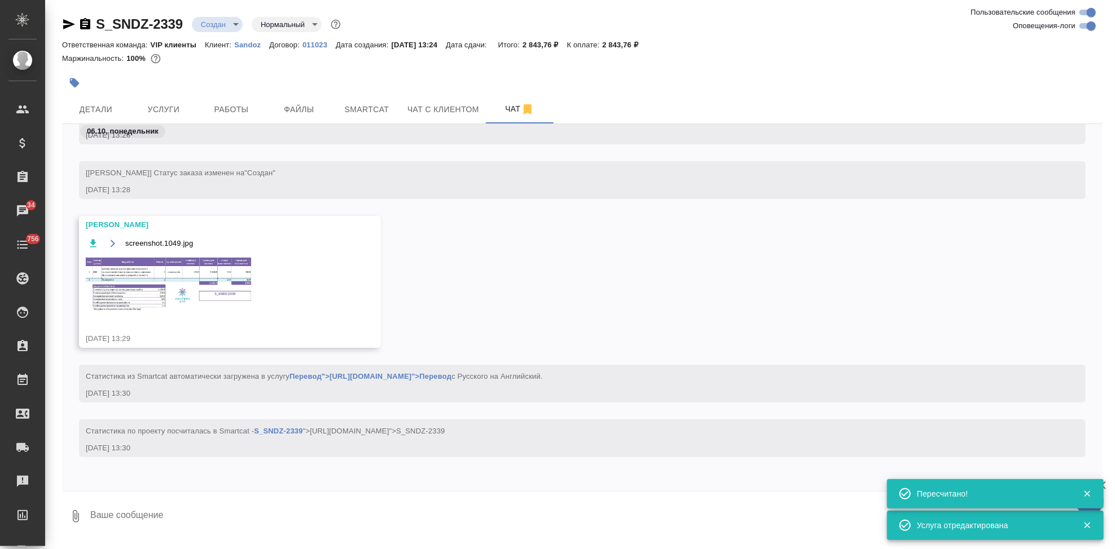
click at [192, 300] on img at bounding box center [170, 285] width 169 height 58
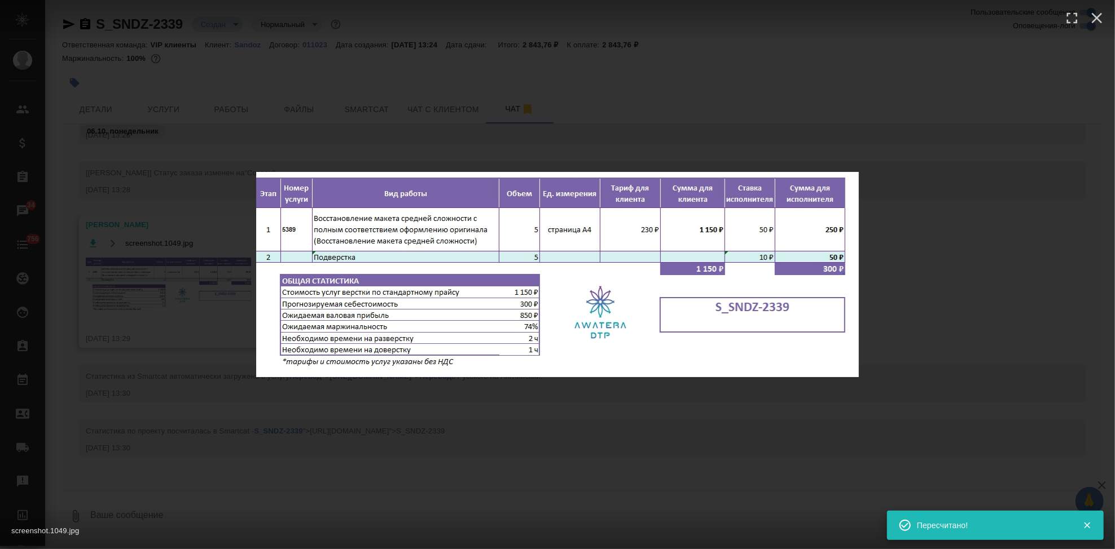
click at [419, 434] on div "screenshot.1049.jpg 1 of 1" at bounding box center [557, 274] width 1115 height 549
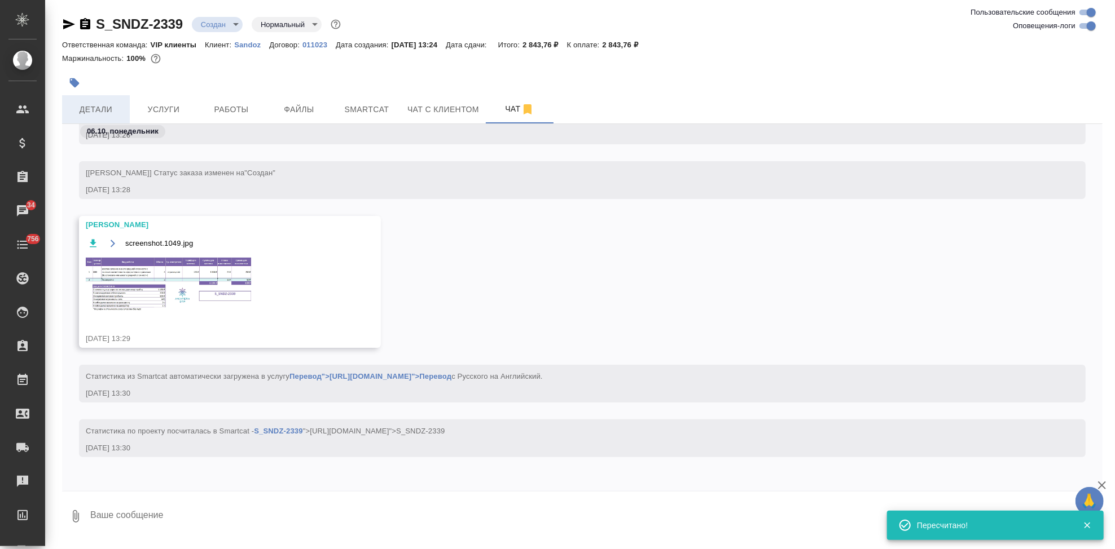
click at [110, 112] on span "Детали" at bounding box center [96, 110] width 54 height 14
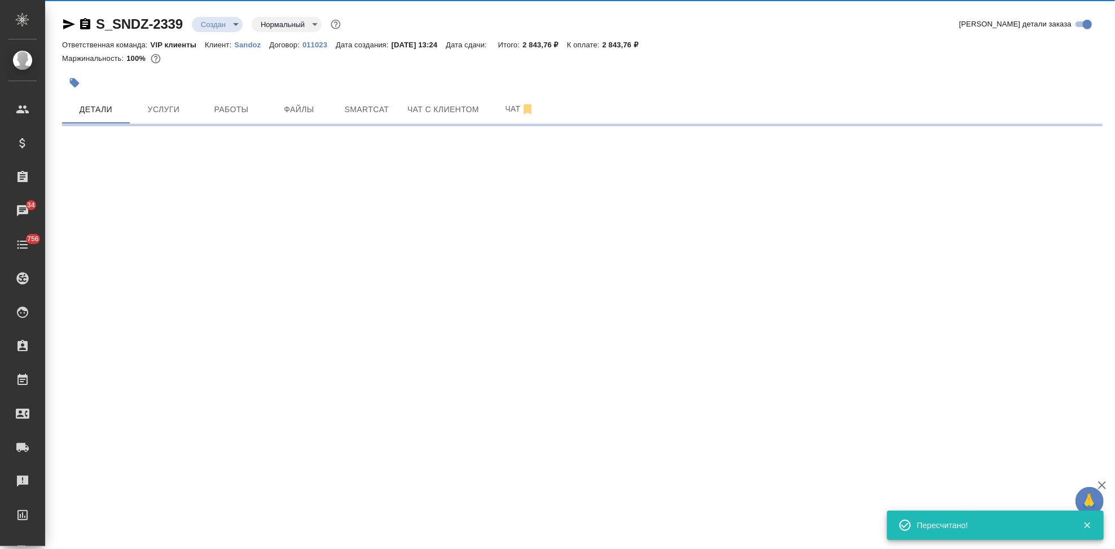
select select "RU"
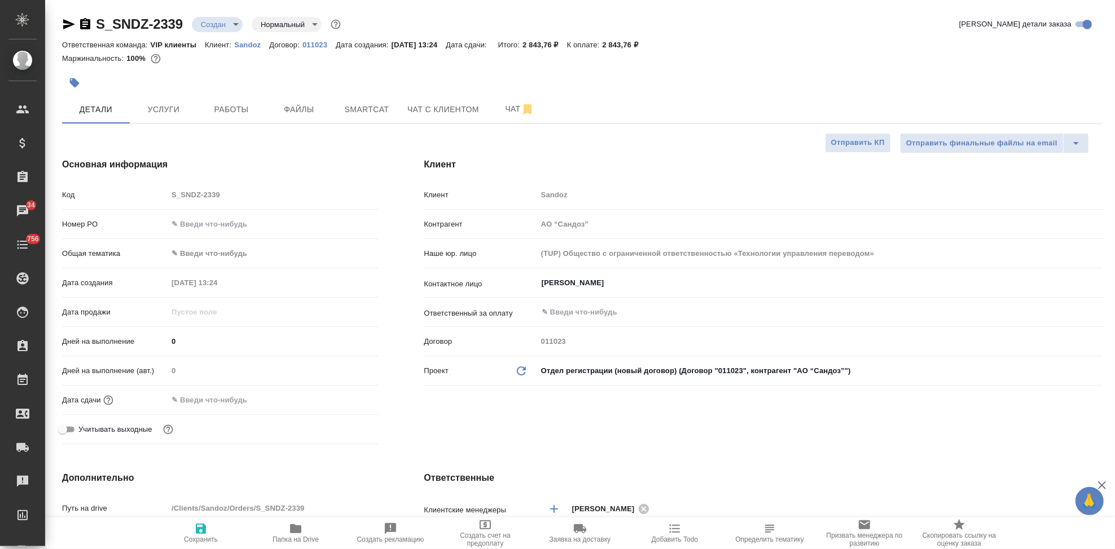
type textarea "x"
click at [180, 338] on input "0" at bounding box center [273, 341] width 211 height 16
type textarea "x"
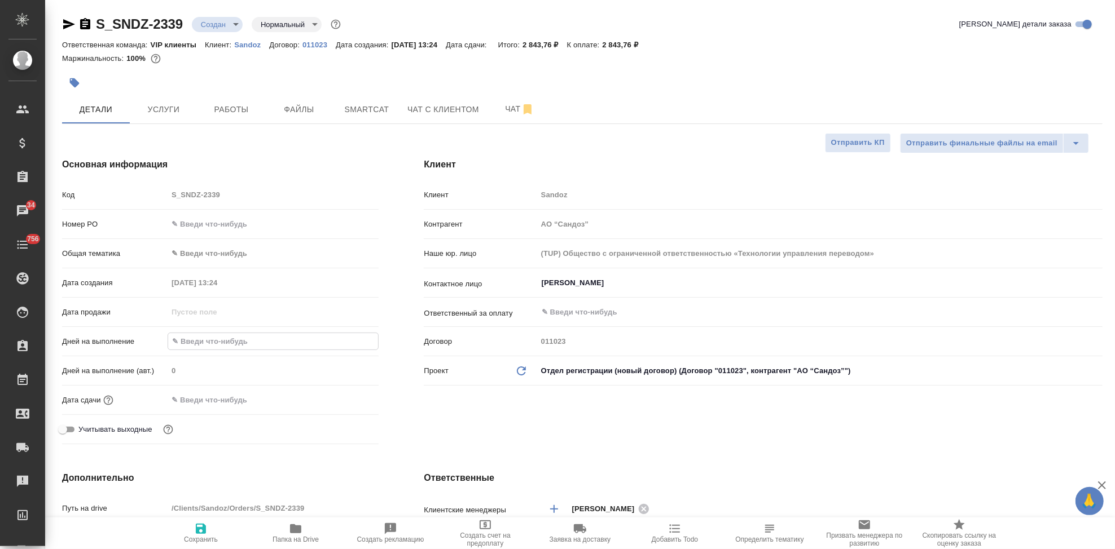
type textarea "x"
type input "2"
type textarea "x"
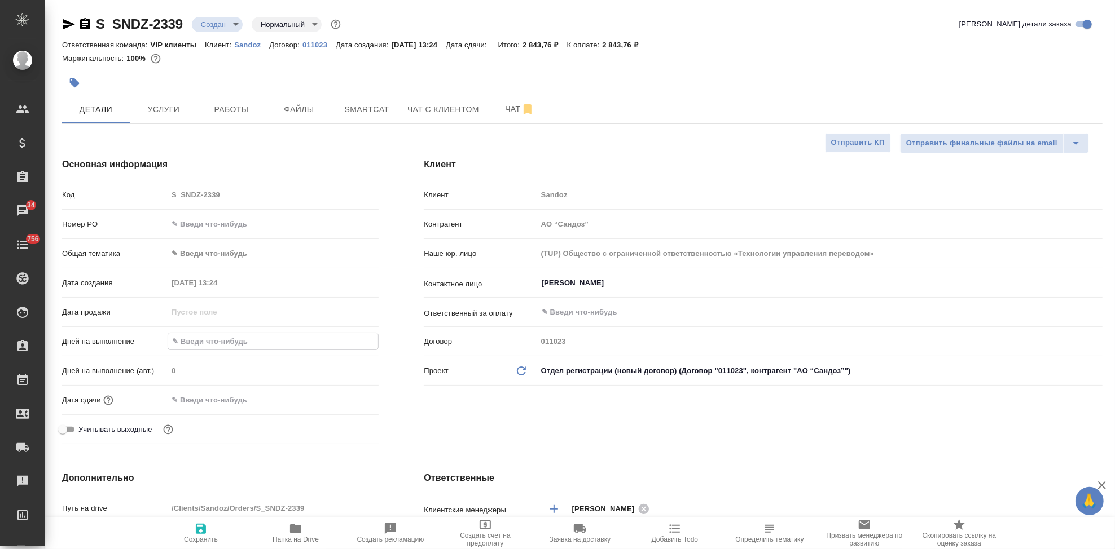
type textarea "x"
type input "1"
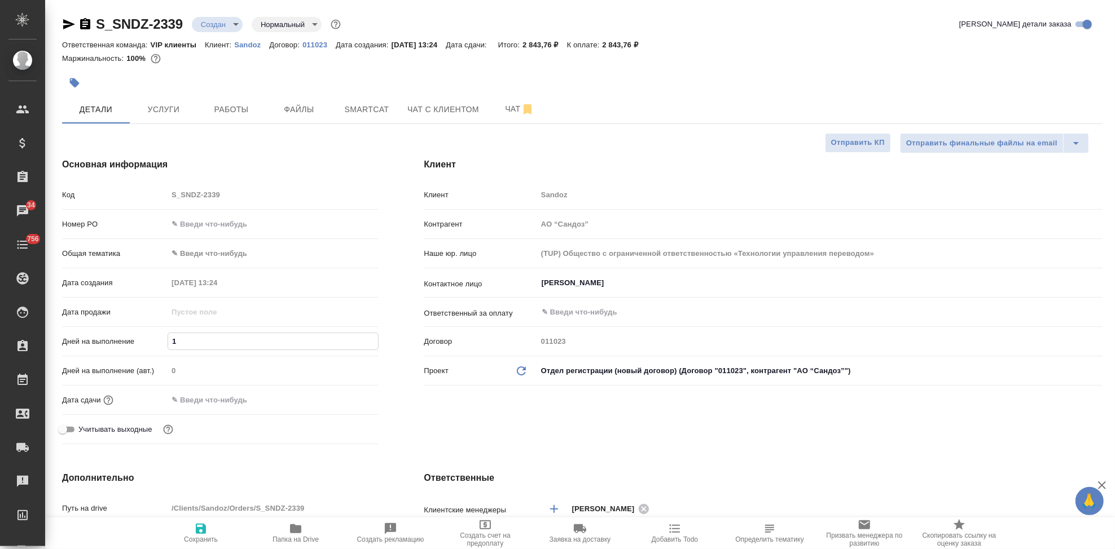
type textarea "x"
type input "1"
click at [434, 401] on div "Клиент Клиент Sandoz Контрагент АО “Сандоз” Наше юр. лицо (TUP) Общество с огра…" at bounding box center [763, 303] width 724 height 336
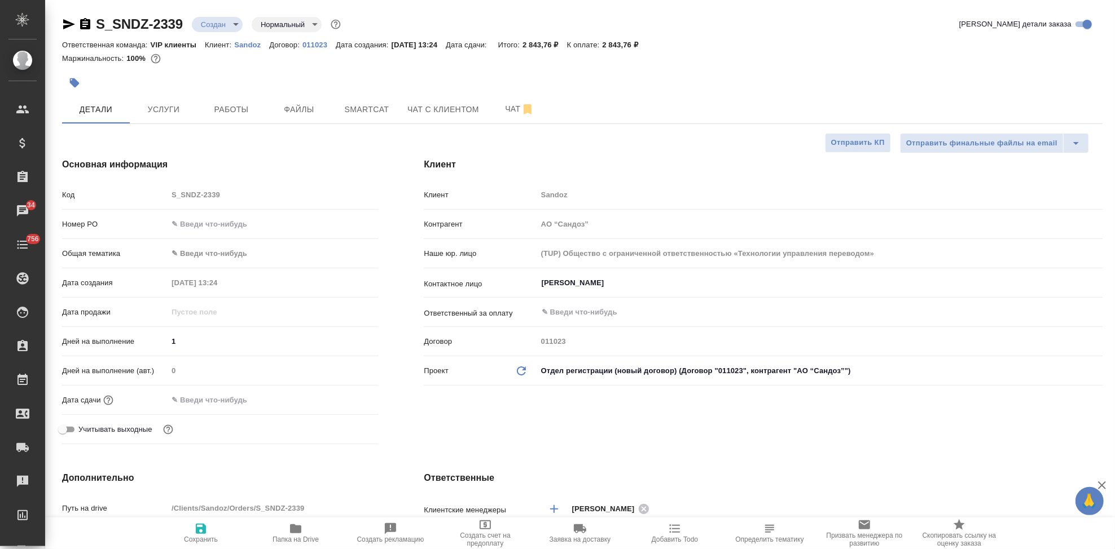
click at [209, 531] on span "Сохранить" at bounding box center [200, 532] width 81 height 21
type textarea "x"
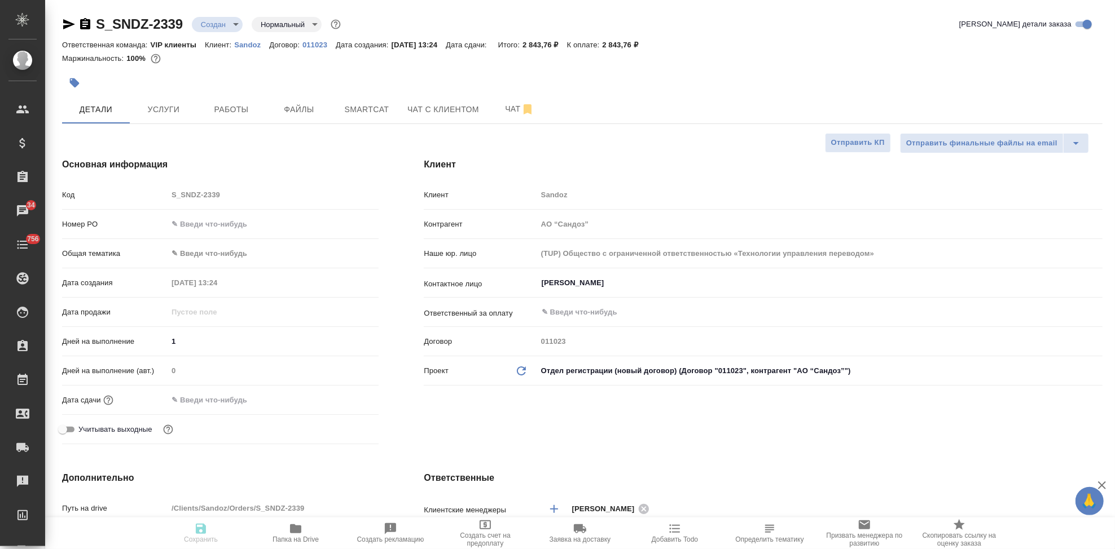
type textarea "x"
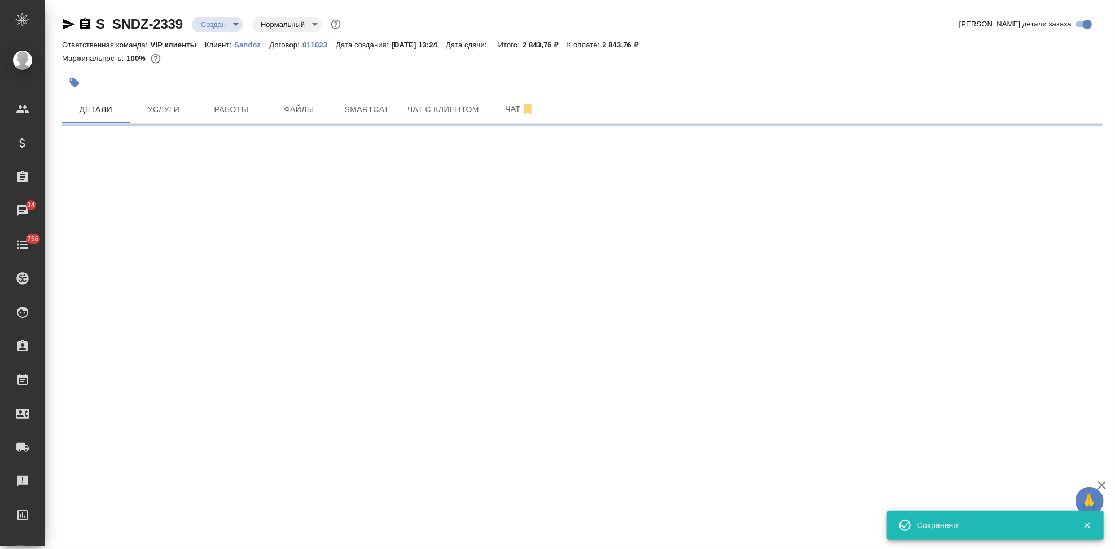
select select "RU"
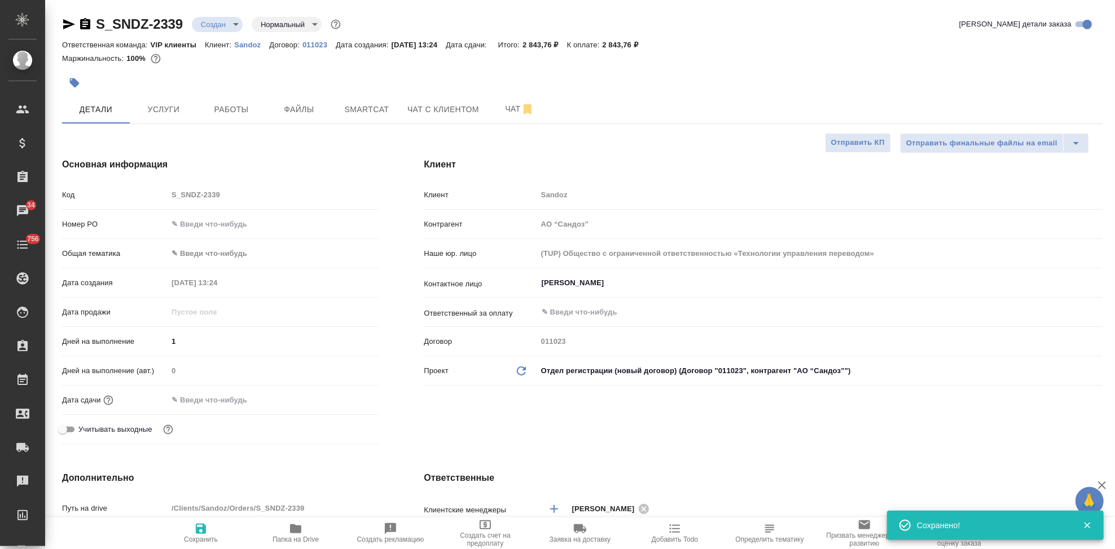
type textarea "x"
click at [157, 102] on button "Услуги" at bounding box center [164, 109] width 68 height 28
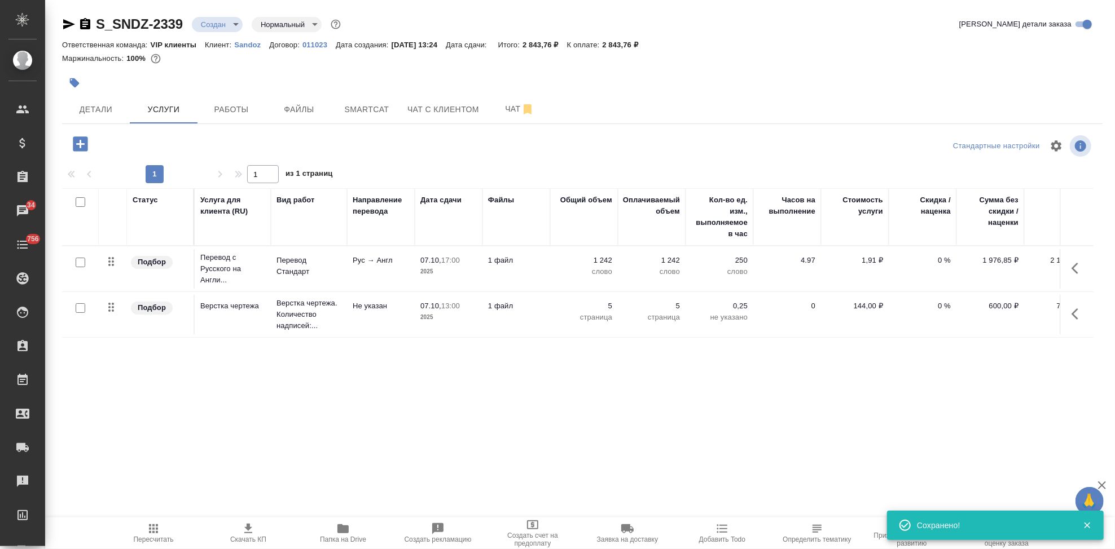
click at [139, 534] on span "Пересчитать" at bounding box center [153, 532] width 81 height 21
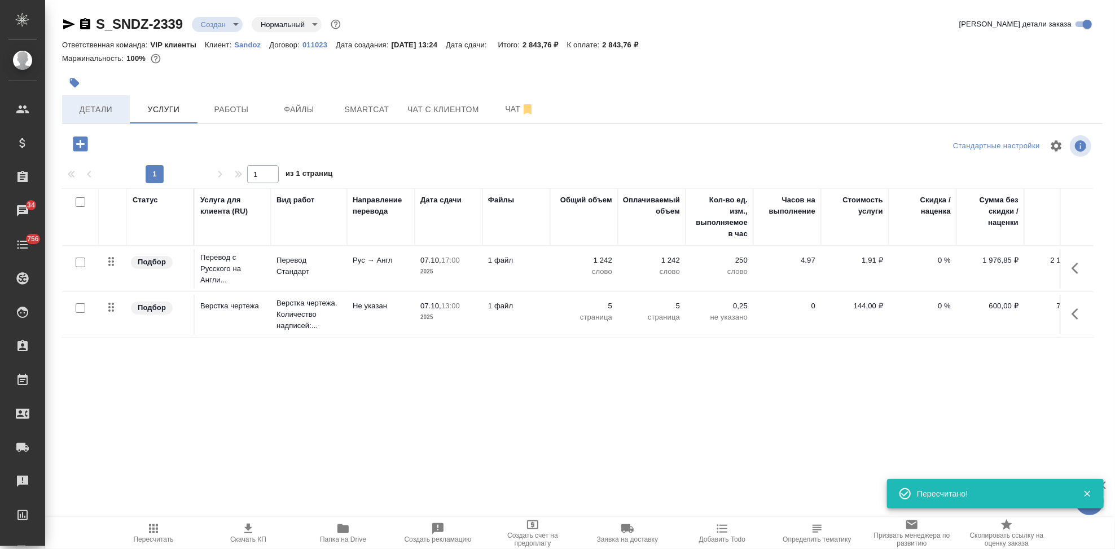
click at [103, 106] on span "Детали" at bounding box center [96, 110] width 54 height 14
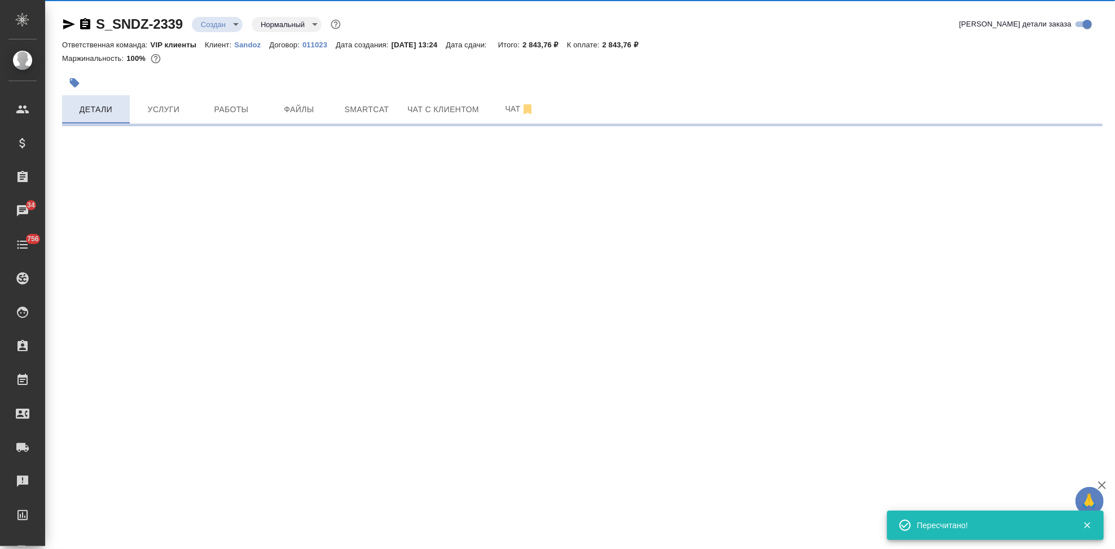
select select "RU"
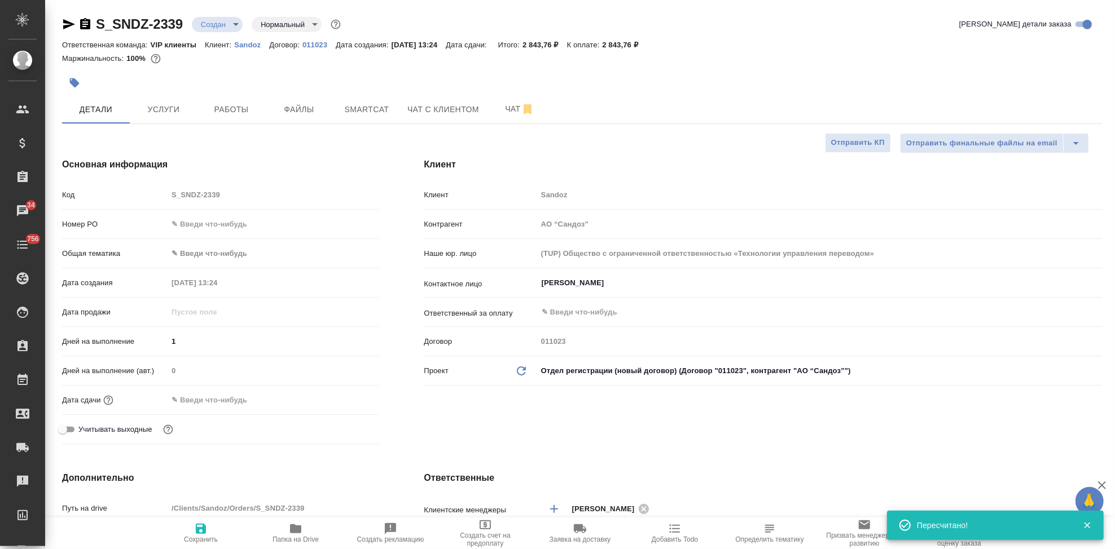
type textarea "x"
click at [196, 542] on span "Сохранить" at bounding box center [201, 540] width 34 height 8
type textarea "x"
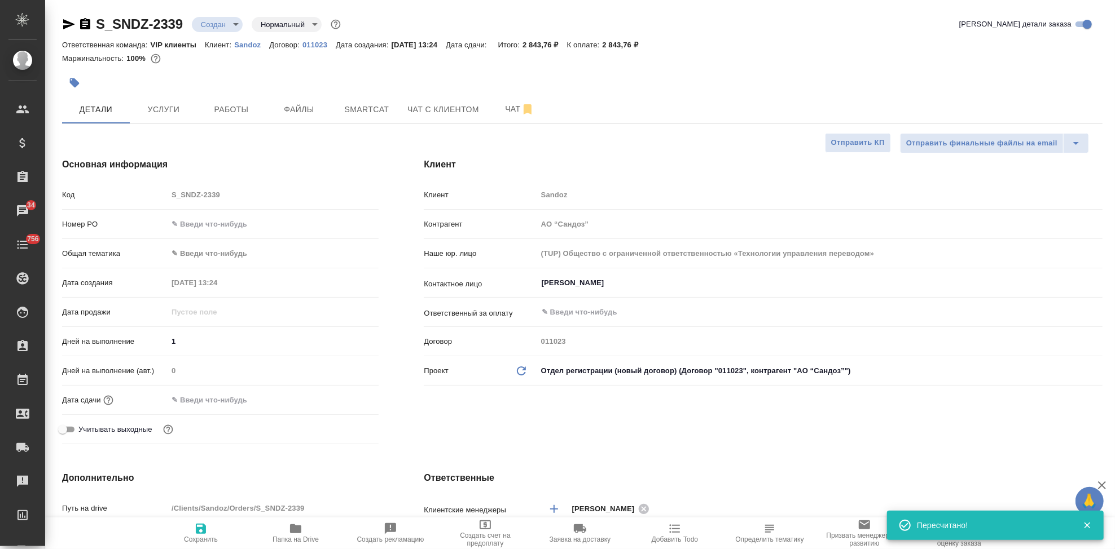
type textarea "x"
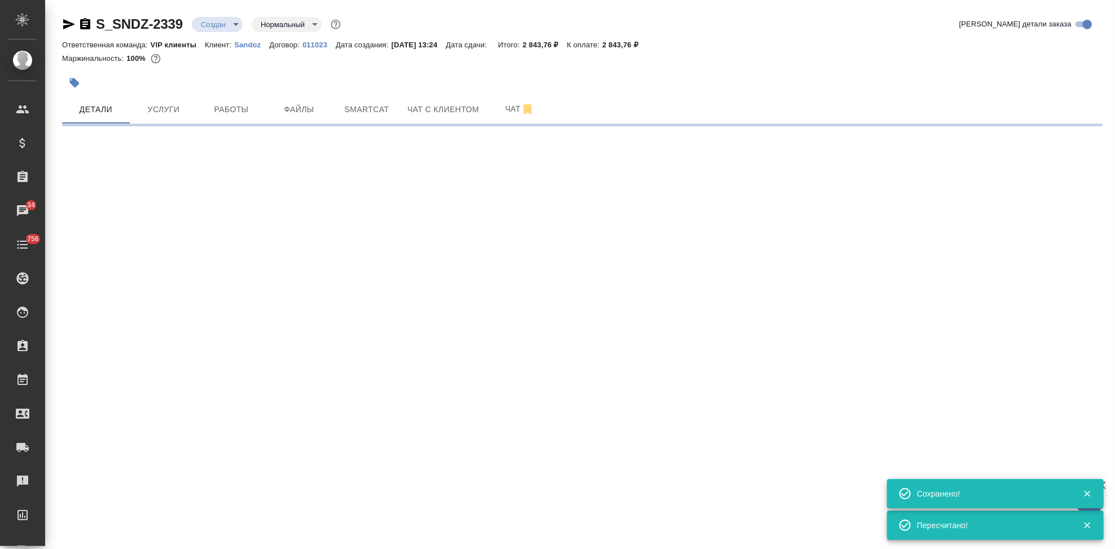
select select "RU"
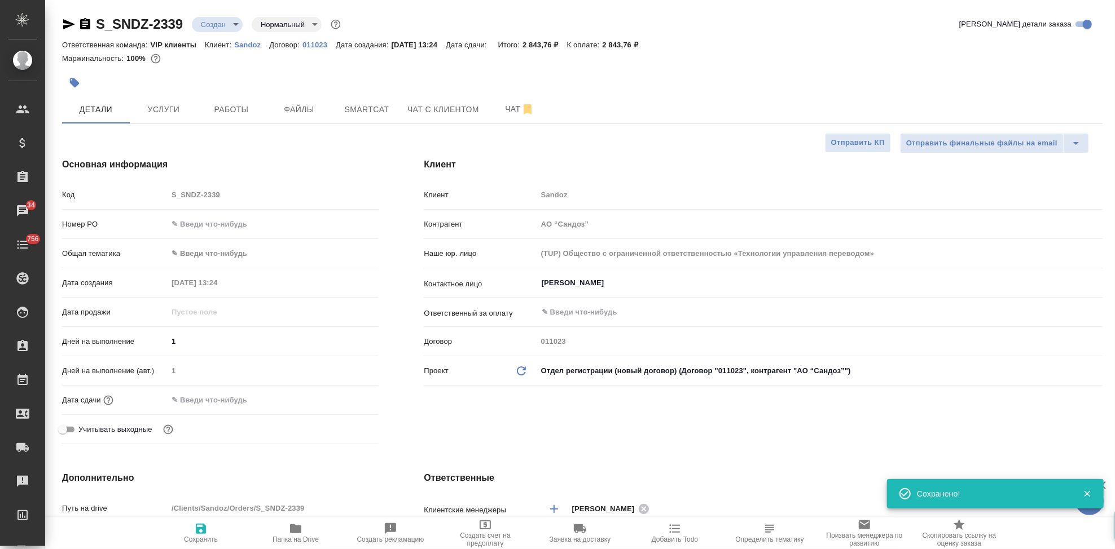
type textarea "x"
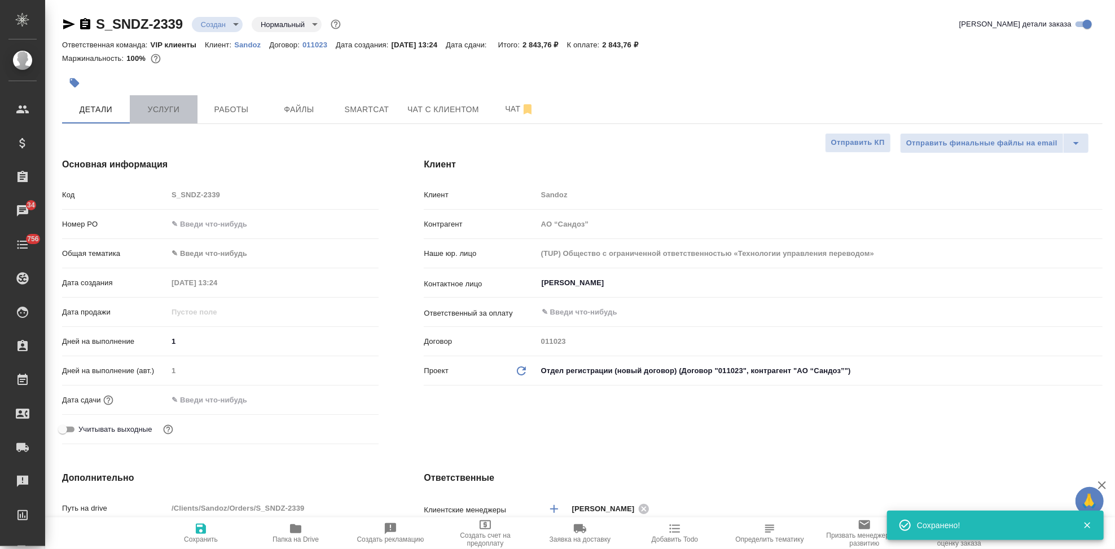
click at [177, 112] on span "Услуги" at bounding box center [164, 110] width 54 height 14
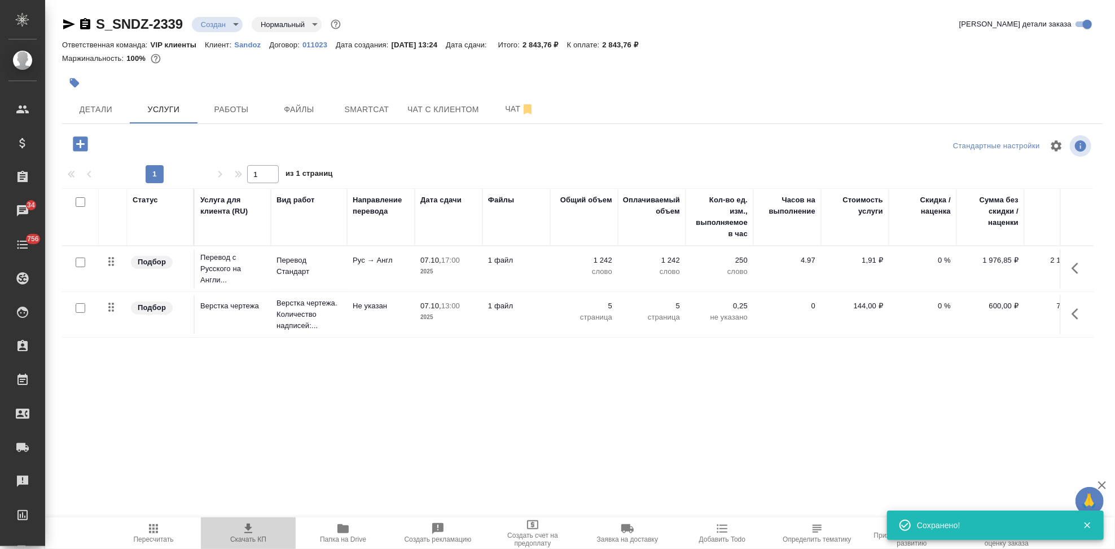
click at [249, 537] on span "Скачать КП" at bounding box center [248, 540] width 36 height 8
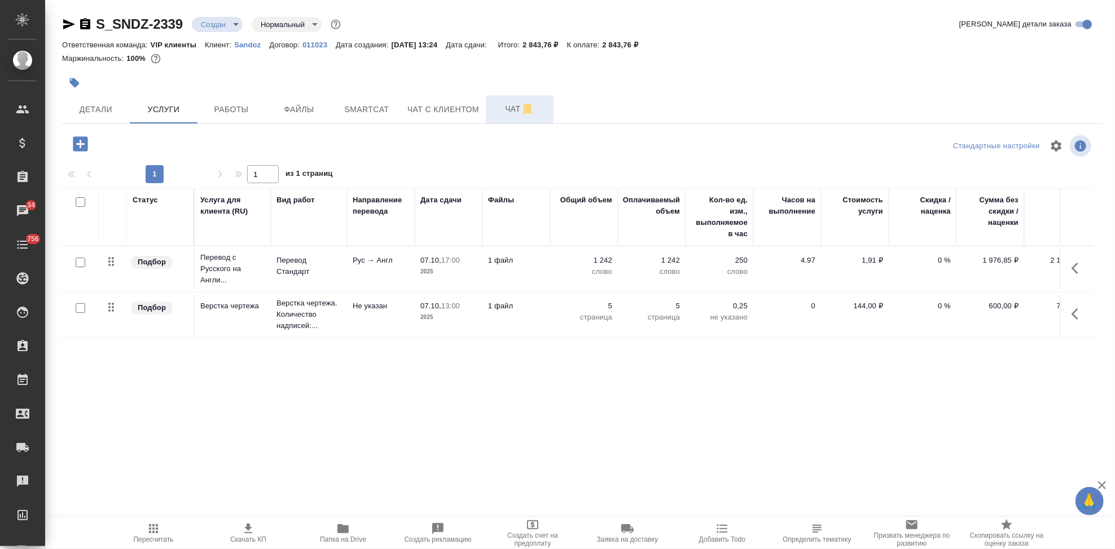
click at [508, 113] on span "Чат" at bounding box center [519, 109] width 54 height 14
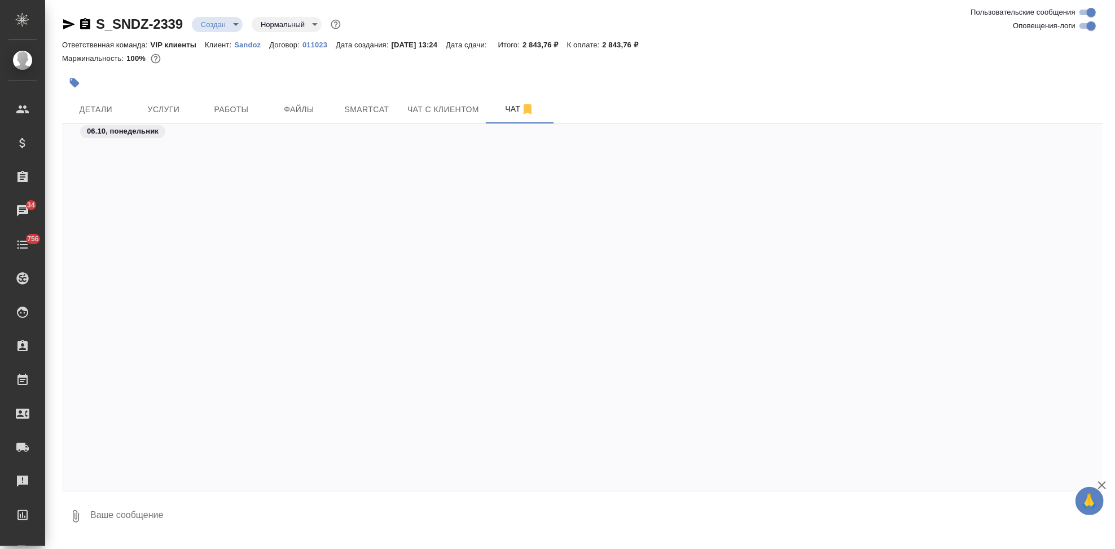
scroll to position [486, 0]
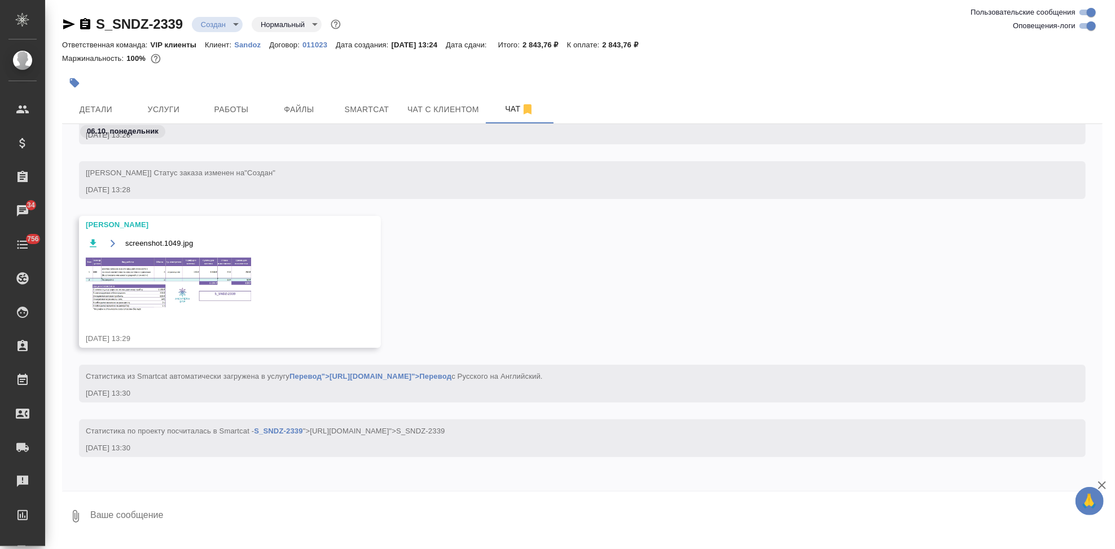
click at [179, 302] on img at bounding box center [170, 285] width 169 height 58
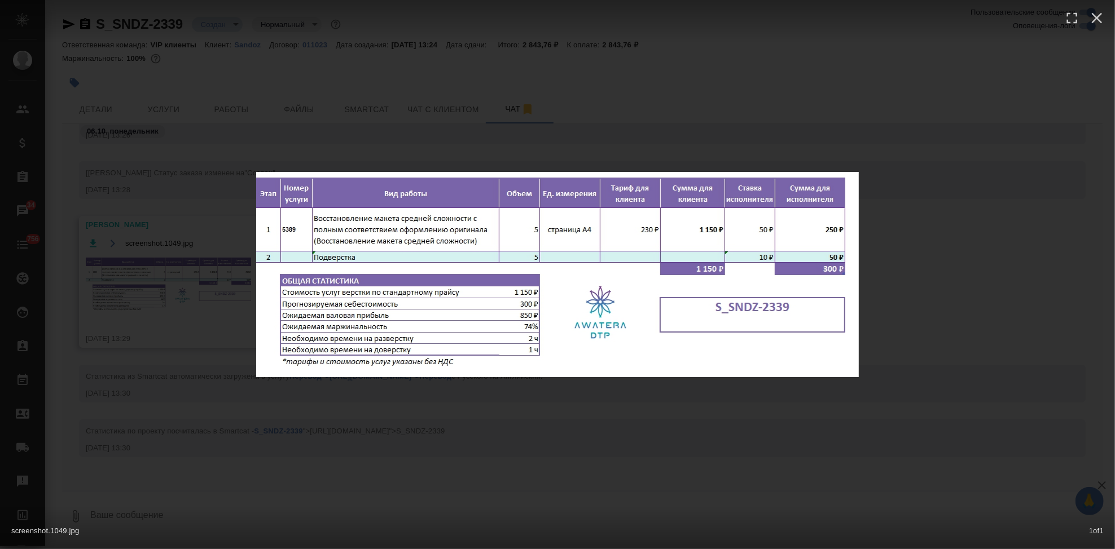
click at [546, 443] on div "screenshot.1049.jpg 1 of 1" at bounding box center [557, 274] width 1115 height 549
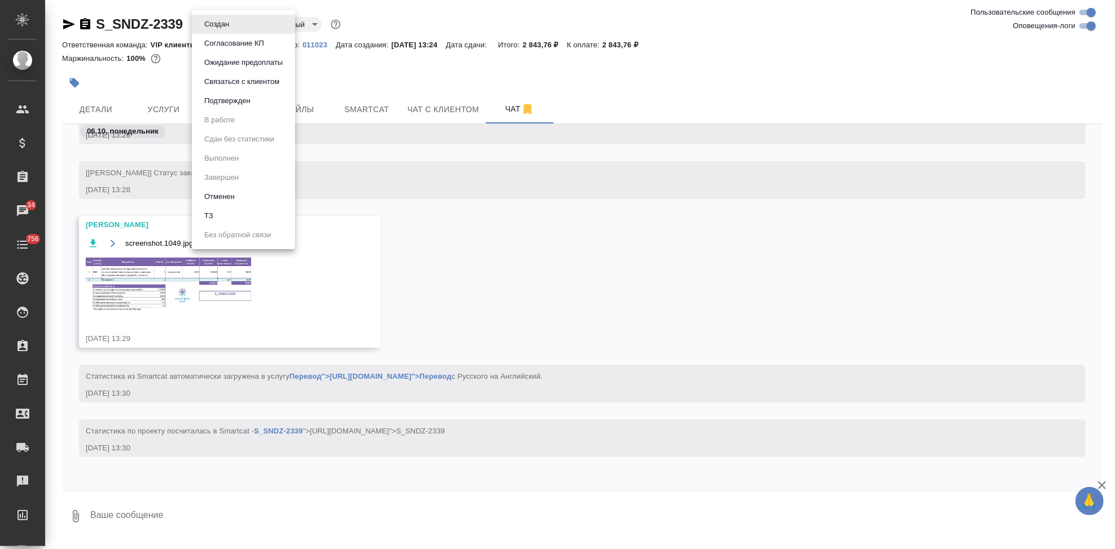
click at [232, 28] on body "🙏 .cls-1 fill:#fff; AWATERA Kabargina Anna Клиенты Спецификации Заказы 34 Чаты …" at bounding box center [557, 274] width 1115 height 549
click at [231, 46] on button "Согласование КП" at bounding box center [234, 43] width 67 height 12
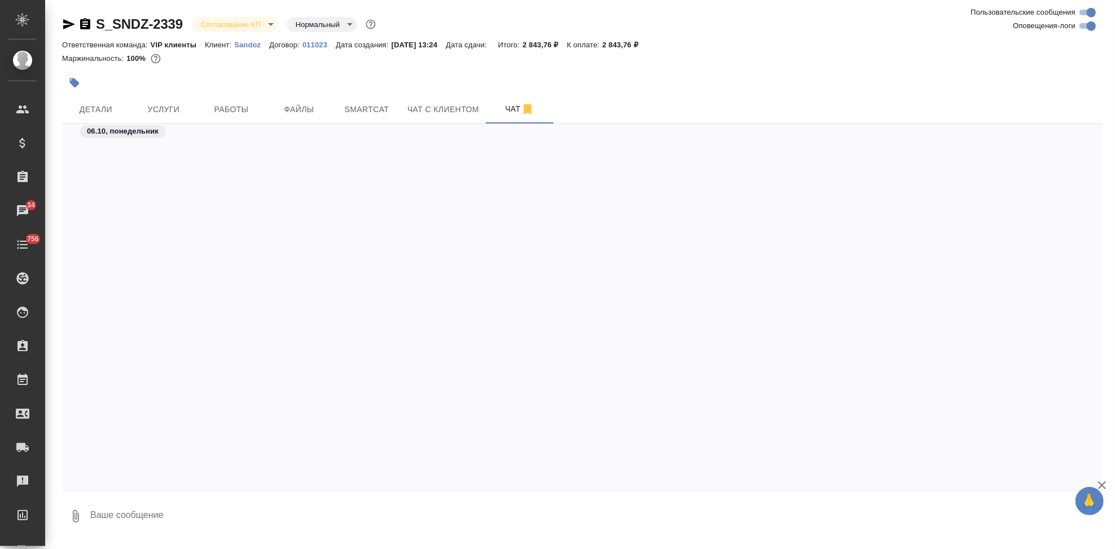
scroll to position [710, 0]
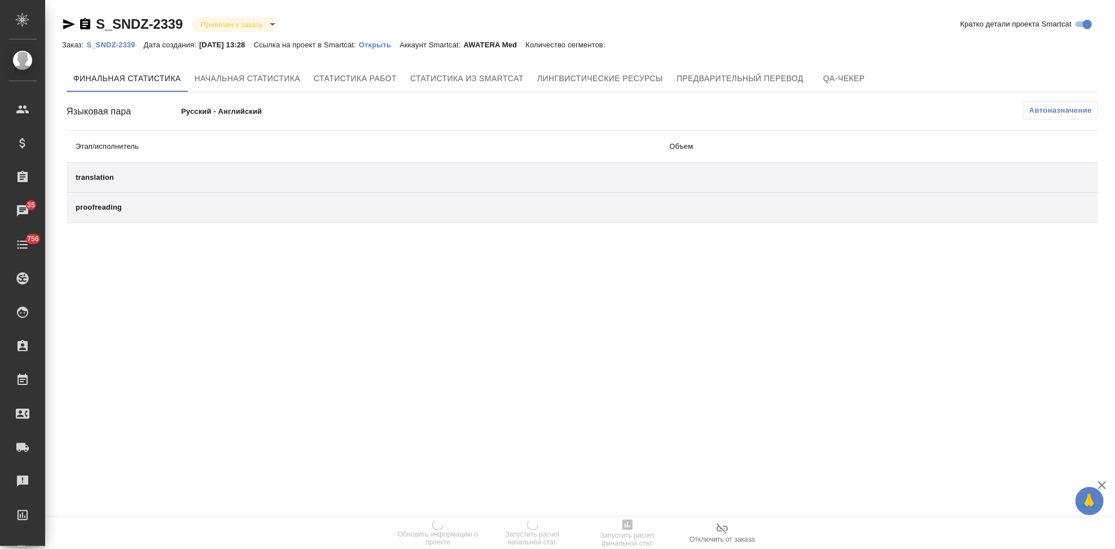
click at [384, 46] on p "Открыть" at bounding box center [379, 45] width 41 height 8
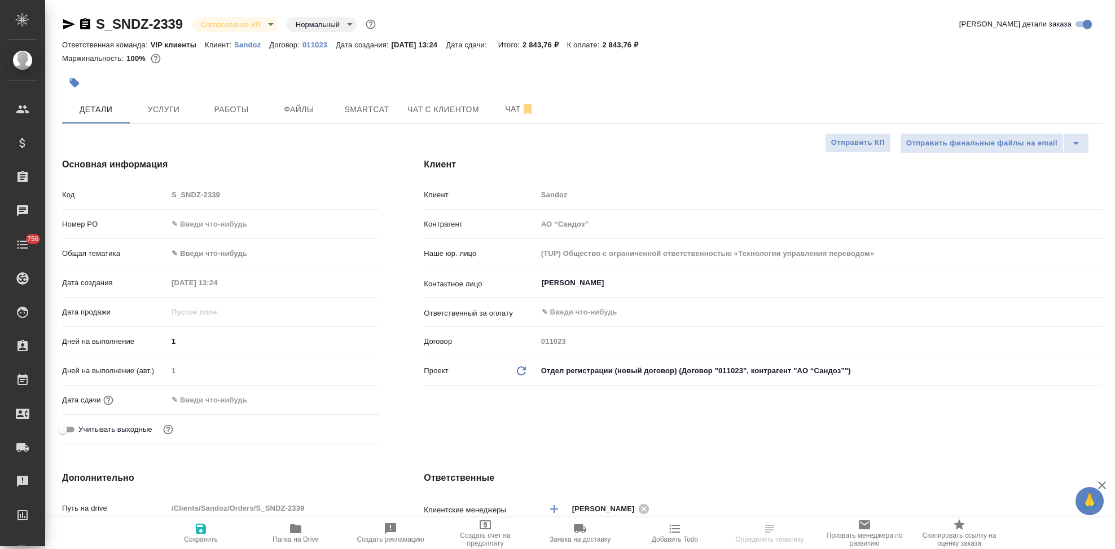
select select "RU"
click at [264, 24] on body "🙏 .cls-1 fill:#fff; AWATERA Kabargina [PERSON_NAME] Спецификации Заказы Чаты 75…" at bounding box center [557, 274] width 1115 height 549
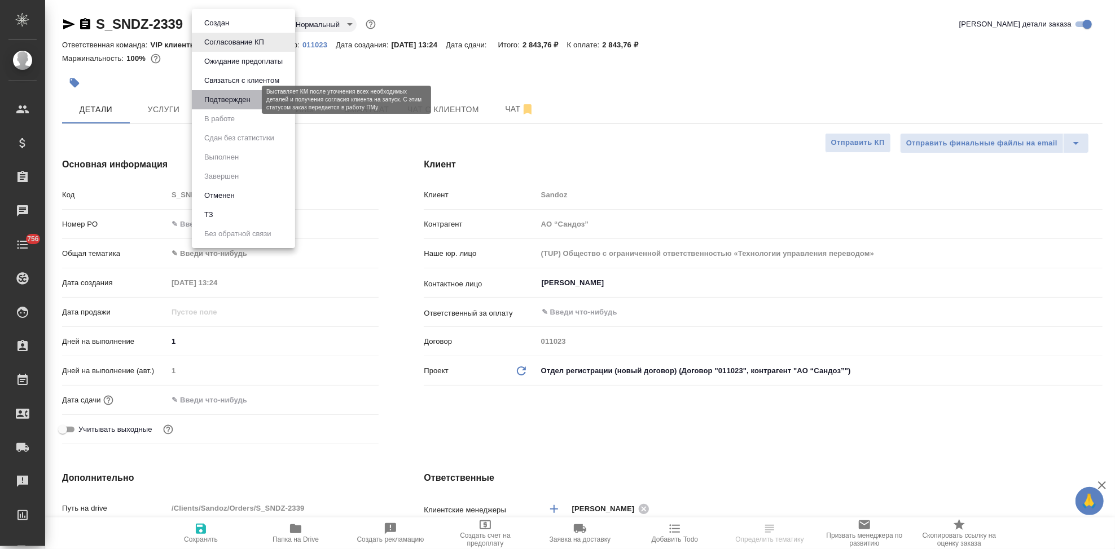
click at [237, 98] on button "Подтвержден" at bounding box center [227, 100] width 53 height 12
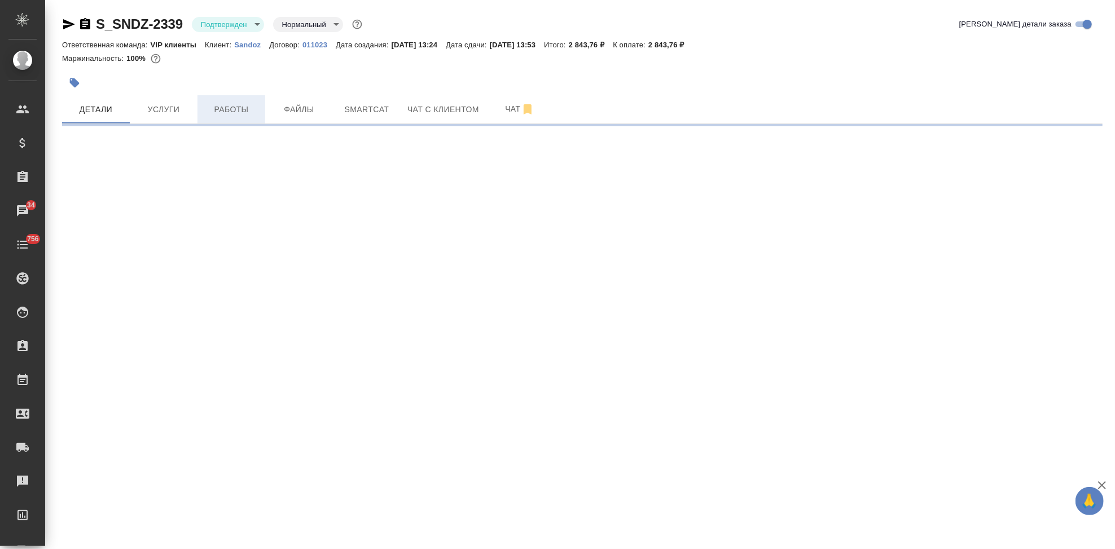
select select "RU"
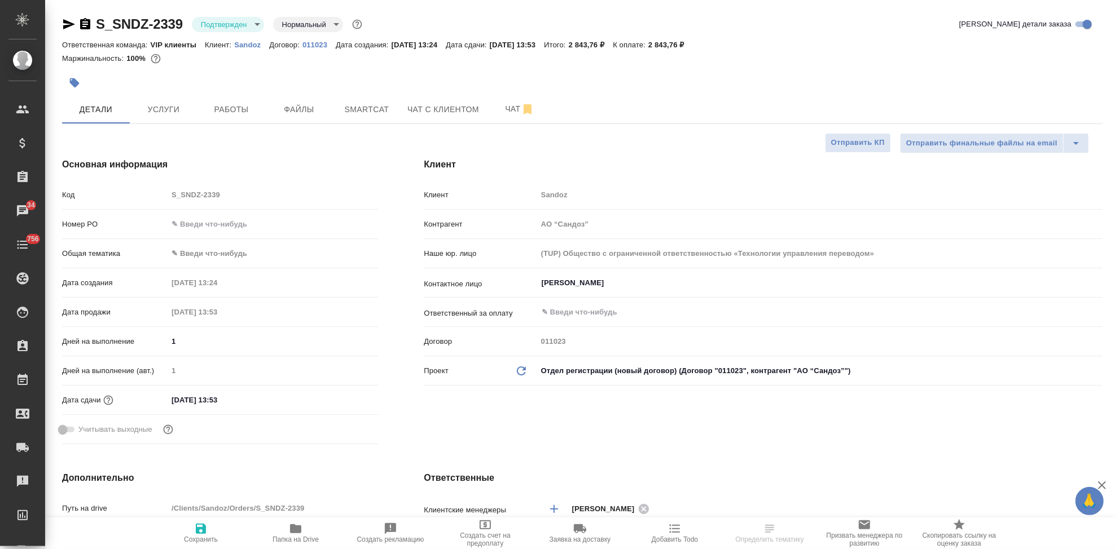
type textarea "x"
click at [244, 402] on input "[DATE] 13:53" at bounding box center [217, 400] width 99 height 16
click at [340, 399] on icon "button" at bounding box center [346, 400] width 14 height 14
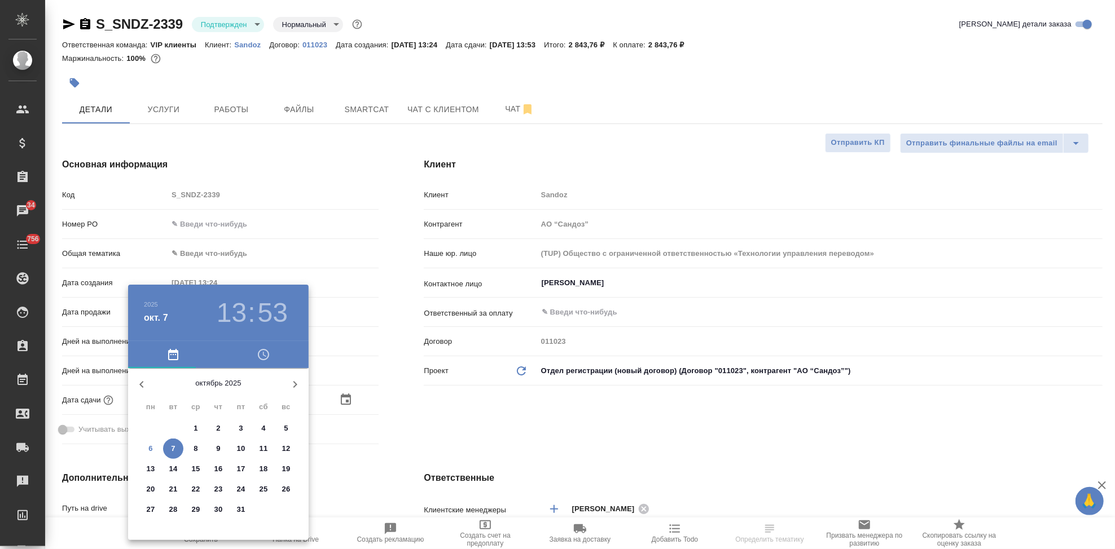
click at [174, 451] on div ".cls-1 fill:#fff; AWATERA Kabargina [PERSON_NAME] Спецификации Заказы 34 Чаты 7…" at bounding box center [557, 274] width 1115 height 549
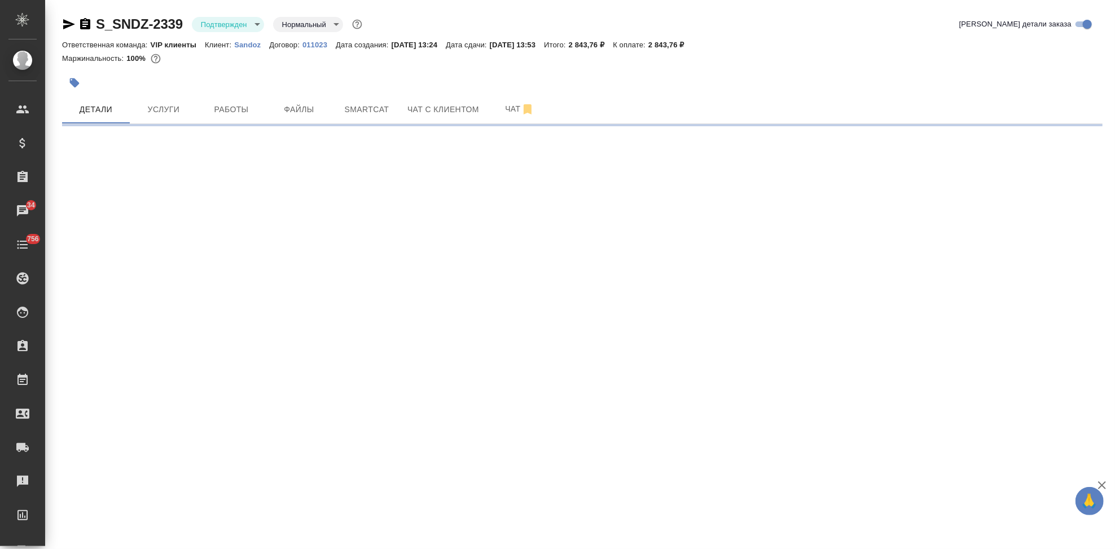
select select "RU"
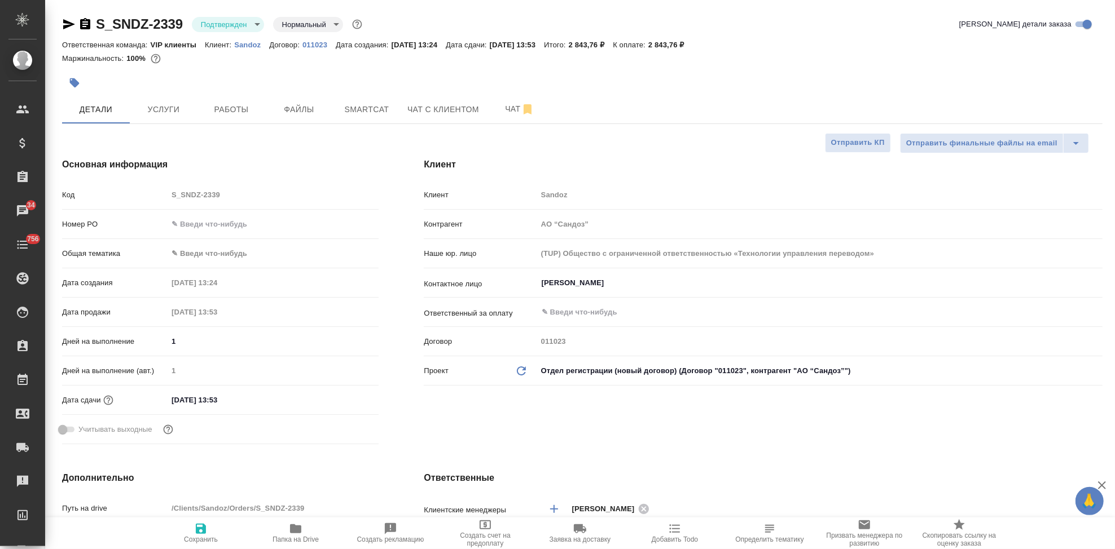
type textarea "x"
click at [247, 397] on input "[DATE] 13:53" at bounding box center [217, 400] width 99 height 16
type input "[DATE] 13:5_"
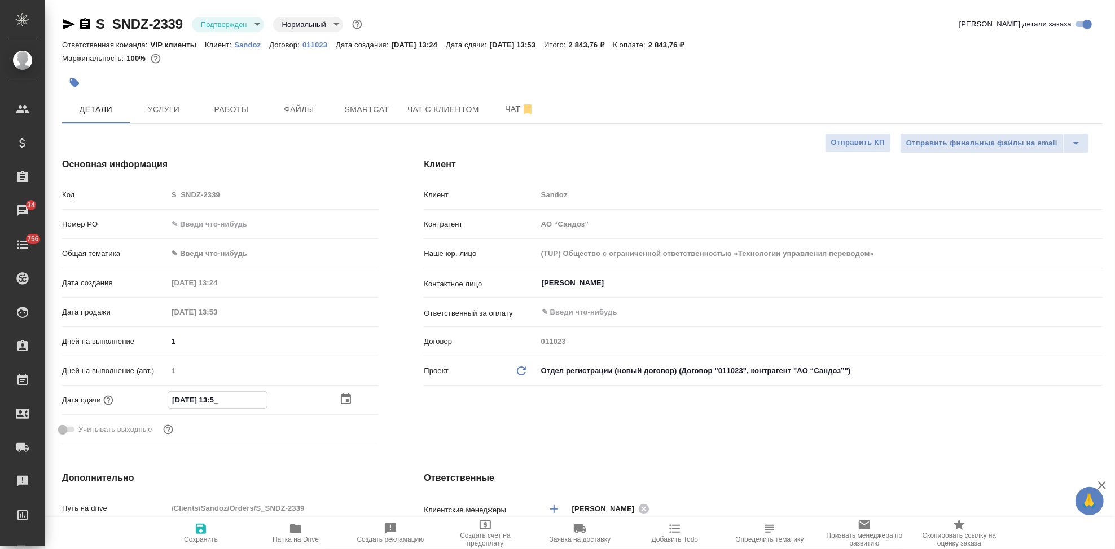
type textarea "x"
type input "[DATE] 13:__"
type textarea "x"
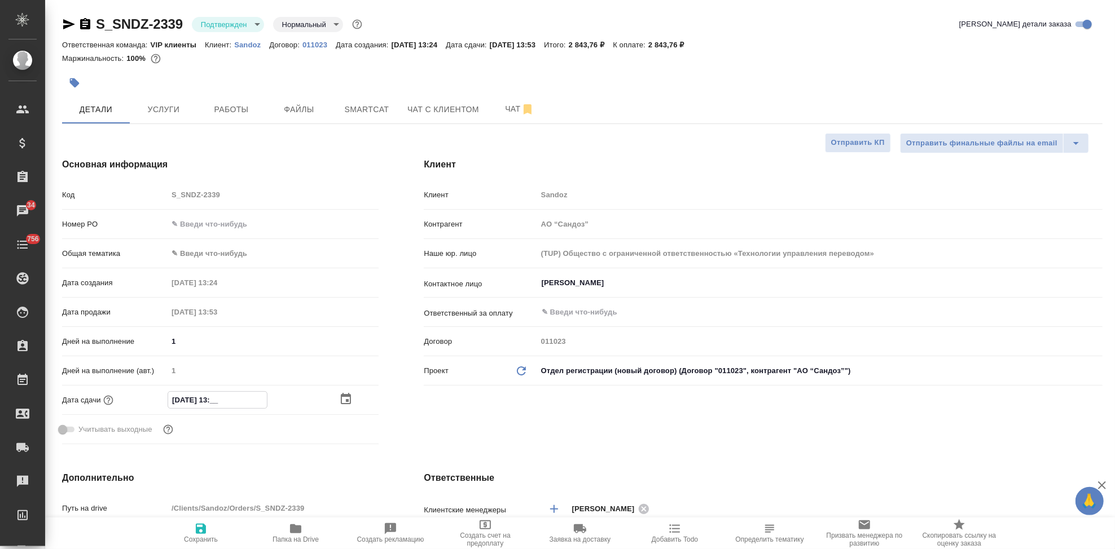
type textarea "x"
type input "[DATE] 13:0_"
type textarea "x"
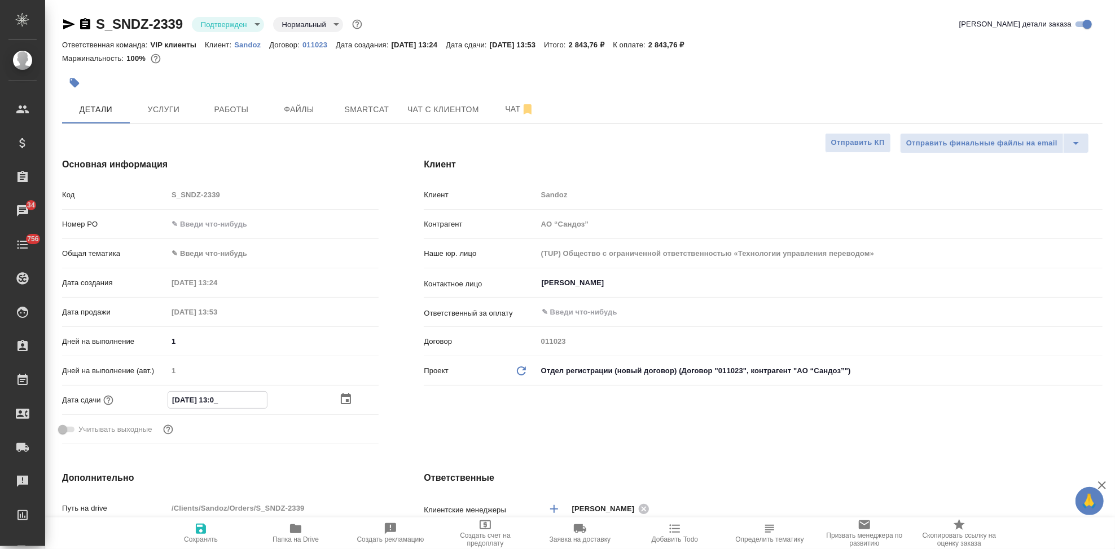
type textarea "x"
type input "[DATE] 13:00"
type textarea "x"
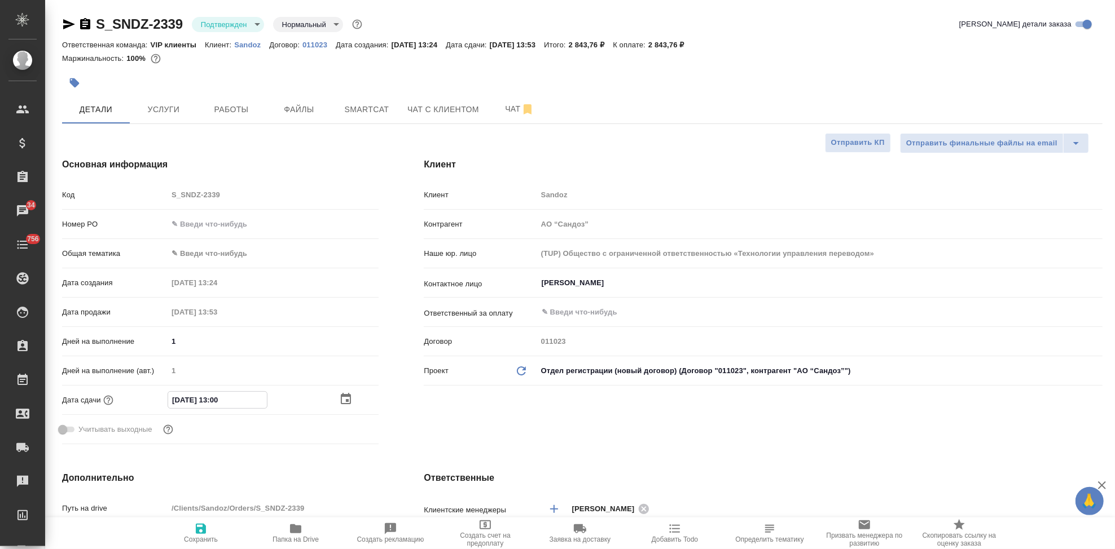
type input "[DATE] 13:00"
click at [476, 415] on div "Клиент Клиент Sandoz Контрагент АО “Сандоз” Наше юр. лицо (TUP) Общество с огра…" at bounding box center [763, 303] width 724 height 336
click at [205, 528] on icon "button" at bounding box center [201, 529] width 10 height 10
type textarea "x"
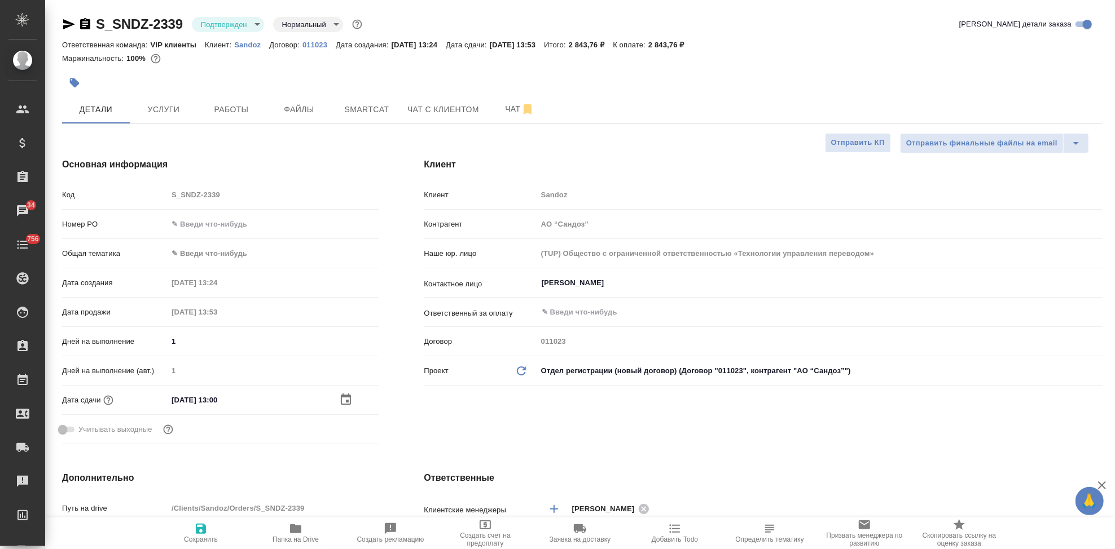
type textarea "x"
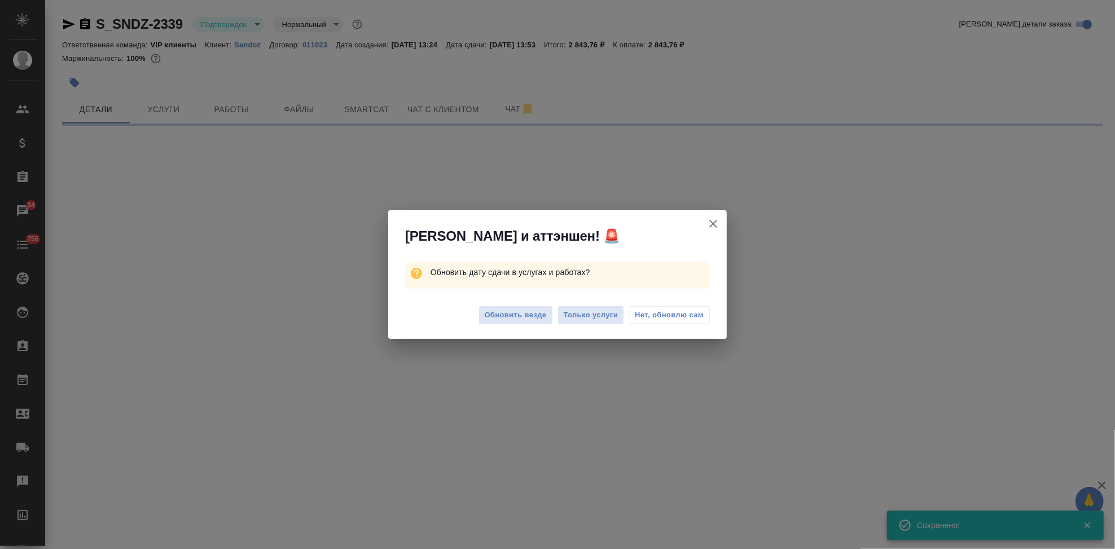
select select "RU"
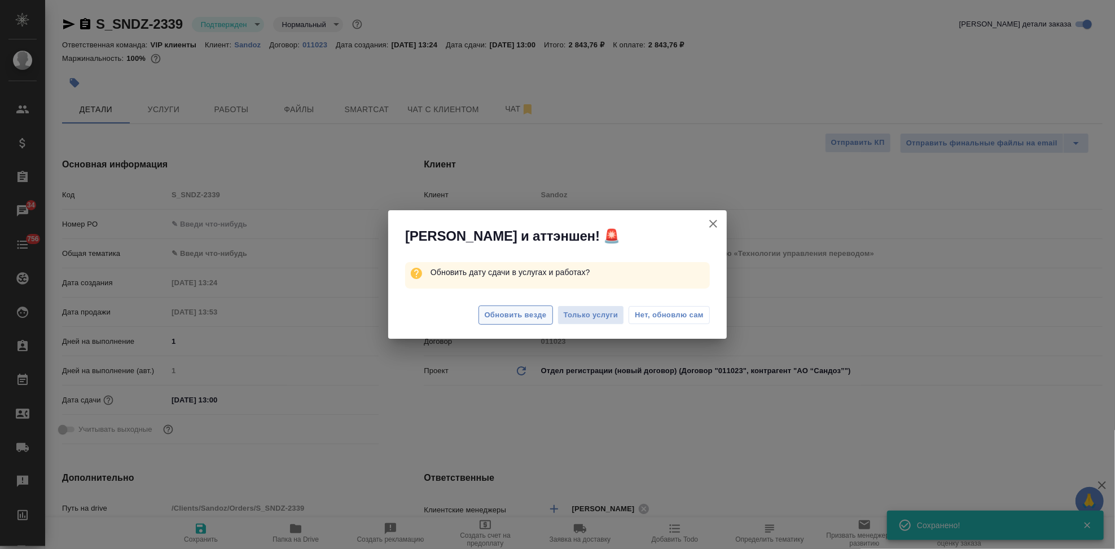
type textarea "x"
click at [510, 314] on span "Обновить везде" at bounding box center [516, 315] width 62 height 13
type textarea "x"
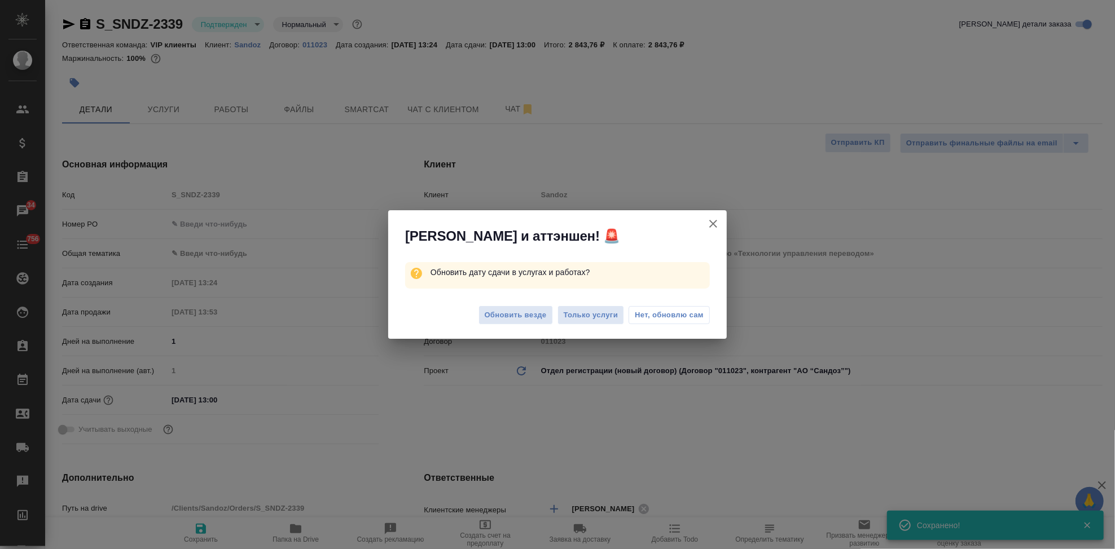
type textarea "x"
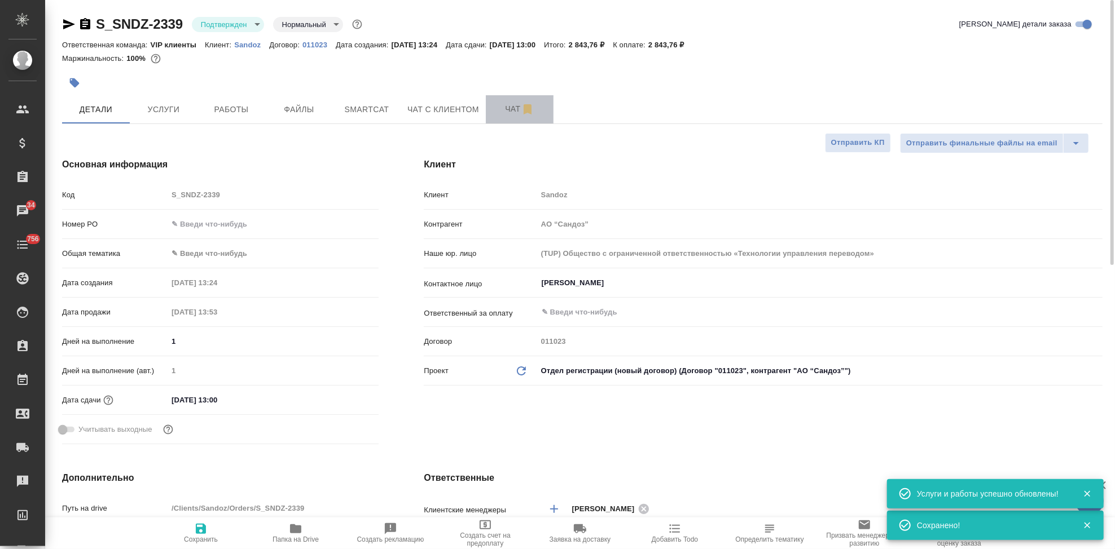
click at [507, 98] on button "Чат" at bounding box center [520, 109] width 68 height 28
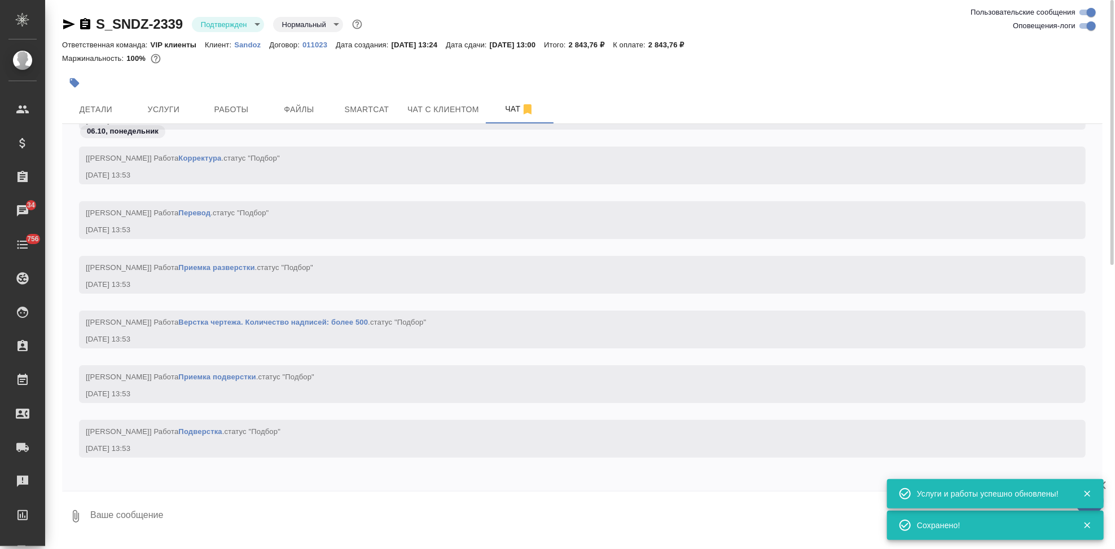
click at [194, 522] on textarea at bounding box center [595, 517] width 1013 height 38
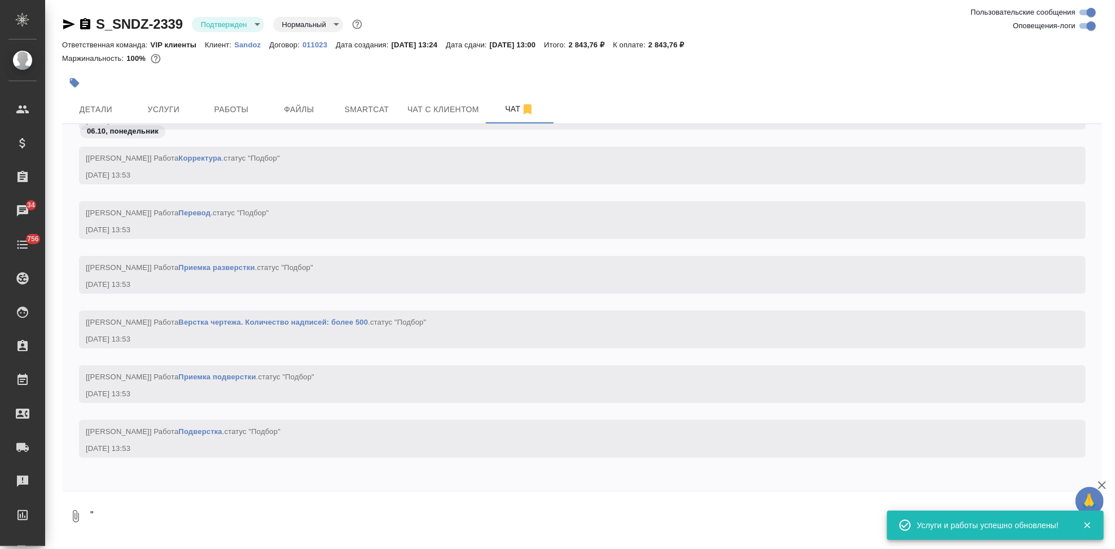
type textarea """
drag, startPoint x: 166, startPoint y: 525, endPoint x: 247, endPoint y: 546, distance: 83.7
click at [166, 525] on textarea """ at bounding box center [586, 517] width 995 height 38
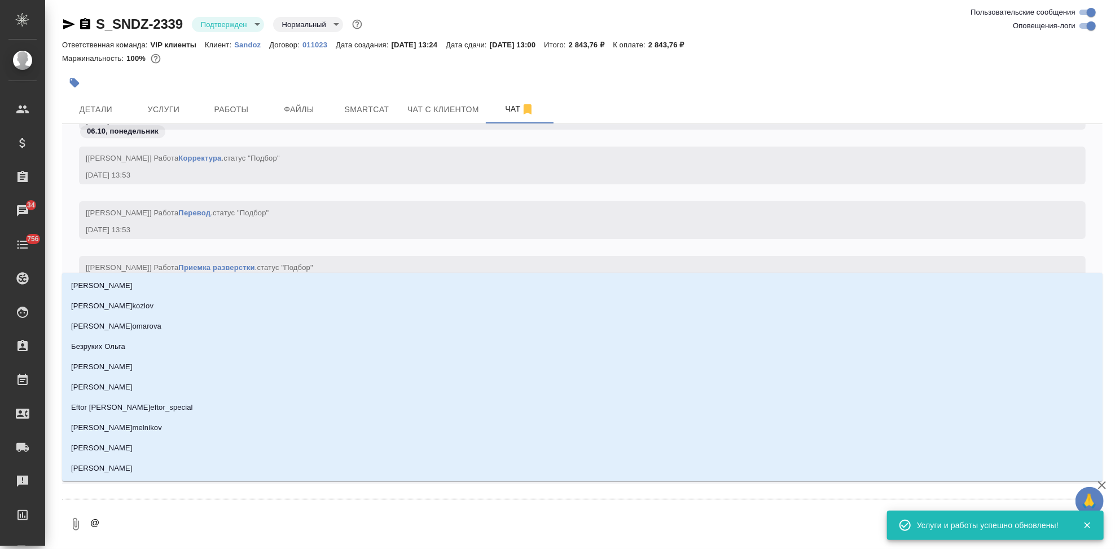
type textarea "@"
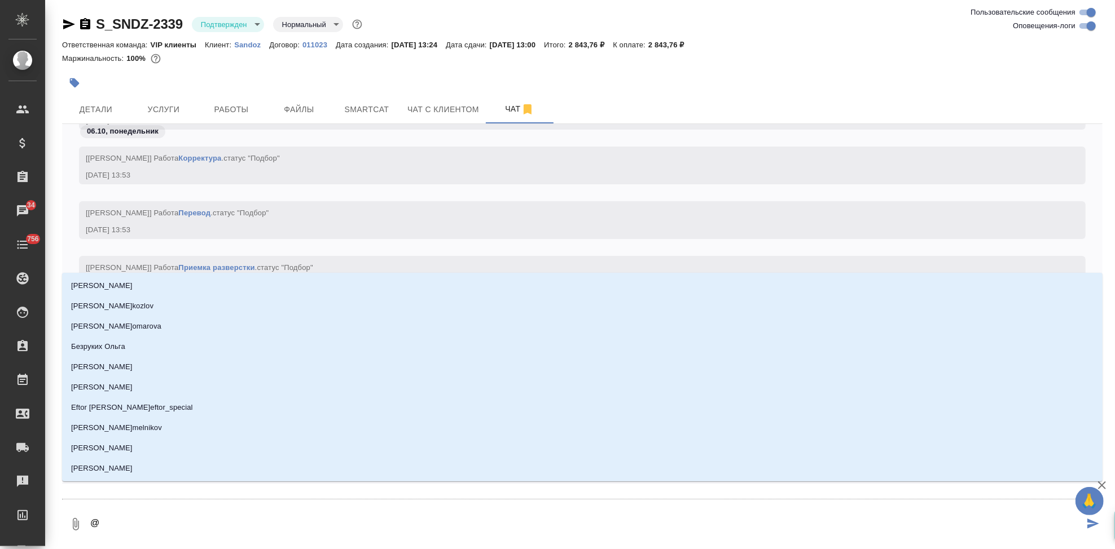
type textarea "@"
type textarea "@ш"
type input "ш"
type textarea "@шл"
type input "шл"
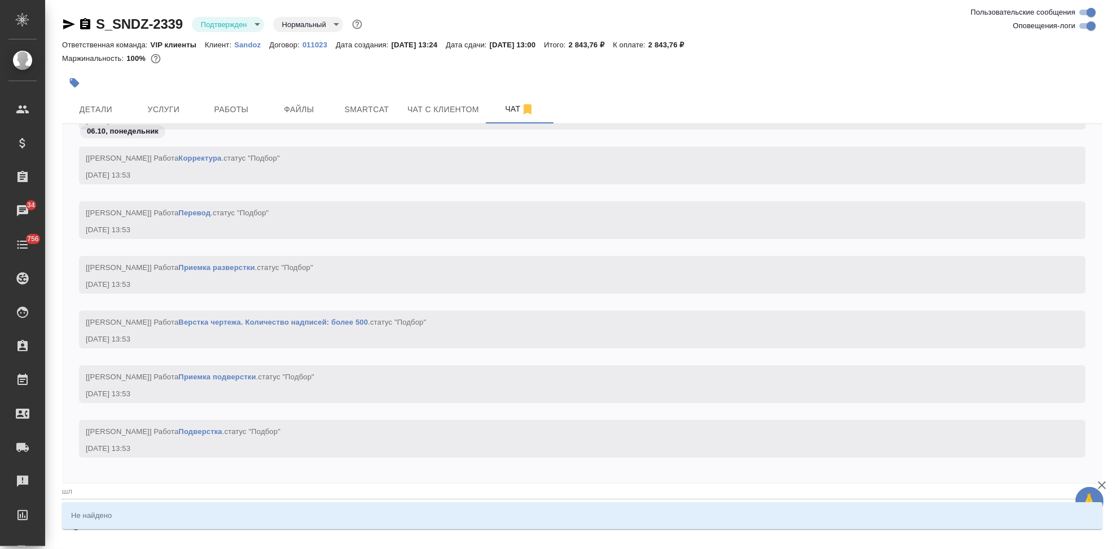
type textarea "@ш"
type input "ш"
type textarea "@"
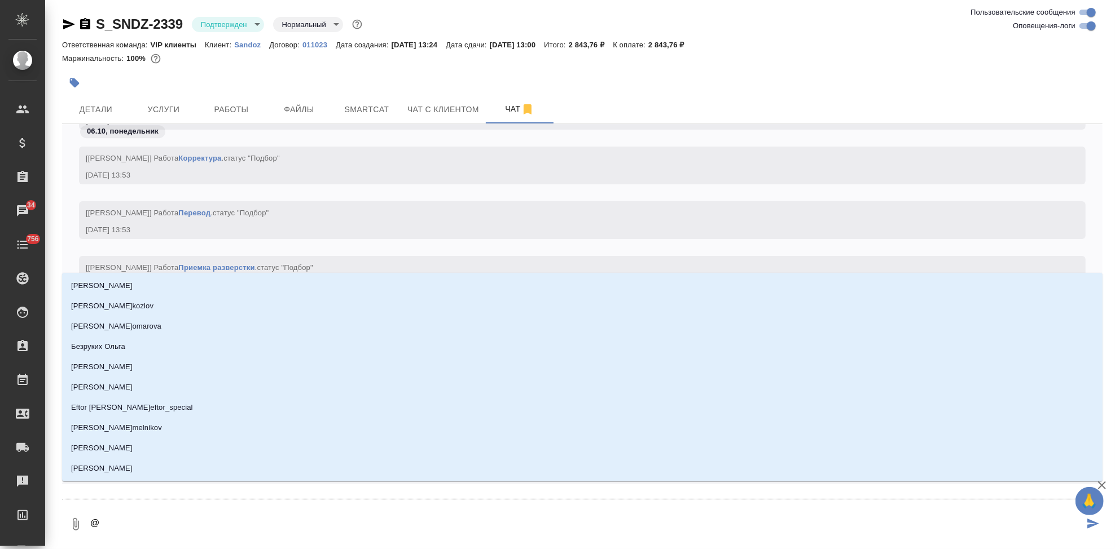
type textarea "@г"
type input "г"
type textarea "@го"
type input "го"
type textarea "@гор"
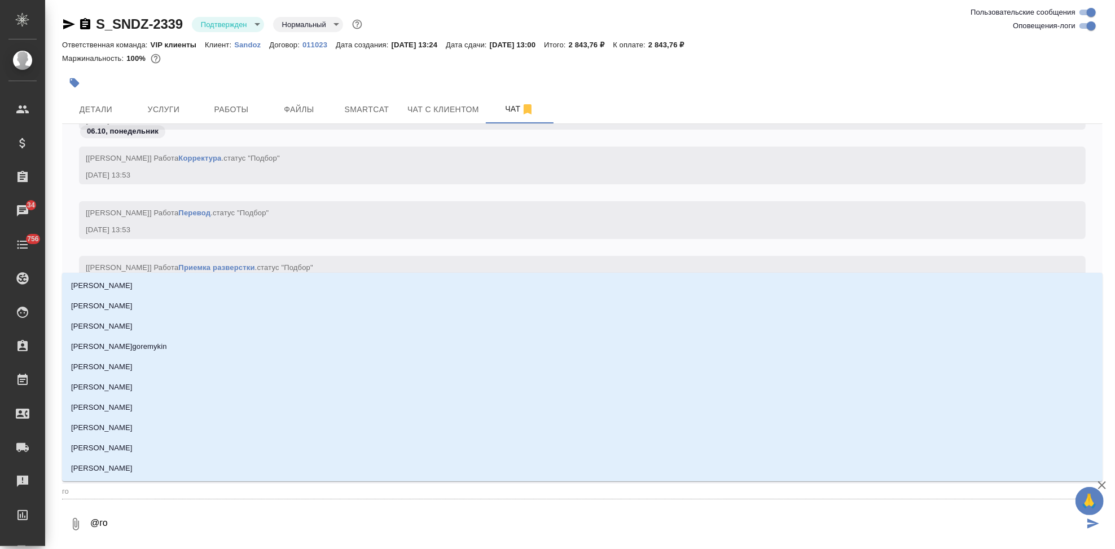
type input "гор"
type textarea "@горш"
type input "горш"
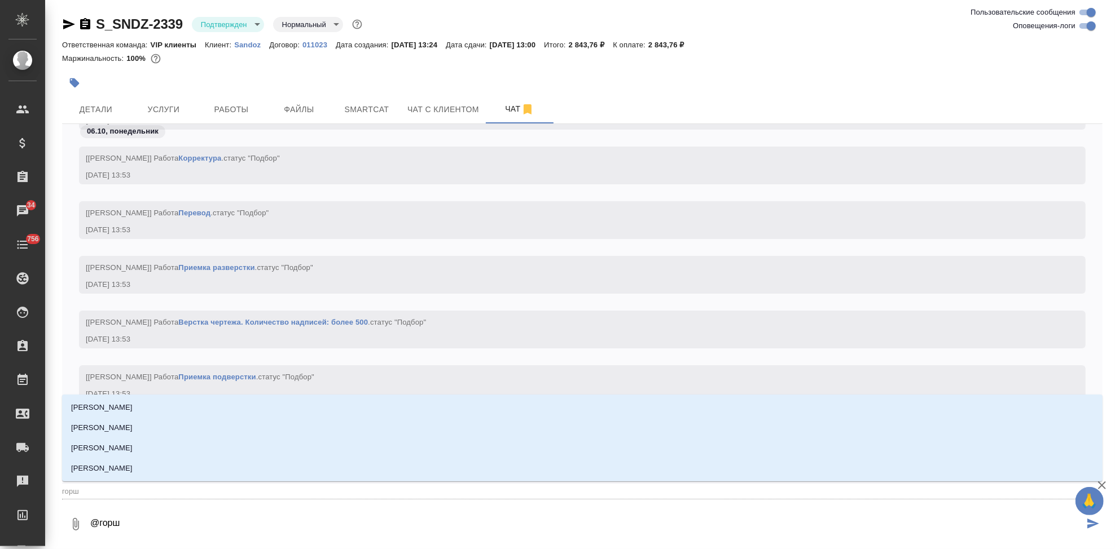
type textarea "@горшк"
type input "горшк"
type textarea "@горшко"
type input "горшко"
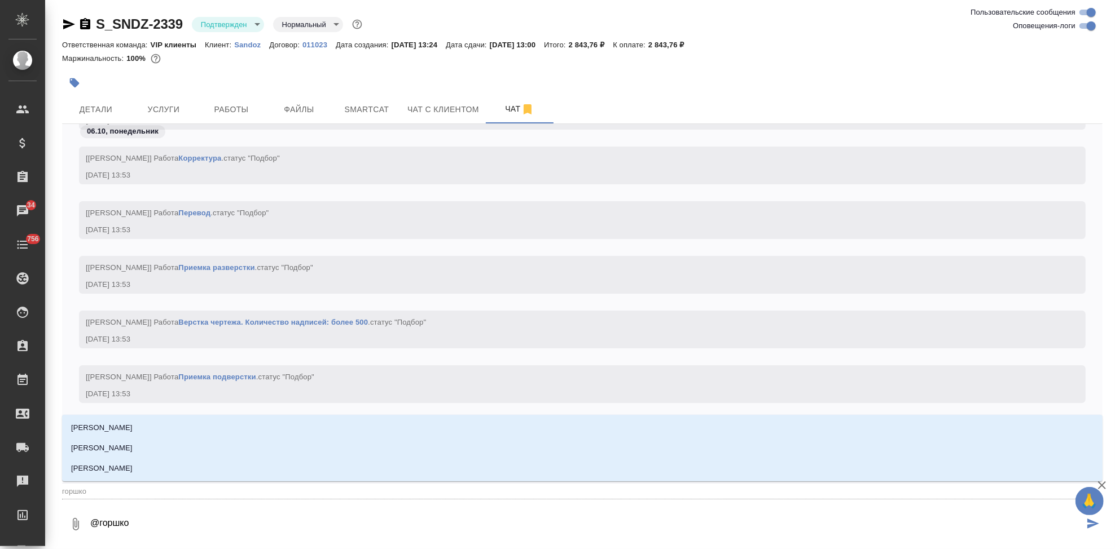
type textarea "@горшков"
type input "горшков"
type textarea "@[PERSON_NAME]"
type input "[PERSON_NAME]"
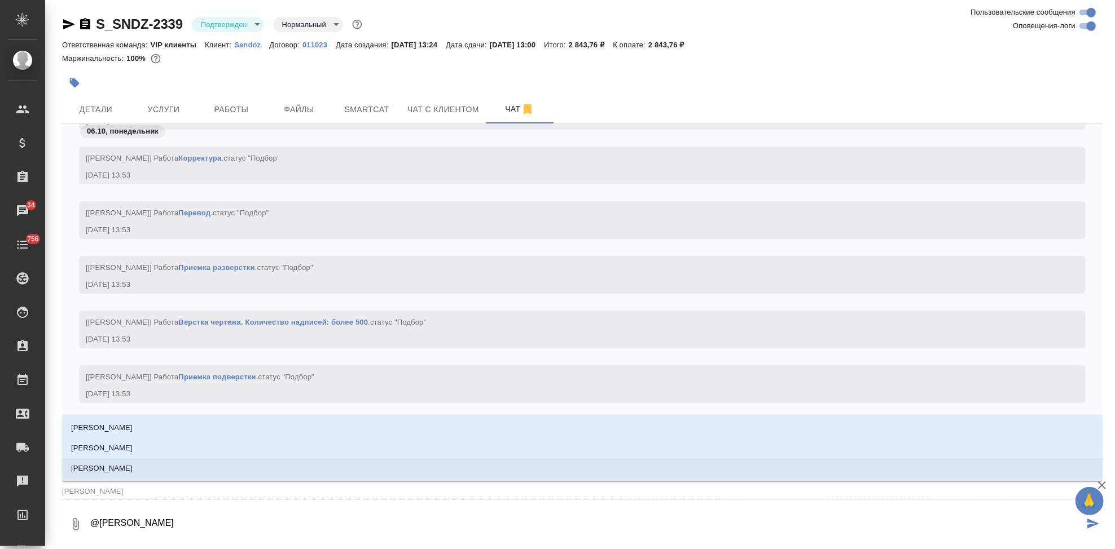
click at [173, 474] on li "[PERSON_NAME]" at bounding box center [582, 469] width 1040 height 20
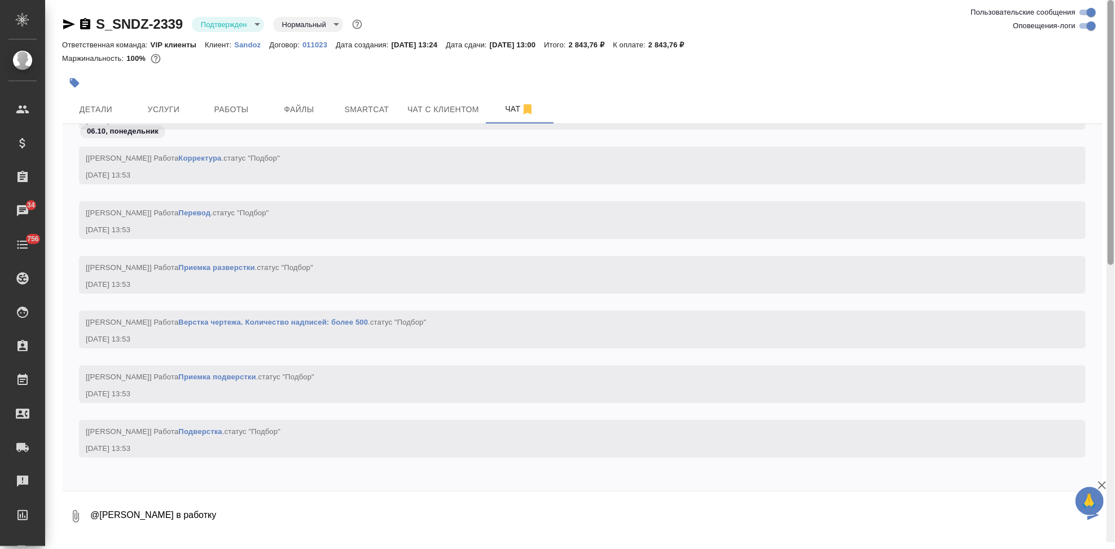
type textarea "@[PERSON_NAME] в работку"
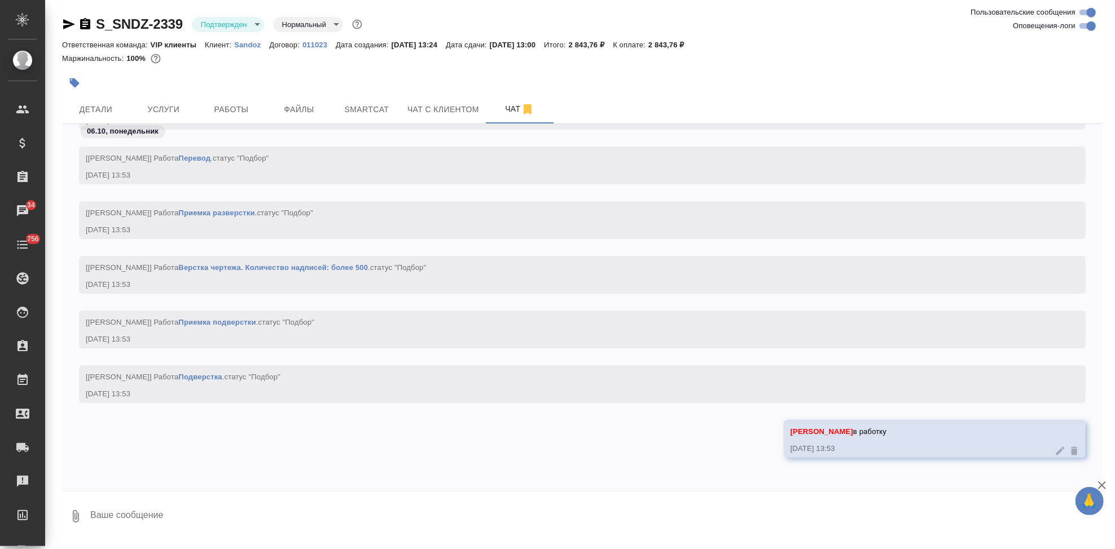
drag, startPoint x: 271, startPoint y: 509, endPoint x: 349, endPoint y: 530, distance: 81.0
click at [270, 509] on textarea at bounding box center [595, 517] width 1013 height 38
type textarea "срок 7 [DATE]"
